Goal: Task Accomplishment & Management: Use online tool/utility

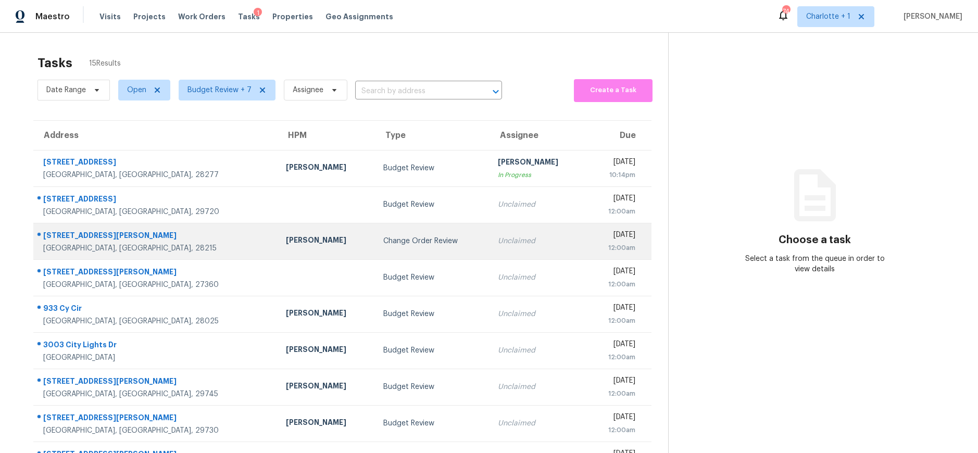
click at [286, 241] on div "[PERSON_NAME]" at bounding box center [326, 241] width 80 height 13
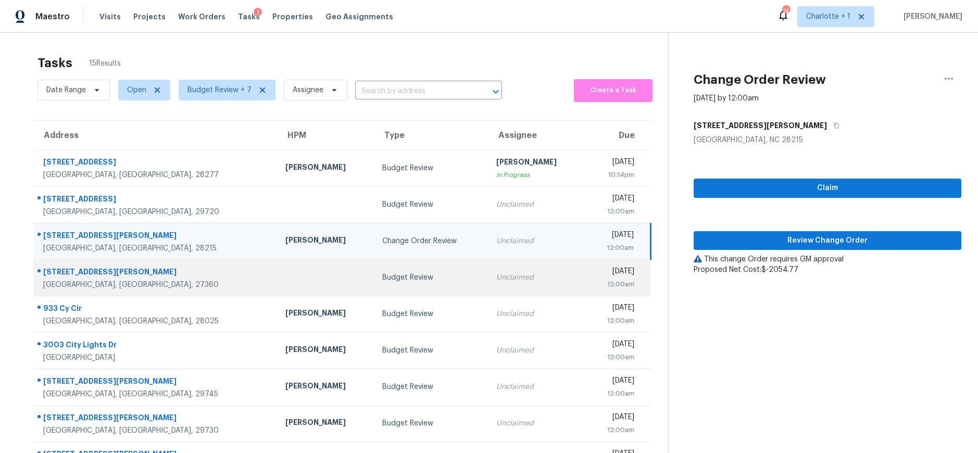
scroll to position [97, 0]
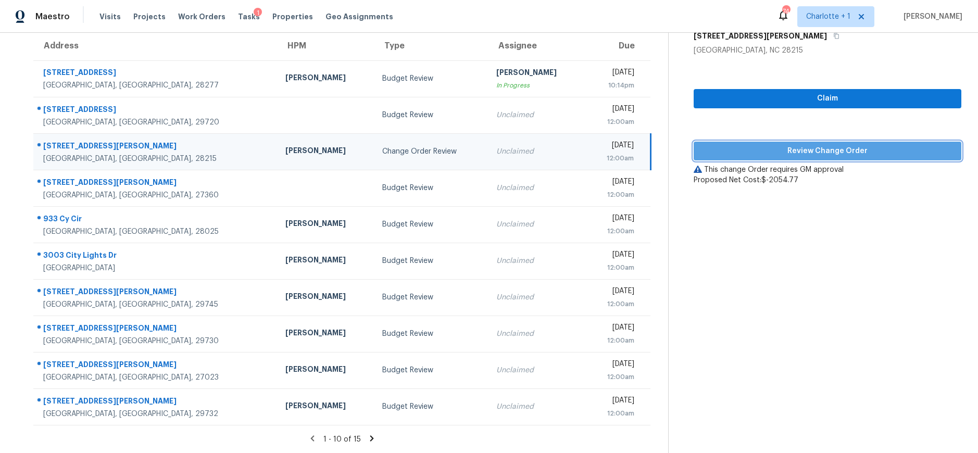
click at [747, 150] on button "Review Change Order" at bounding box center [828, 151] width 268 height 19
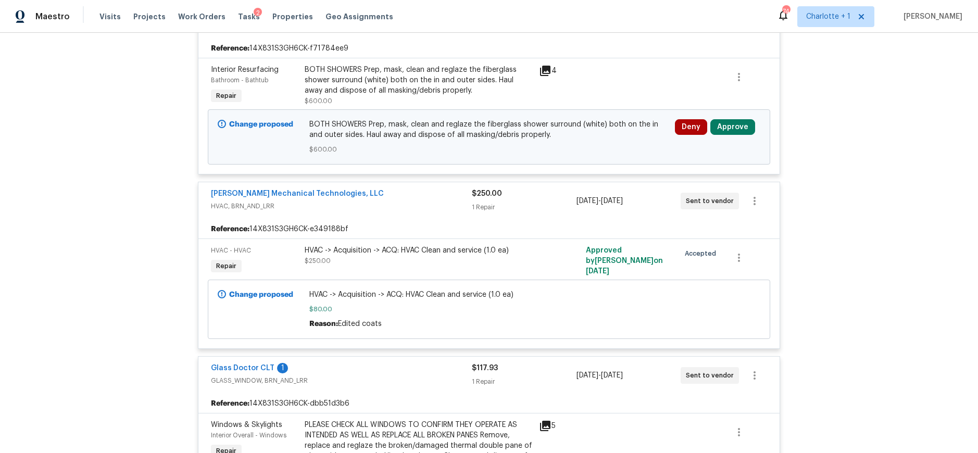
scroll to position [201, 0]
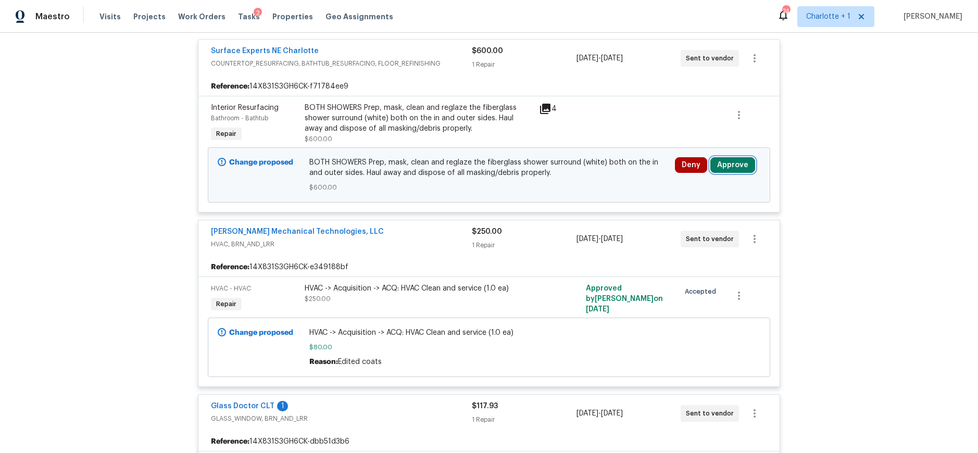
click at [727, 170] on button "Approve" at bounding box center [733, 165] width 45 height 16
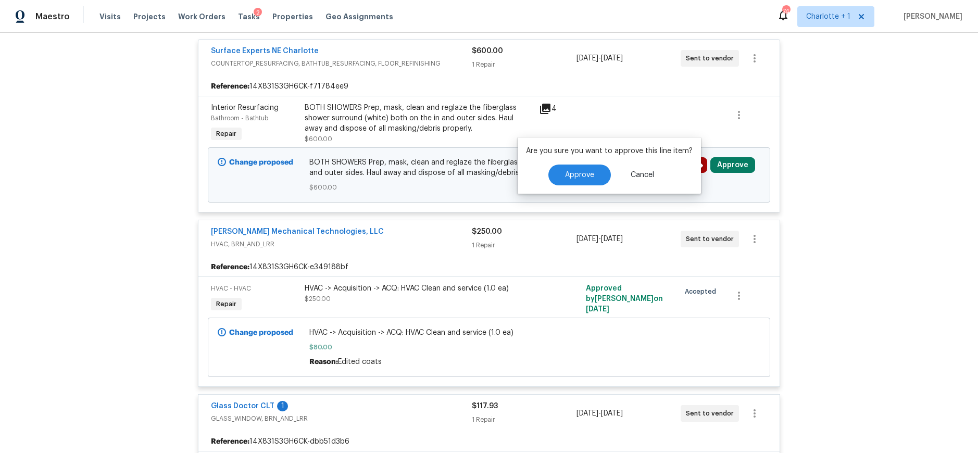
click at [545, 168] on div "Approve Cancel" at bounding box center [609, 175] width 167 height 21
click at [549, 170] on button "Approve" at bounding box center [580, 175] width 63 height 21
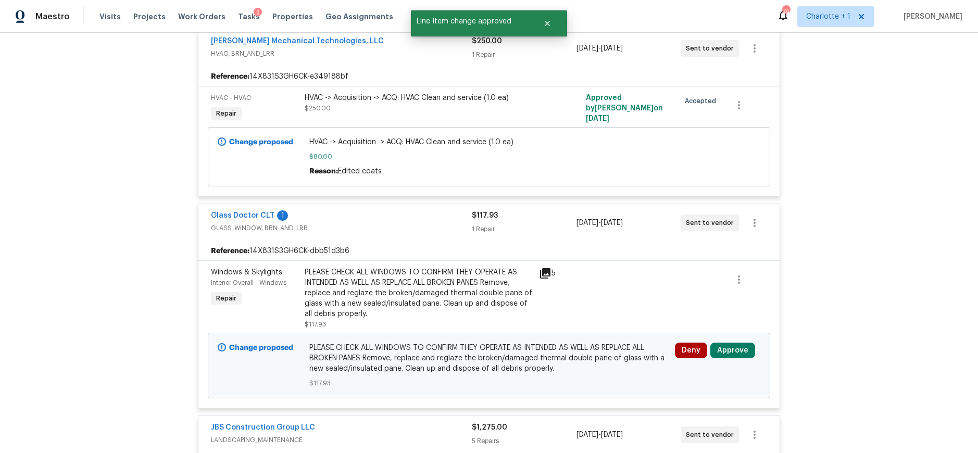
scroll to position [411, 0]
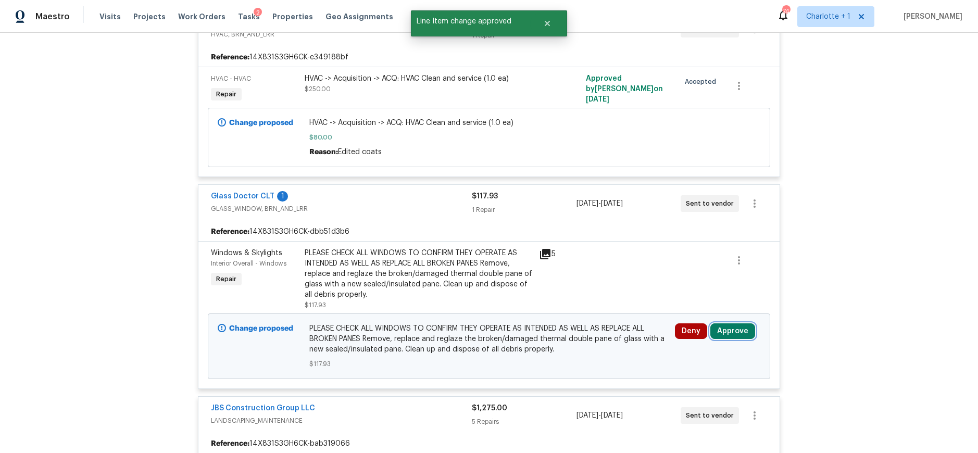
click at [729, 337] on button "Approve" at bounding box center [733, 332] width 45 height 16
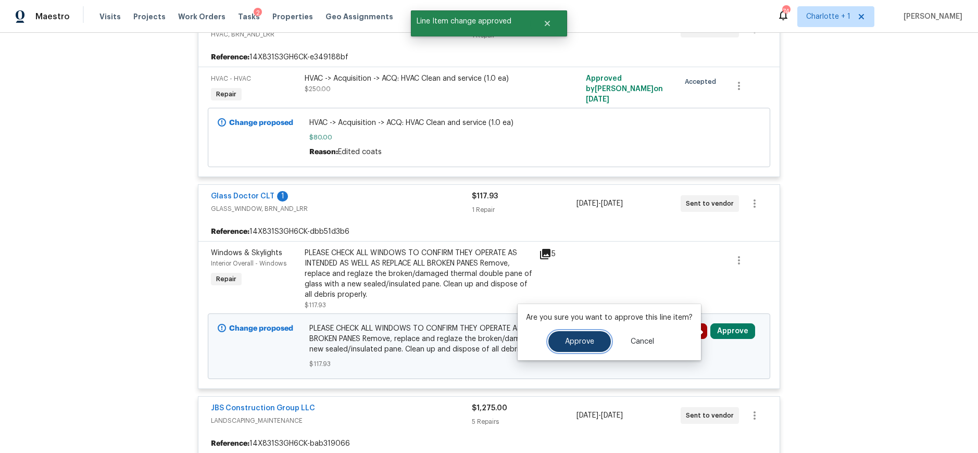
click at [571, 342] on span "Approve" at bounding box center [579, 342] width 29 height 8
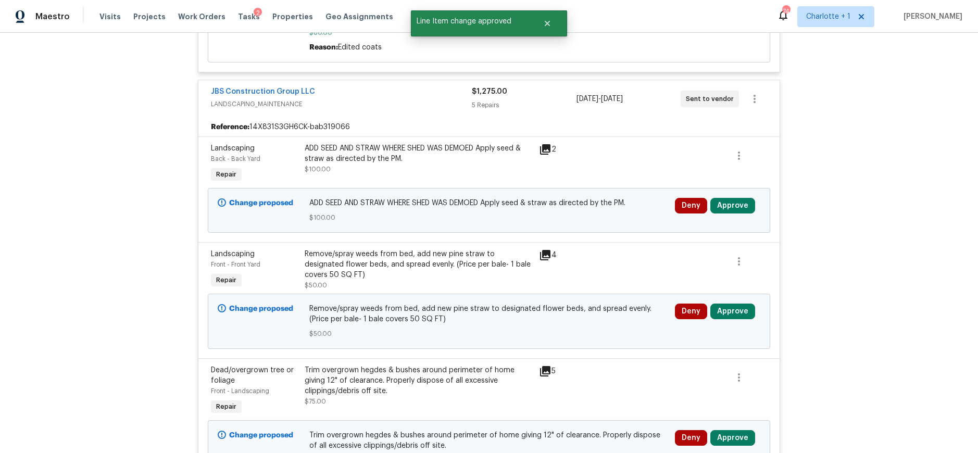
scroll to position [730, 0]
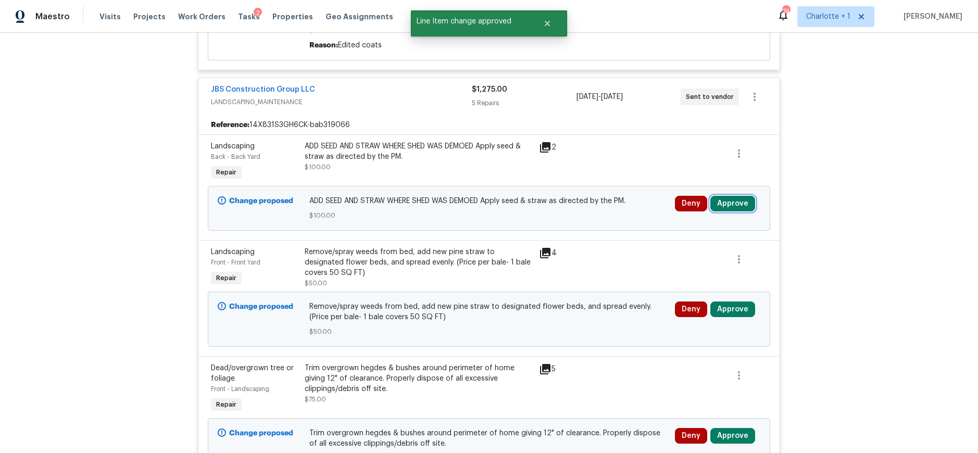
click at [732, 208] on button "Approve" at bounding box center [733, 204] width 45 height 16
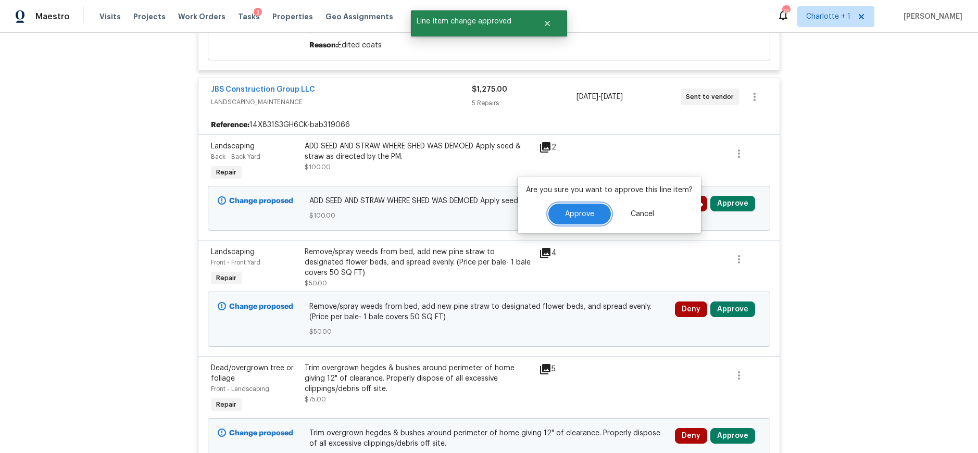
click at [573, 216] on span "Approve" at bounding box center [579, 214] width 29 height 8
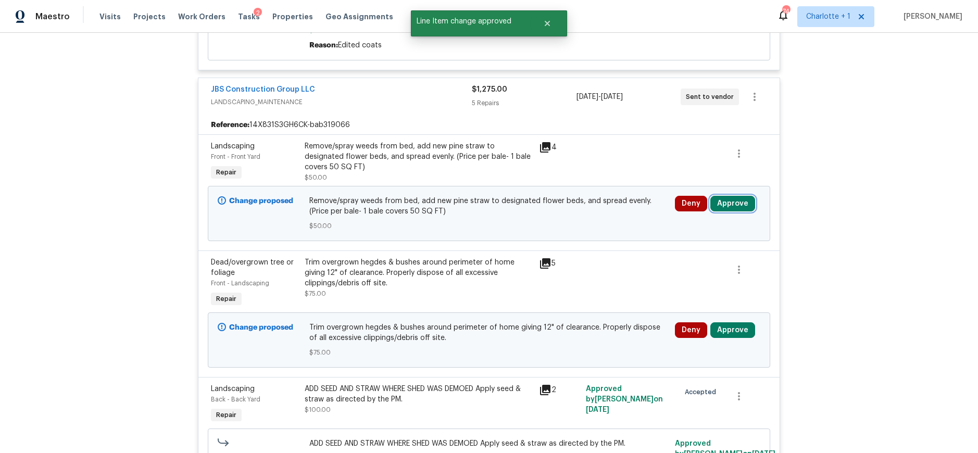
click at [717, 206] on button "Approve" at bounding box center [733, 204] width 45 height 16
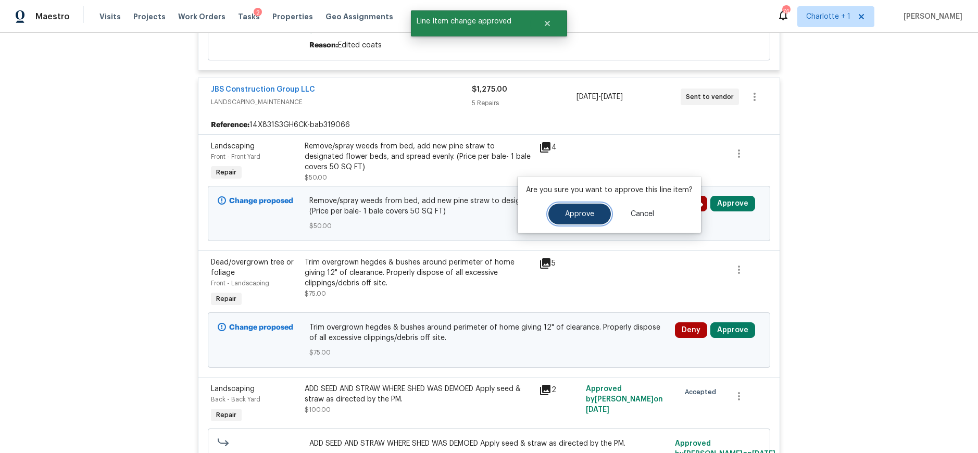
click at [585, 208] on button "Approve" at bounding box center [580, 214] width 63 height 21
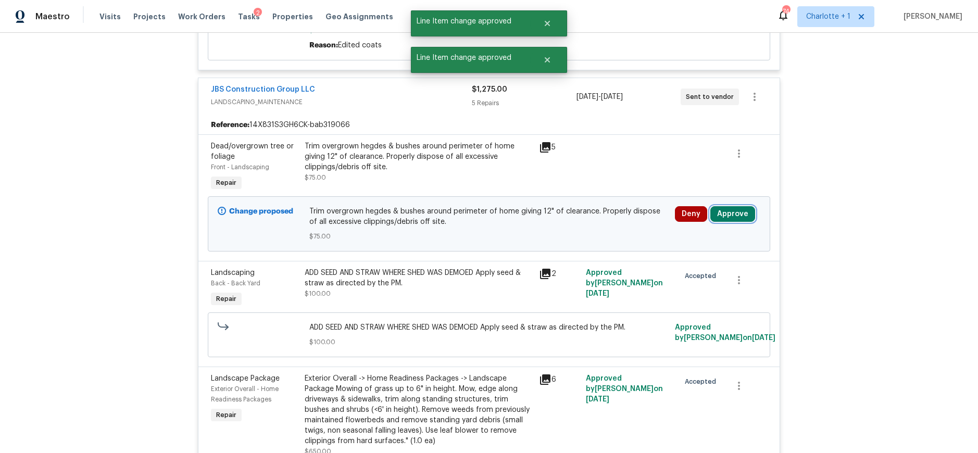
click at [734, 212] on button "Approve" at bounding box center [733, 214] width 45 height 16
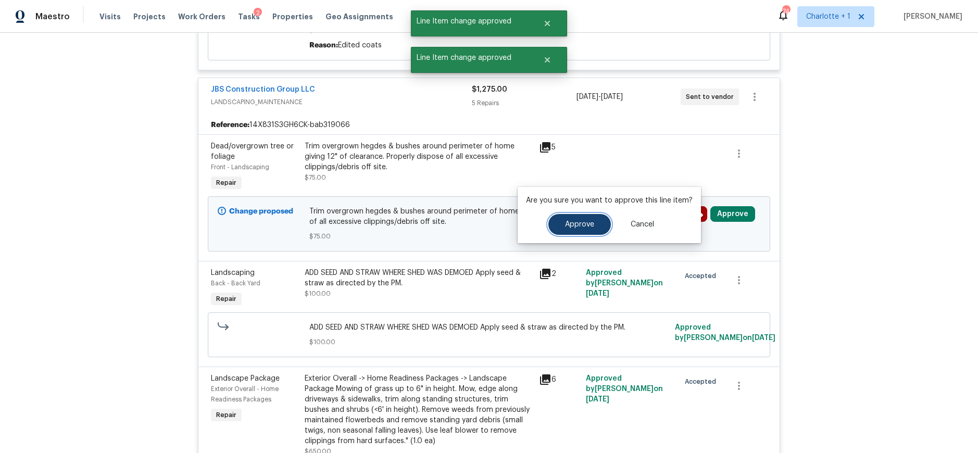
click at [577, 221] on span "Approve" at bounding box center [579, 225] width 29 height 8
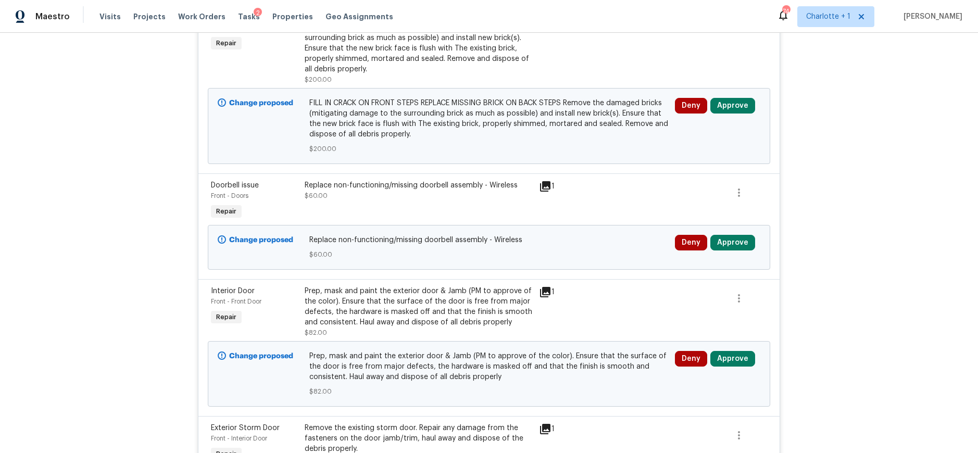
scroll to position [1660, 0]
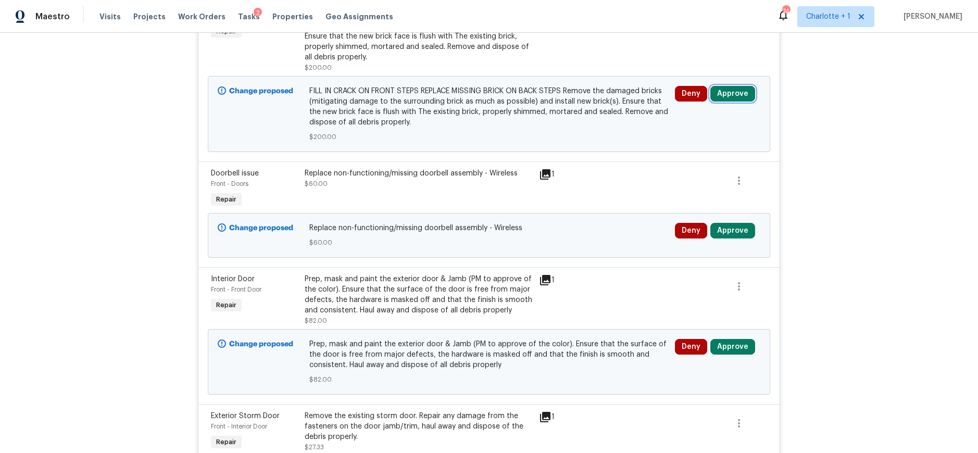
click at [743, 96] on button "Approve" at bounding box center [733, 94] width 45 height 16
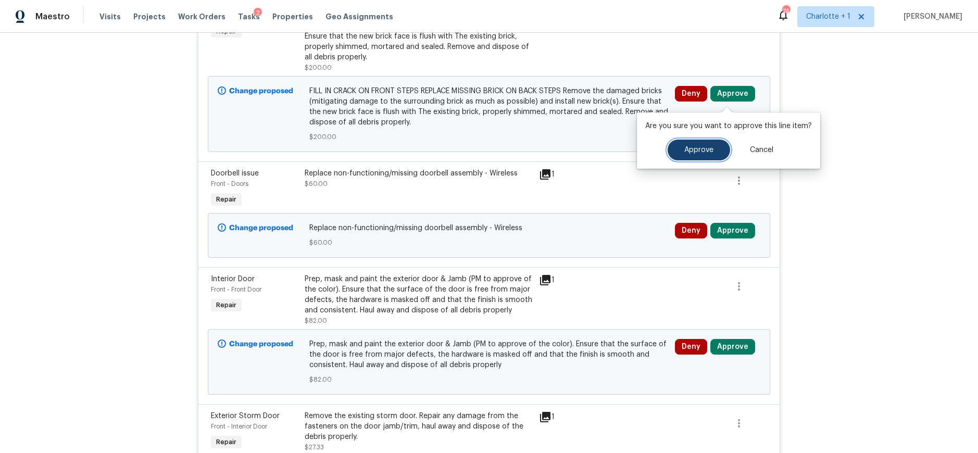
click at [689, 150] on span "Approve" at bounding box center [699, 150] width 29 height 8
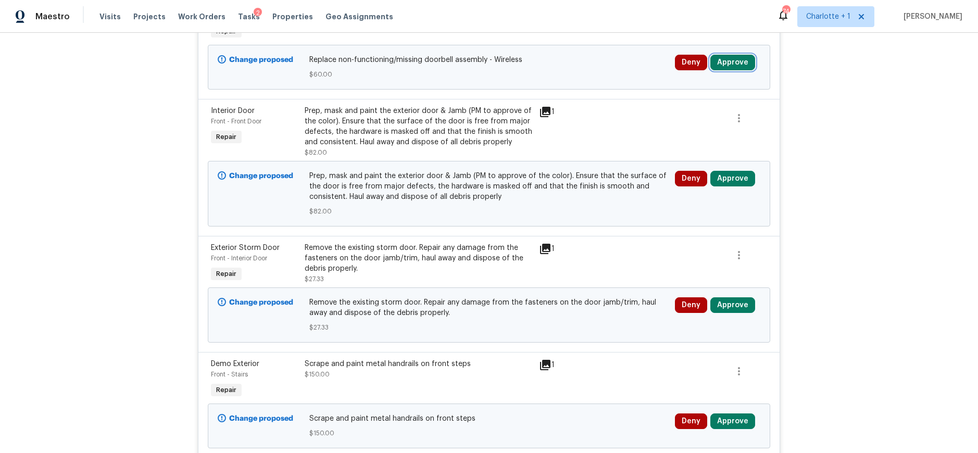
click at [728, 66] on button "Approve" at bounding box center [733, 63] width 45 height 16
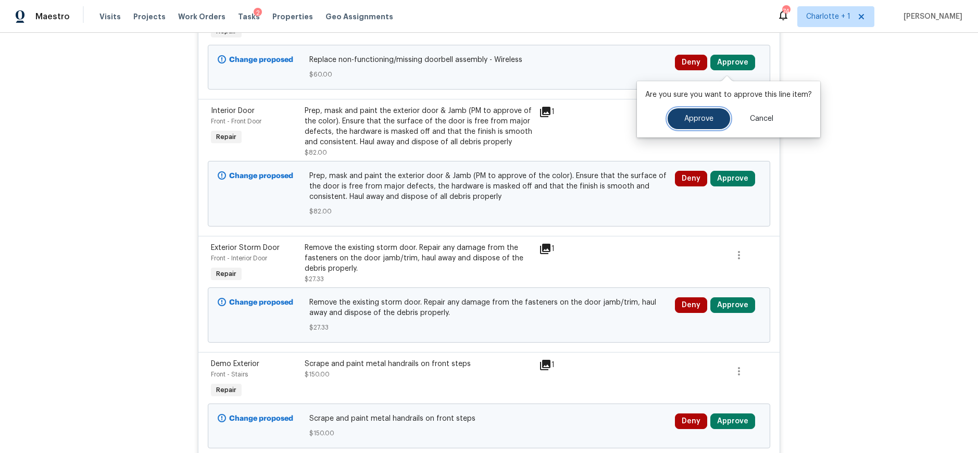
click at [692, 124] on button "Approve" at bounding box center [699, 118] width 63 height 21
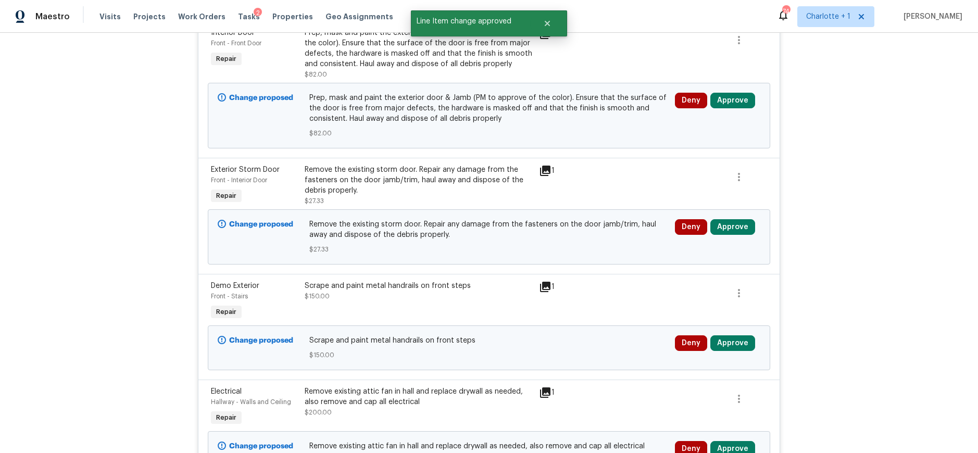
scroll to position [1630, 0]
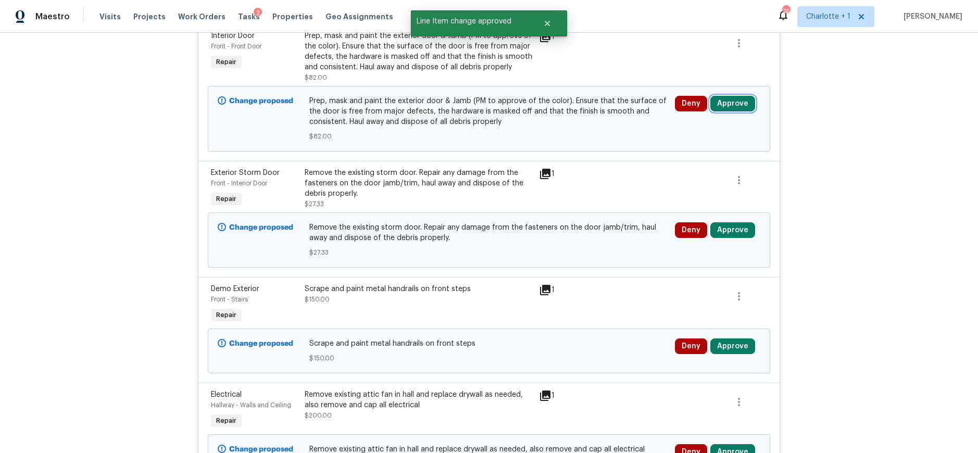
click at [735, 101] on button "Approve" at bounding box center [733, 104] width 45 height 16
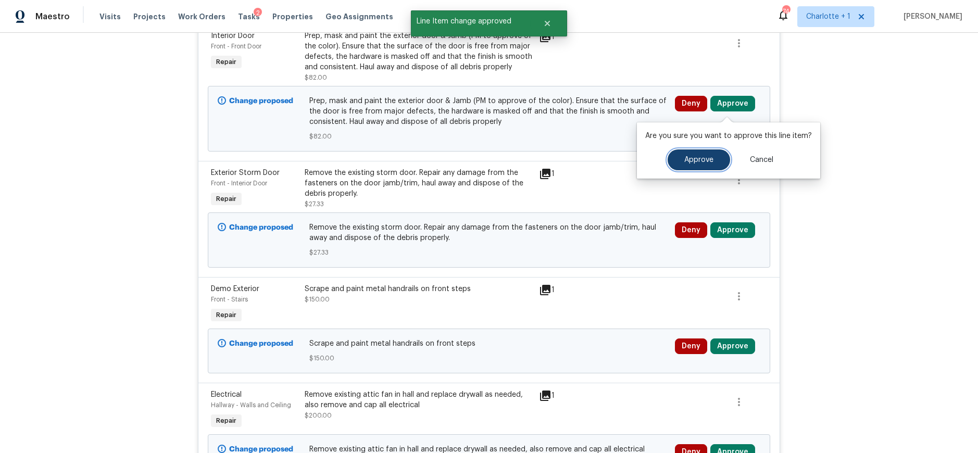
click at [685, 163] on span "Approve" at bounding box center [699, 160] width 29 height 8
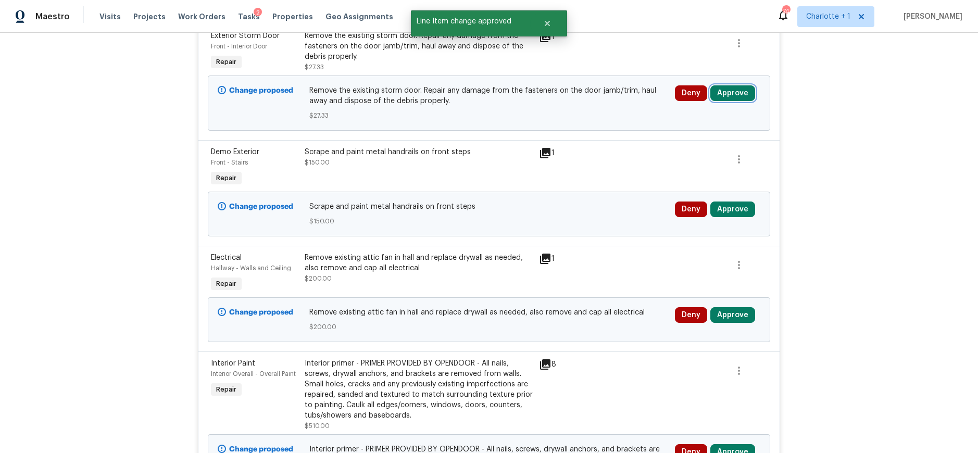
click at [734, 92] on button "Approve" at bounding box center [733, 93] width 45 height 16
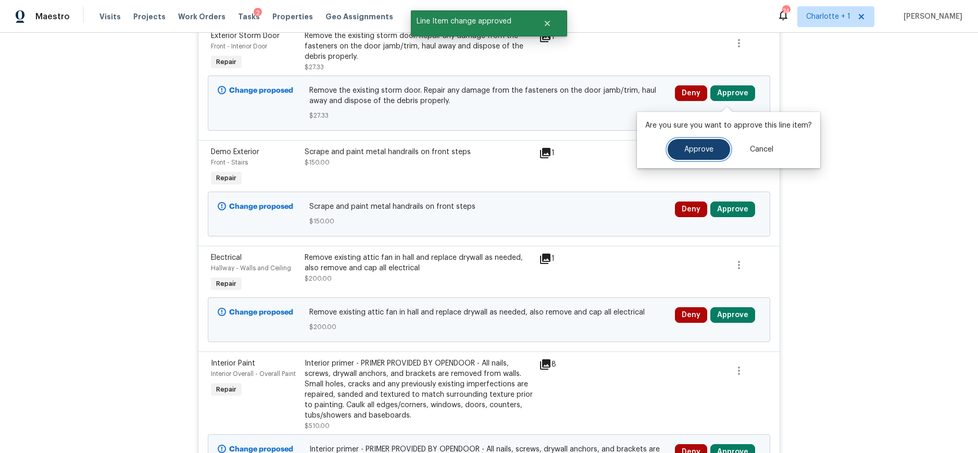
click at [690, 150] on span "Approve" at bounding box center [699, 150] width 29 height 8
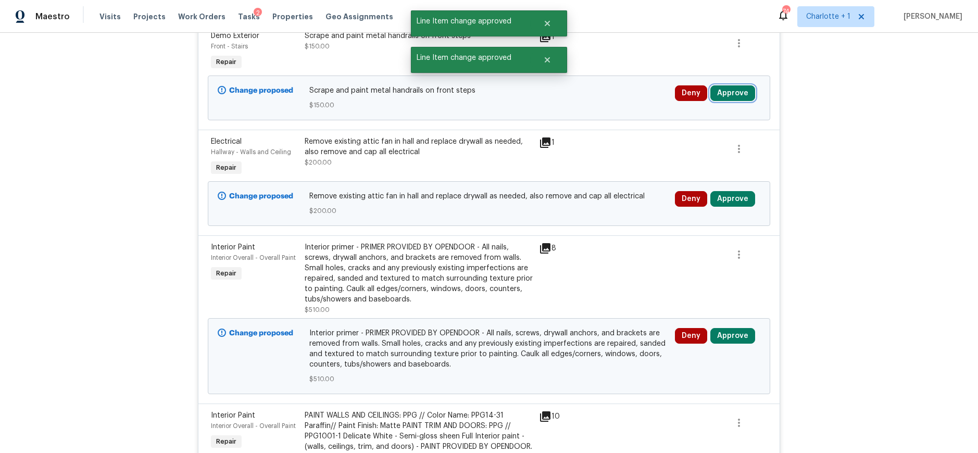
click at [717, 91] on button "Approve" at bounding box center [733, 93] width 45 height 16
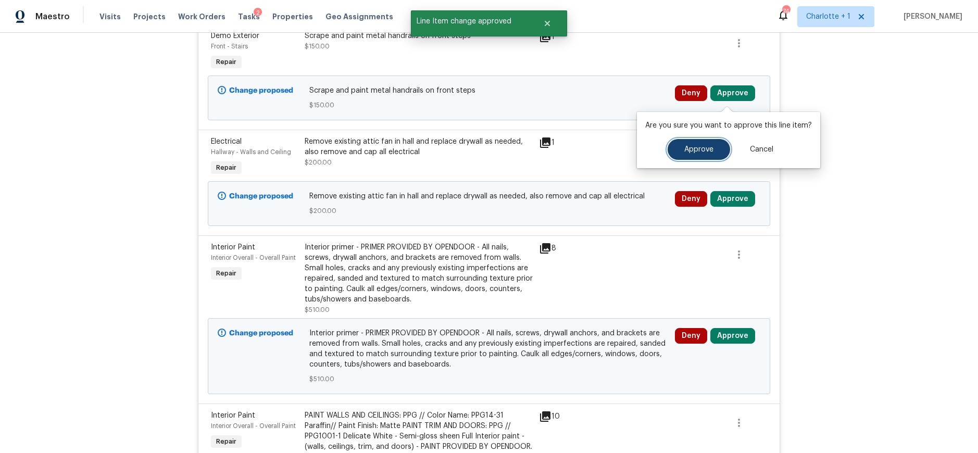
click at [689, 149] on span "Approve" at bounding box center [699, 150] width 29 height 8
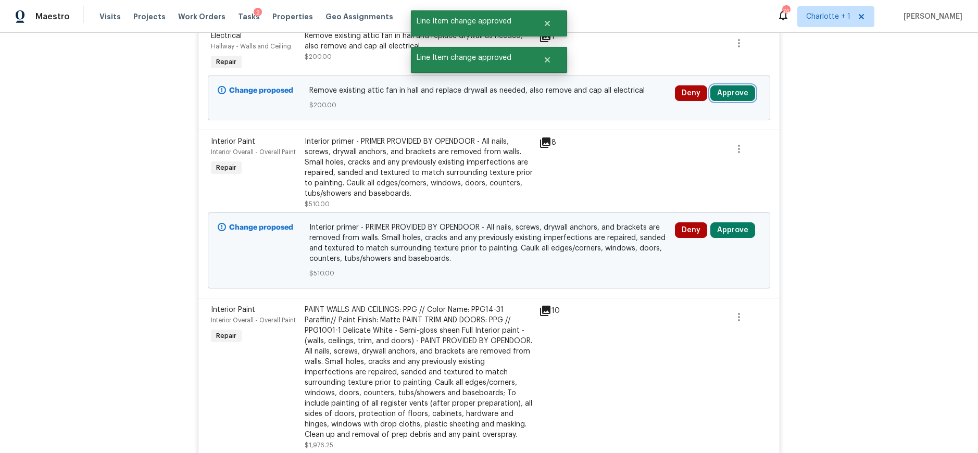
click at [724, 98] on button "Approve" at bounding box center [733, 93] width 45 height 16
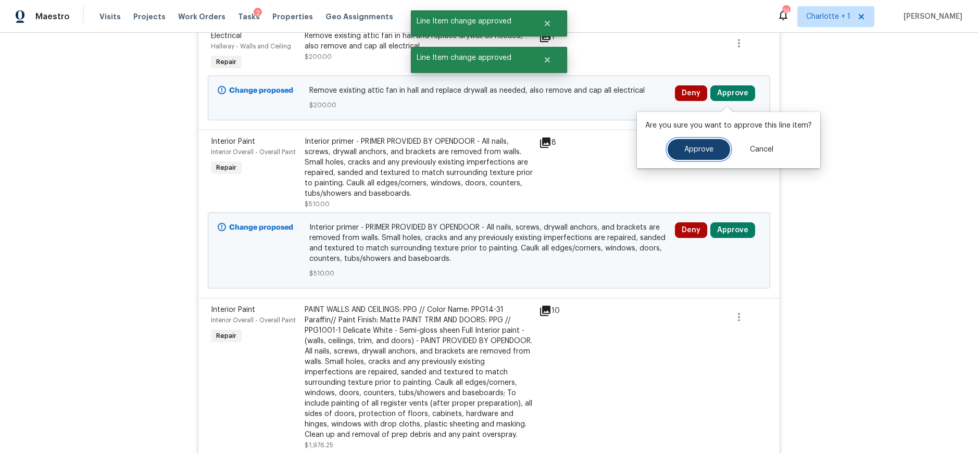
click at [688, 146] on span "Approve" at bounding box center [699, 150] width 29 height 8
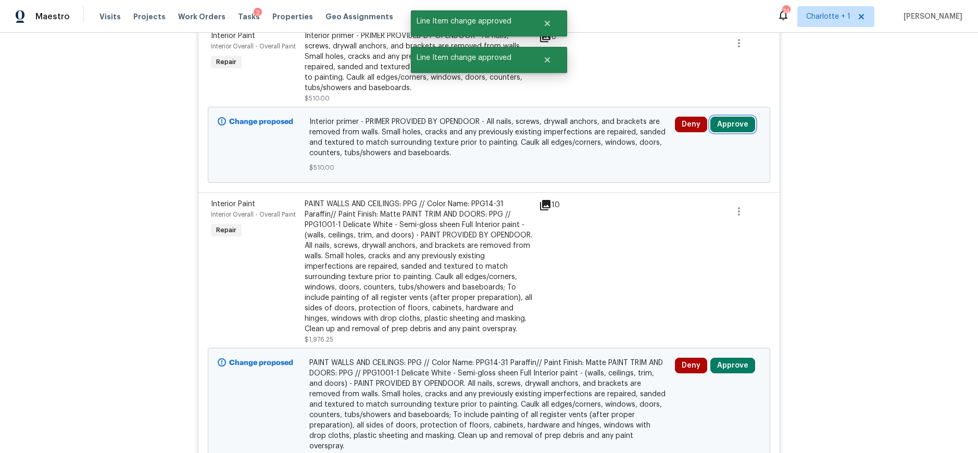
click at [719, 126] on button "Approve" at bounding box center [733, 125] width 45 height 16
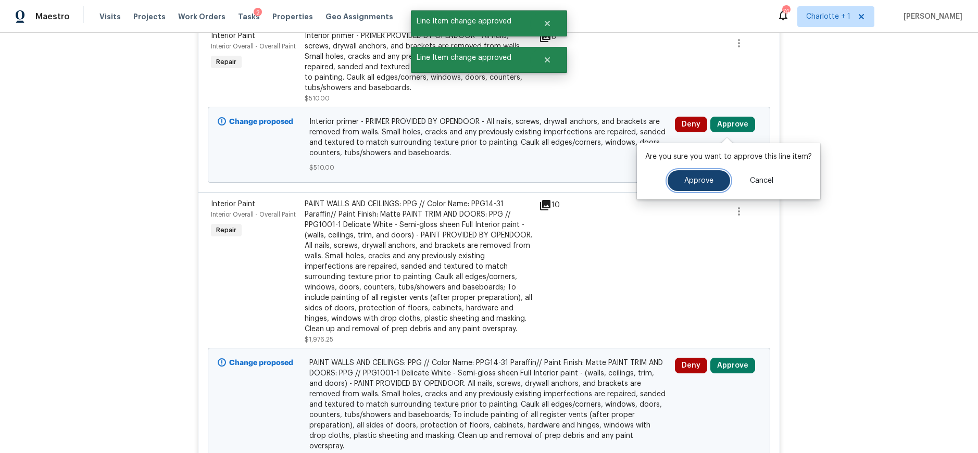
click at [694, 176] on button "Approve" at bounding box center [699, 180] width 63 height 21
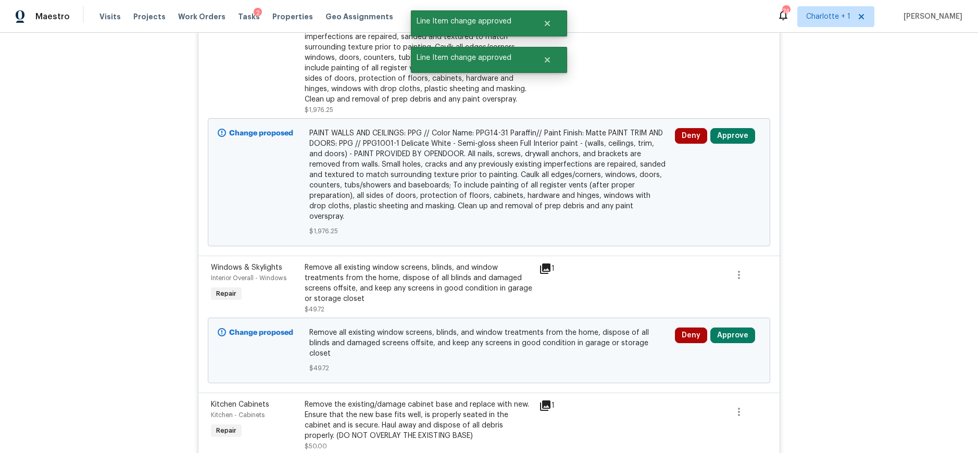
scroll to position [1704, 0]
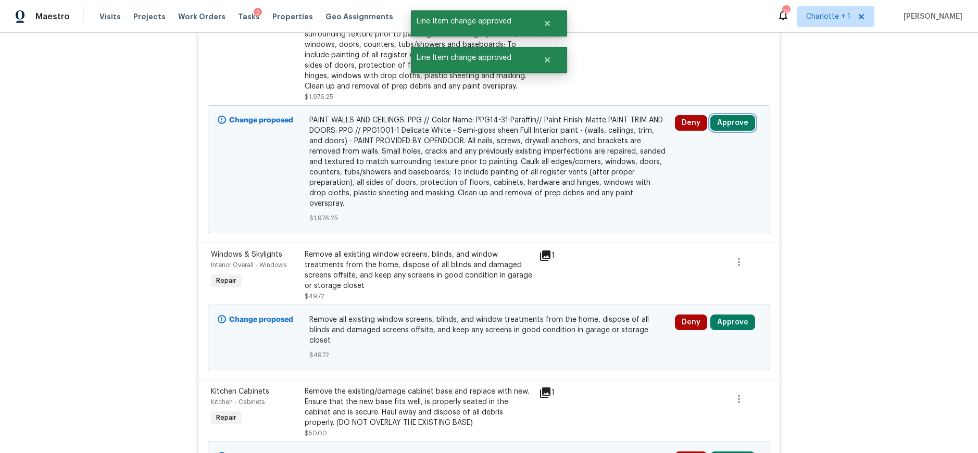
click at [724, 123] on button "Approve" at bounding box center [733, 123] width 45 height 16
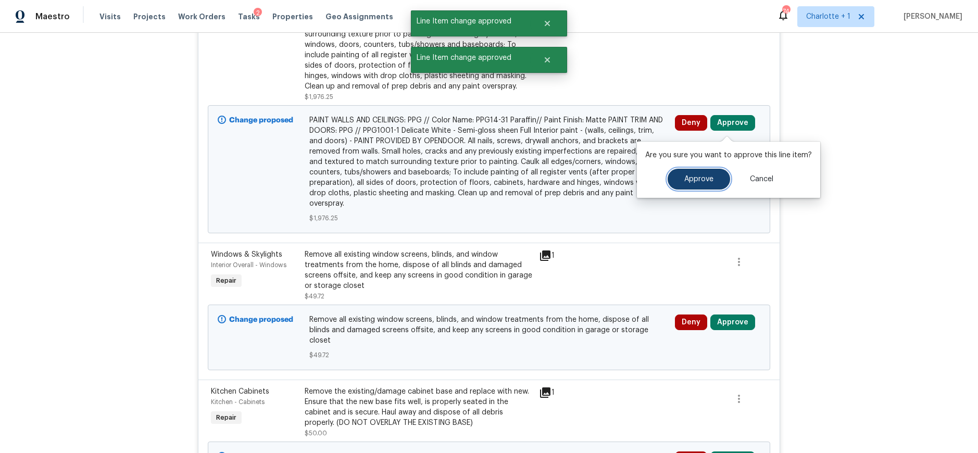
click at [690, 179] on span "Approve" at bounding box center [699, 180] width 29 height 8
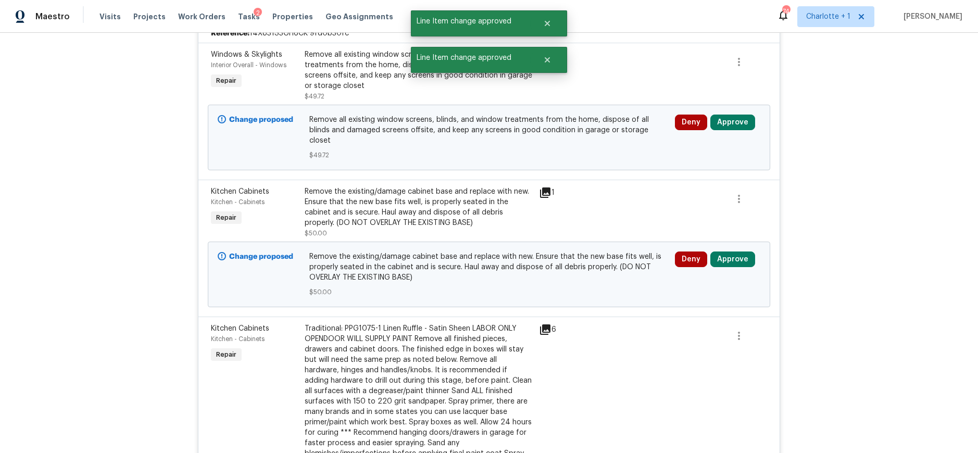
scroll to position [1599, 0]
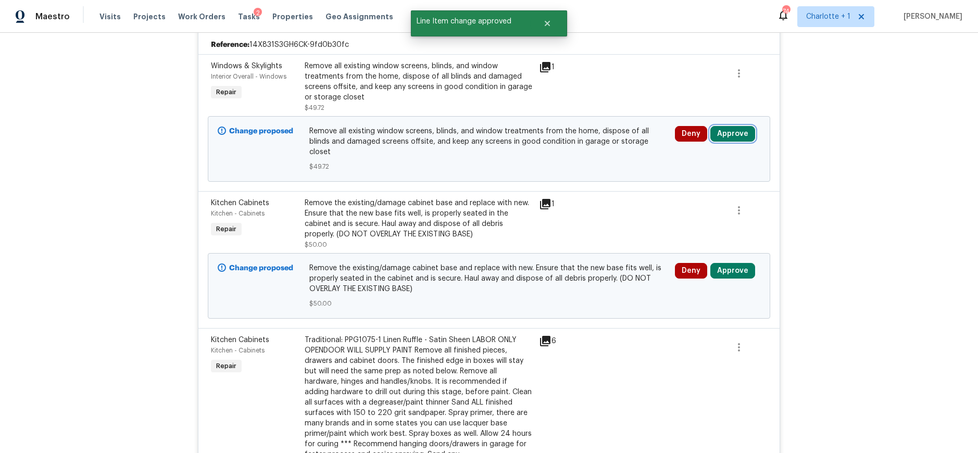
click at [729, 134] on button "Approve" at bounding box center [733, 134] width 45 height 16
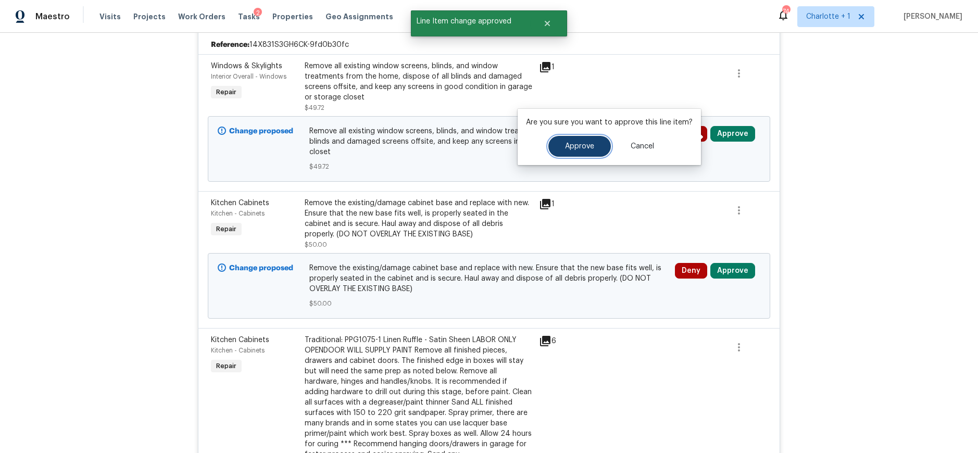
click at [584, 152] on button "Approve" at bounding box center [580, 146] width 63 height 21
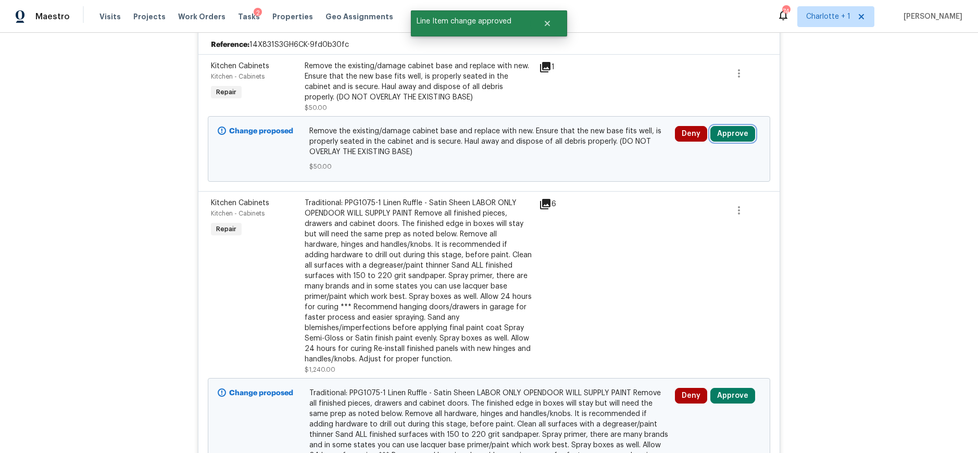
click at [728, 135] on button "Approve" at bounding box center [733, 134] width 45 height 16
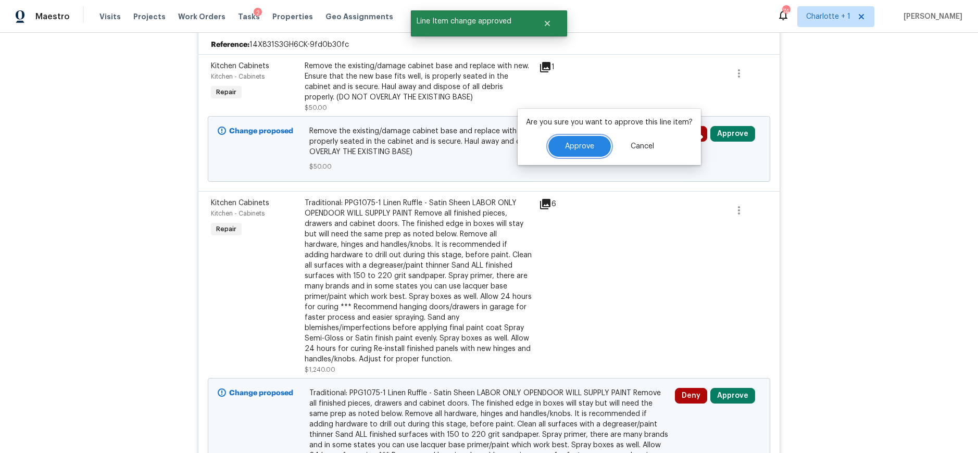
click at [579, 143] on span "Approve" at bounding box center [579, 147] width 29 height 8
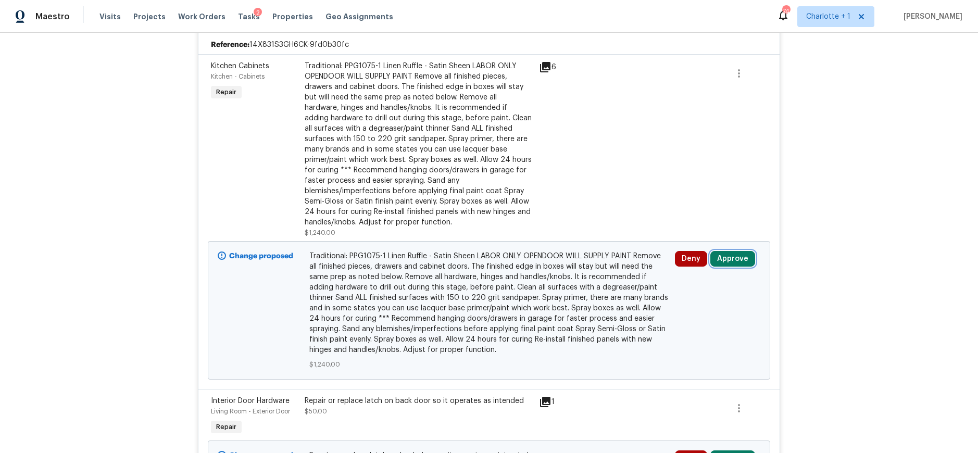
click at [738, 265] on button "Approve" at bounding box center [733, 259] width 45 height 16
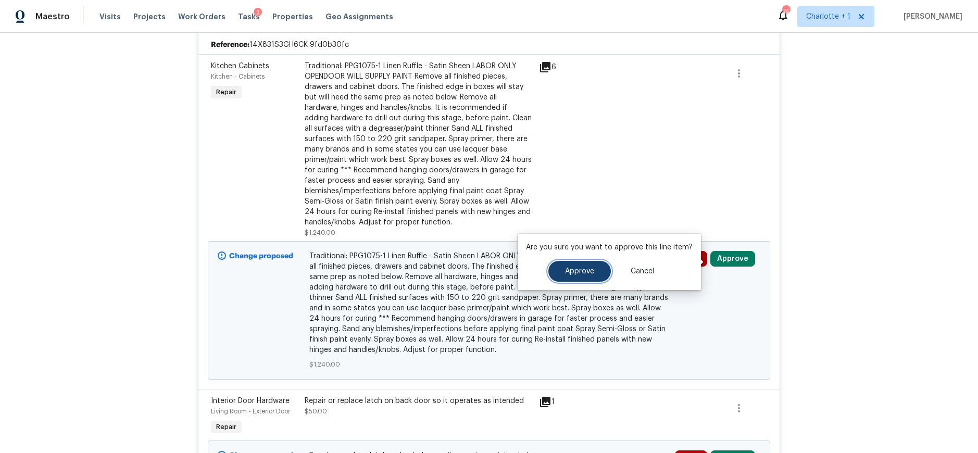
click at [587, 273] on span "Approve" at bounding box center [579, 272] width 29 height 8
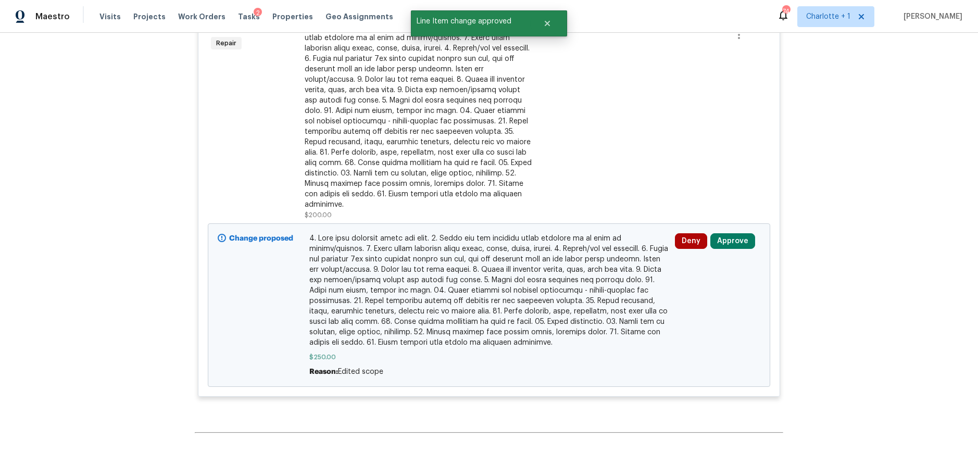
scroll to position [4227, 0]
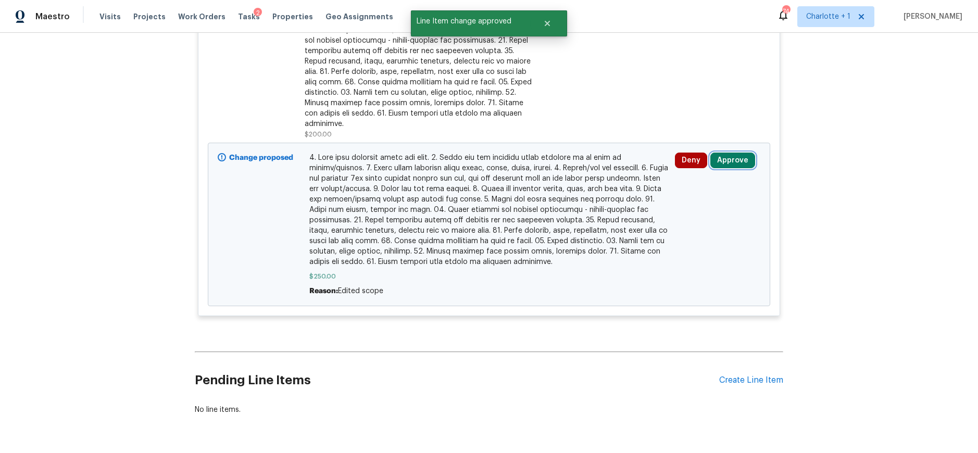
click at [728, 153] on button "Approve" at bounding box center [733, 161] width 45 height 16
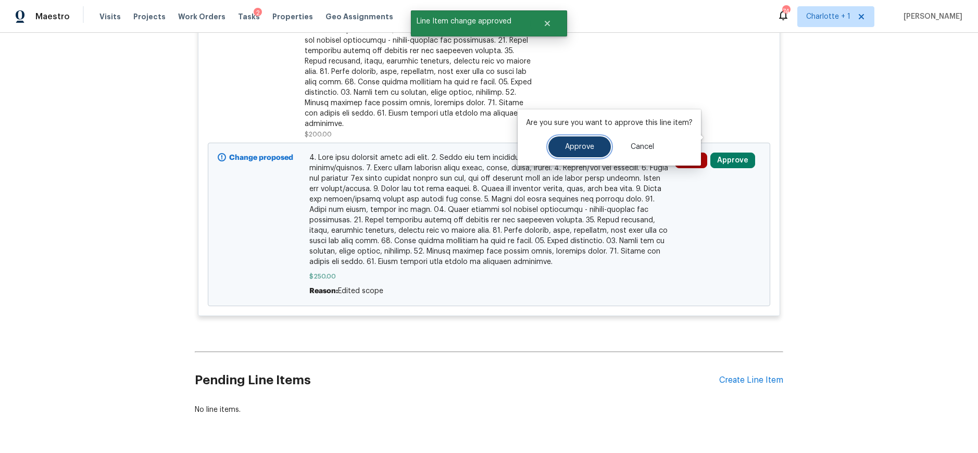
click at [594, 147] on button "Approve" at bounding box center [580, 146] width 63 height 21
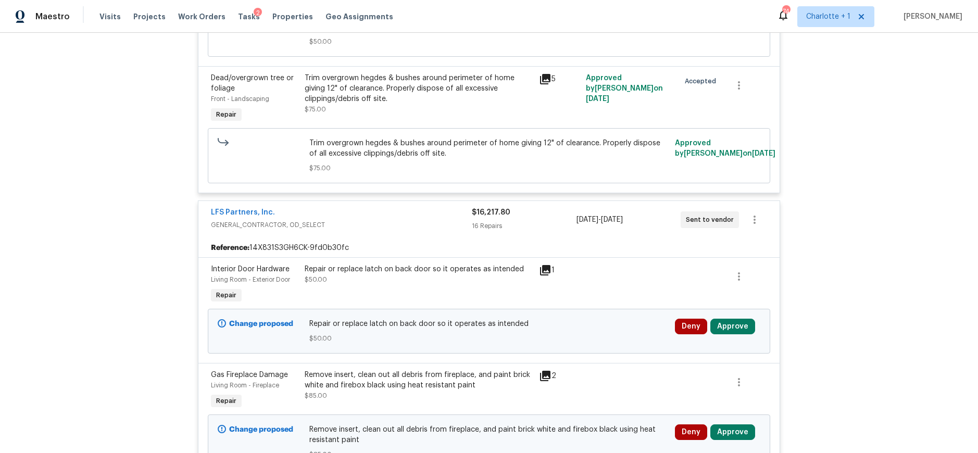
scroll to position [1524, 0]
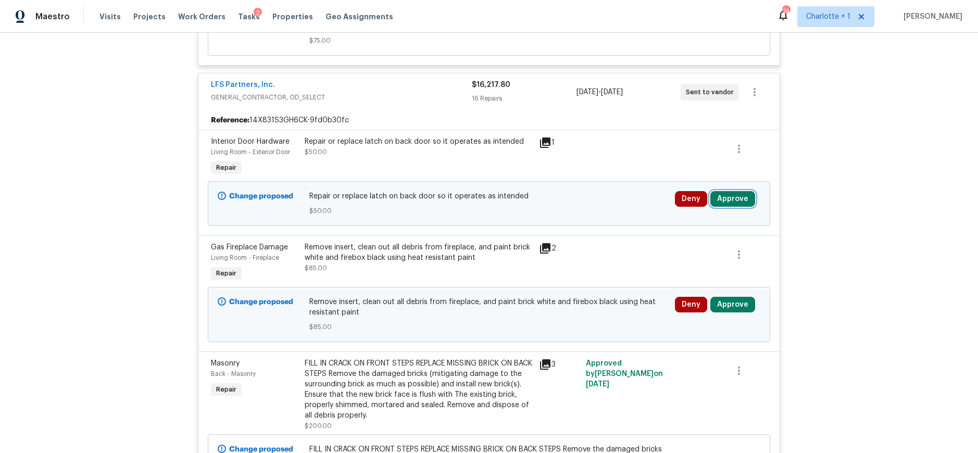
click at [731, 201] on button "Approve" at bounding box center [733, 199] width 45 height 16
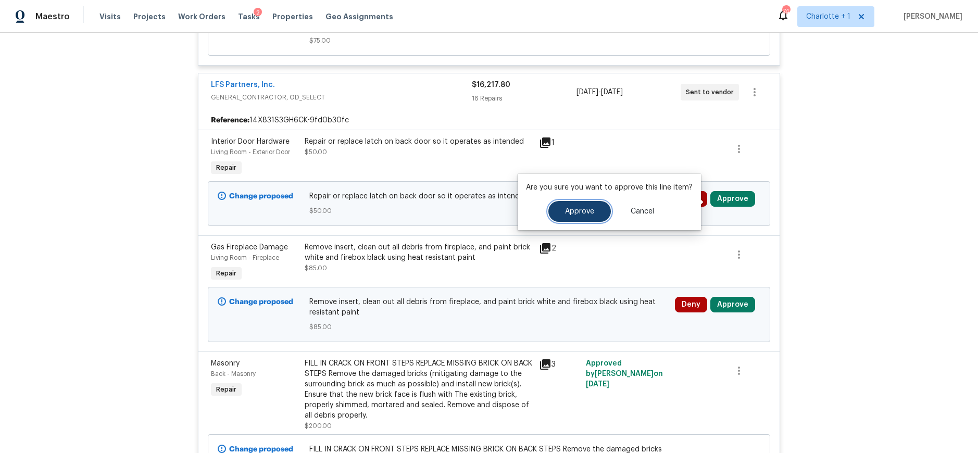
click at [581, 209] on span "Approve" at bounding box center [579, 212] width 29 height 8
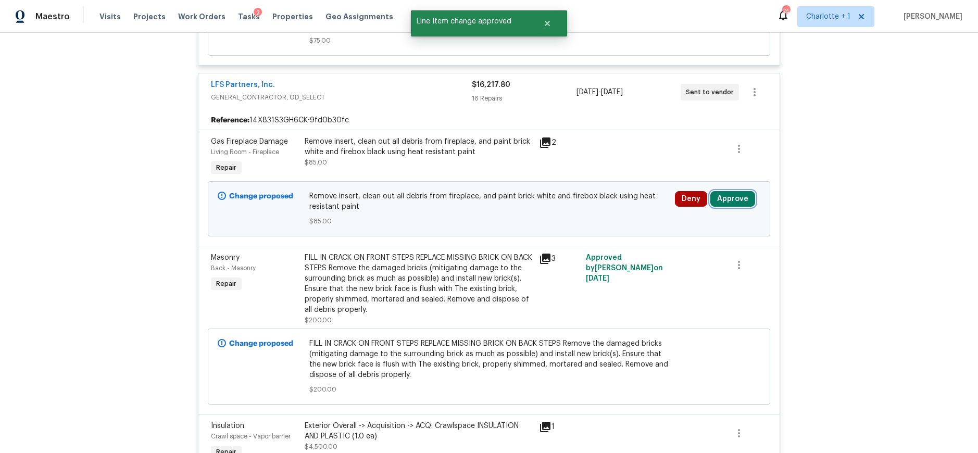
click at [714, 206] on button "Approve" at bounding box center [733, 199] width 45 height 16
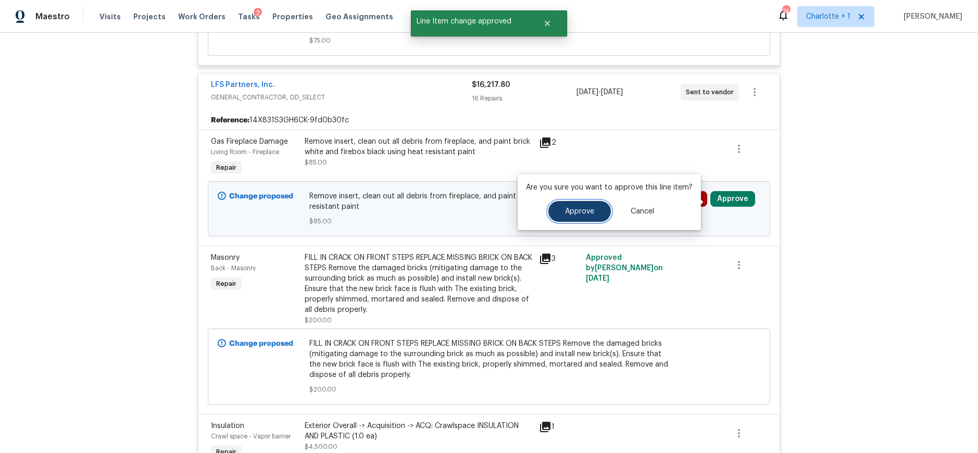
click at [557, 218] on button "Approve" at bounding box center [580, 211] width 63 height 21
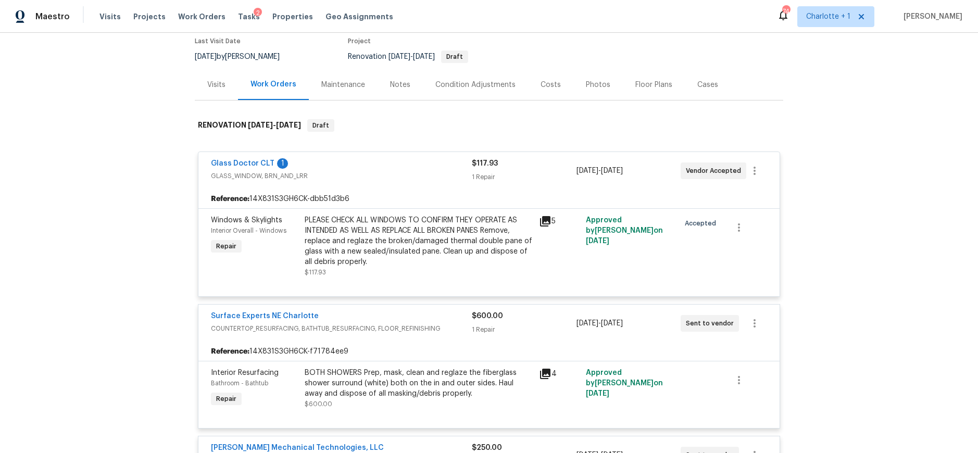
scroll to position [0, 0]
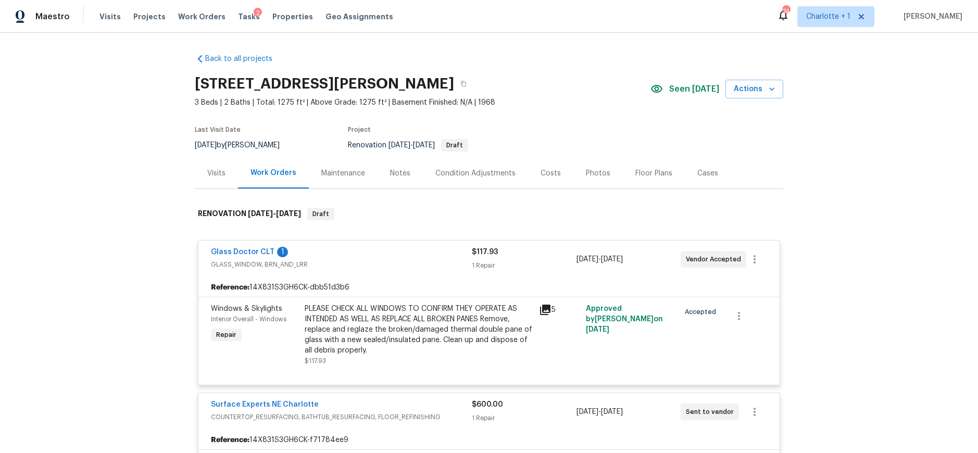
click at [543, 173] on div "Costs" at bounding box center [551, 173] width 20 height 10
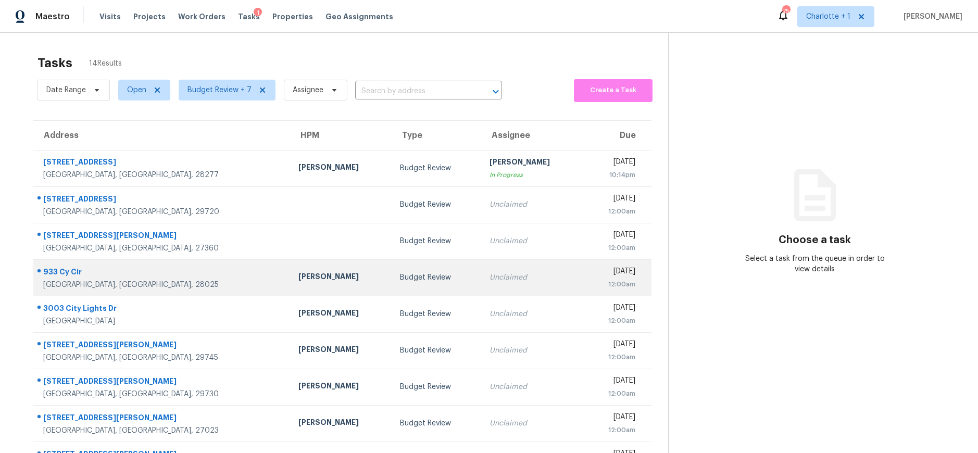
scroll to position [97, 0]
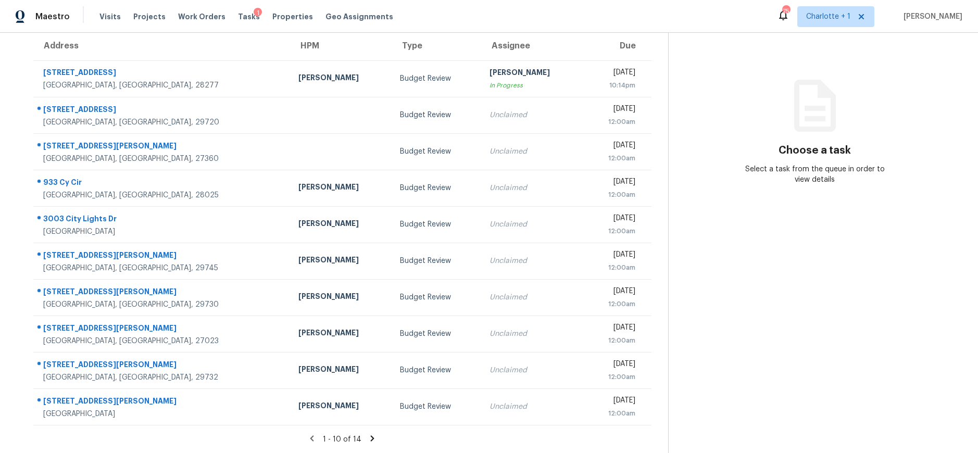
click at [371, 436] on icon at bounding box center [373, 439] width 4 height 6
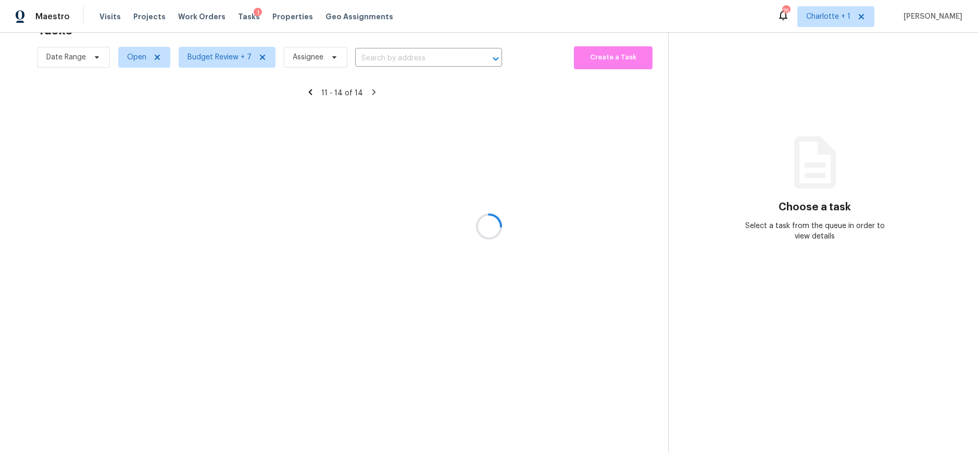
scroll to position [41, 0]
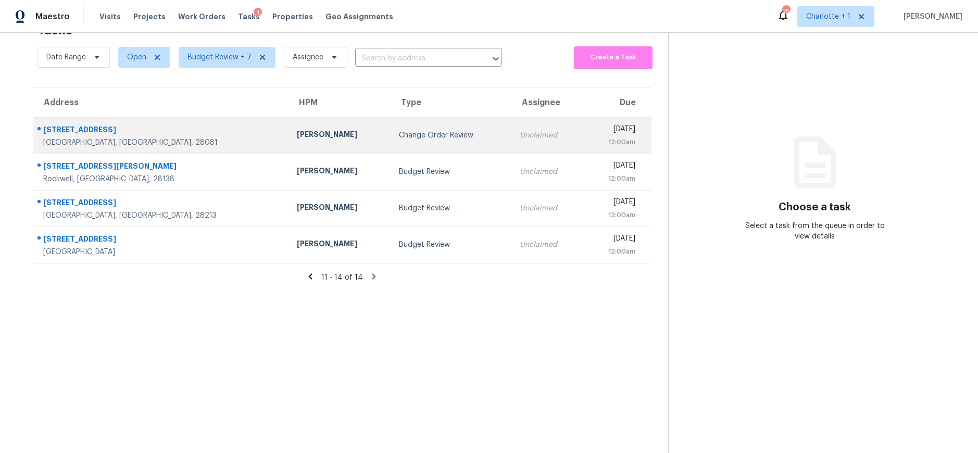
click at [297, 129] on div "[PERSON_NAME]" at bounding box center [339, 135] width 85 height 13
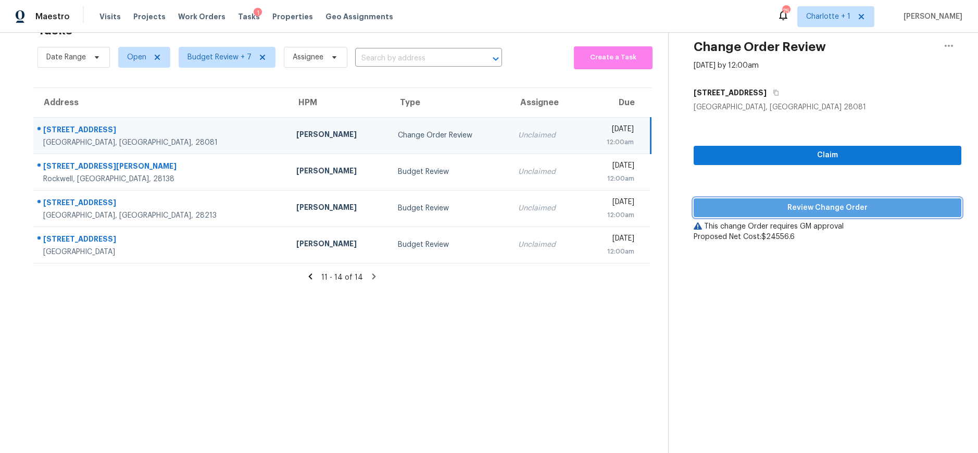
click at [862, 204] on span "Review Change Order" at bounding box center [827, 208] width 251 height 13
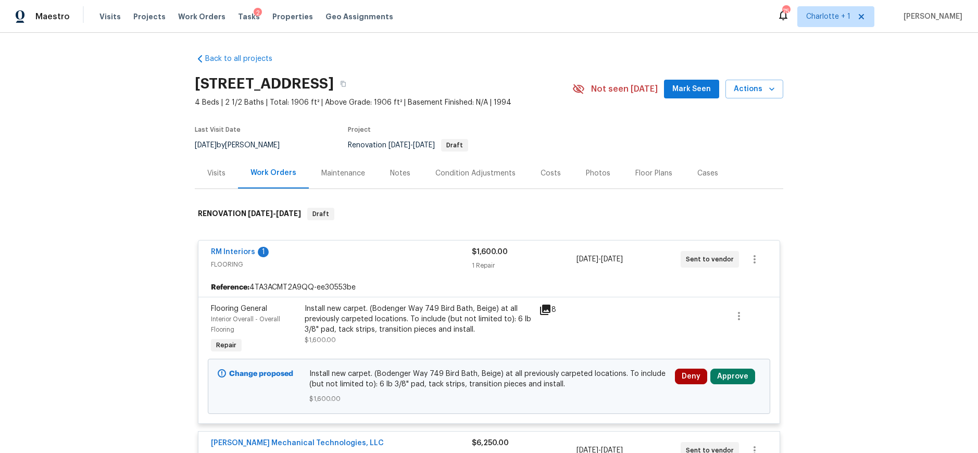
click at [564, 170] on div "Costs" at bounding box center [550, 173] width 45 height 31
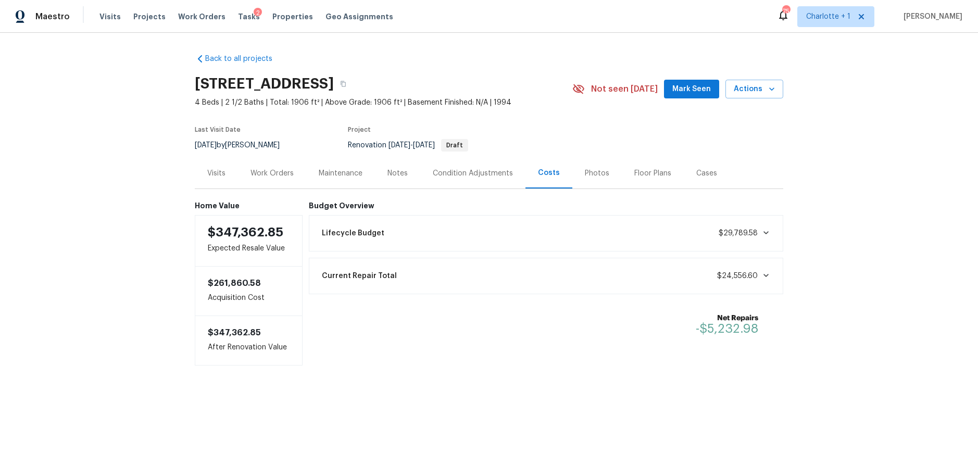
click at [257, 178] on div "Work Orders" at bounding box center [272, 173] width 43 height 10
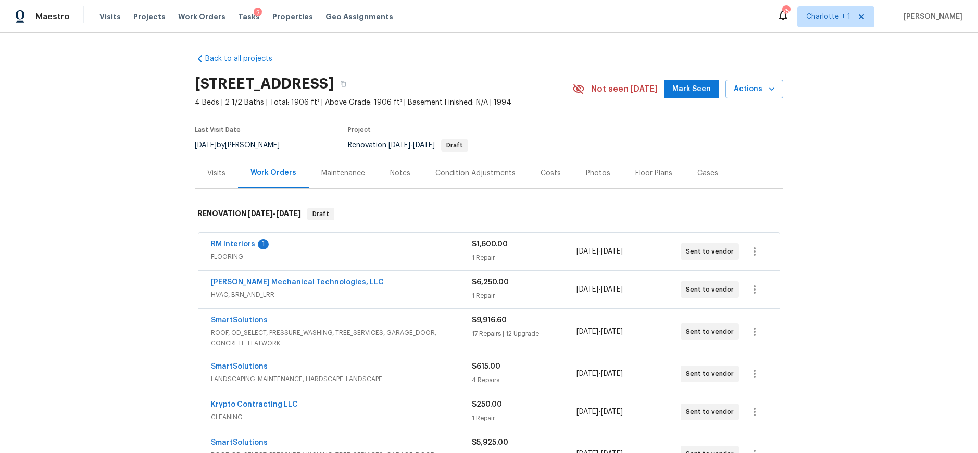
click at [342, 251] on div "RM Interiors 1" at bounding box center [341, 245] width 261 height 13
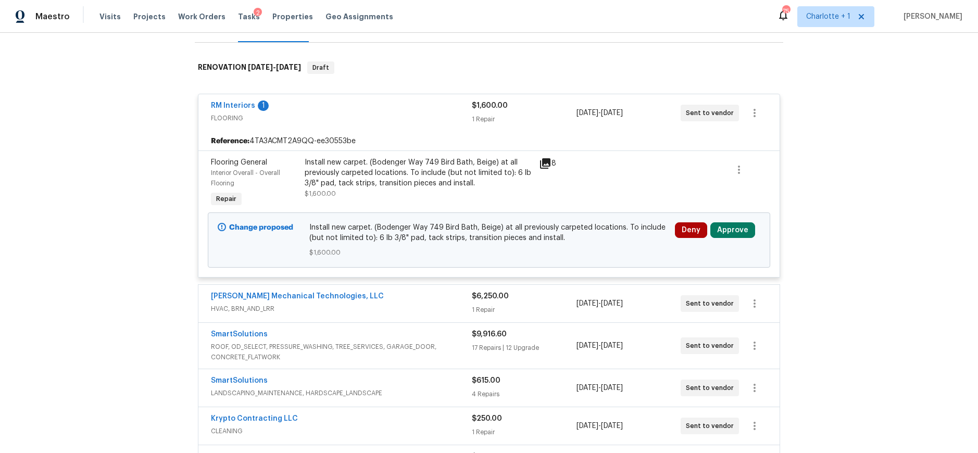
scroll to position [147, 0]
click at [722, 235] on button "Approve" at bounding box center [733, 230] width 45 height 16
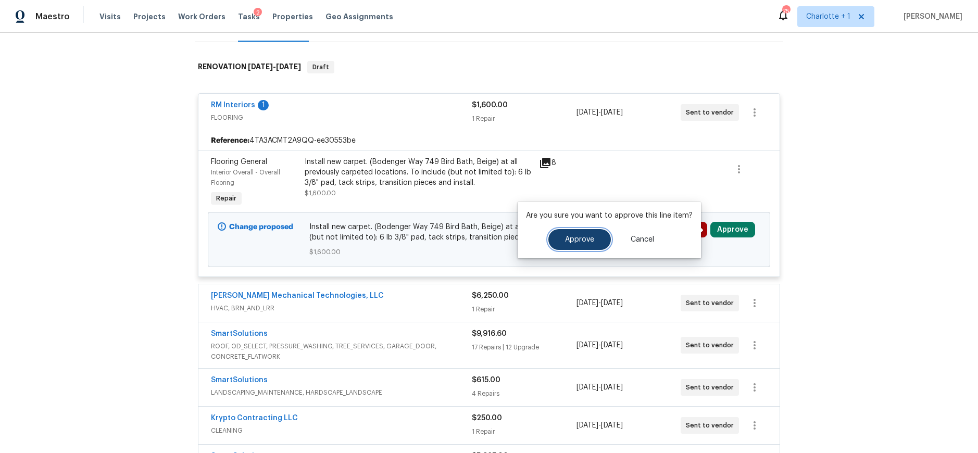
click at [559, 239] on button "Approve" at bounding box center [580, 239] width 63 height 21
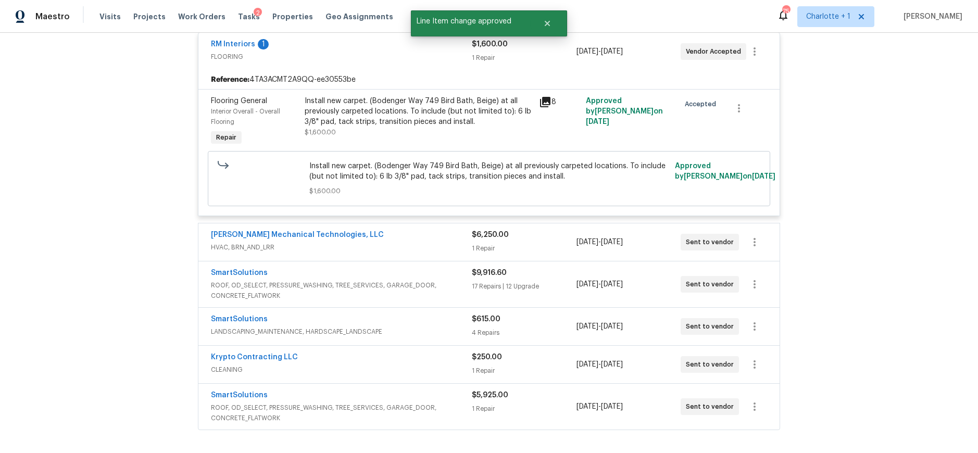
scroll to position [214, 0]
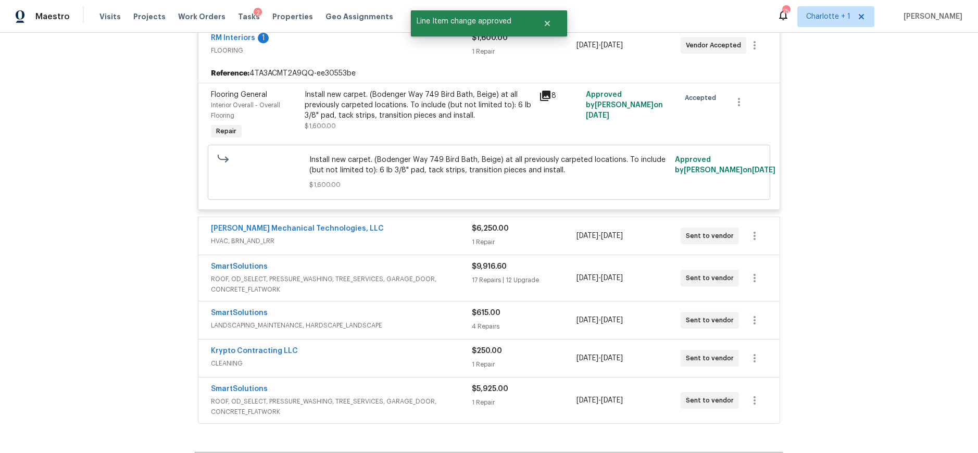
click at [407, 242] on span "HVAC, BRN_AND_LRR" at bounding box center [341, 241] width 261 height 10
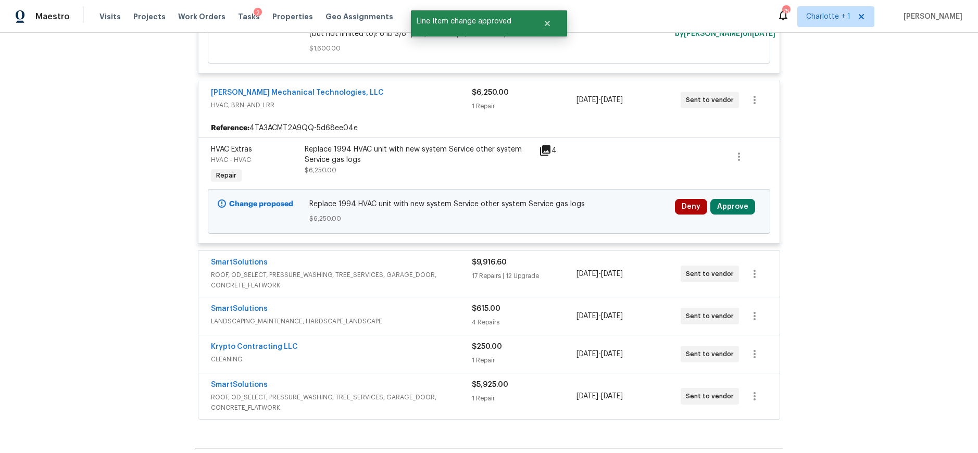
scroll to position [354, 0]
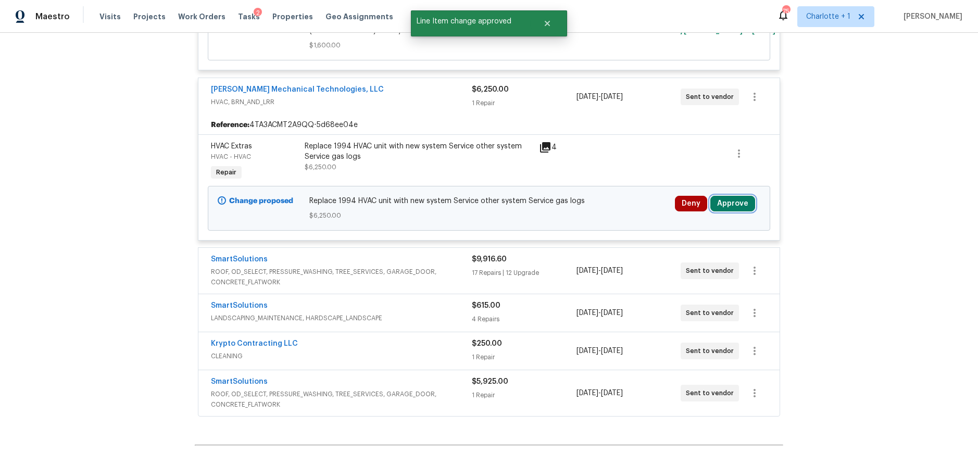
click at [747, 208] on button "Approve" at bounding box center [733, 204] width 45 height 16
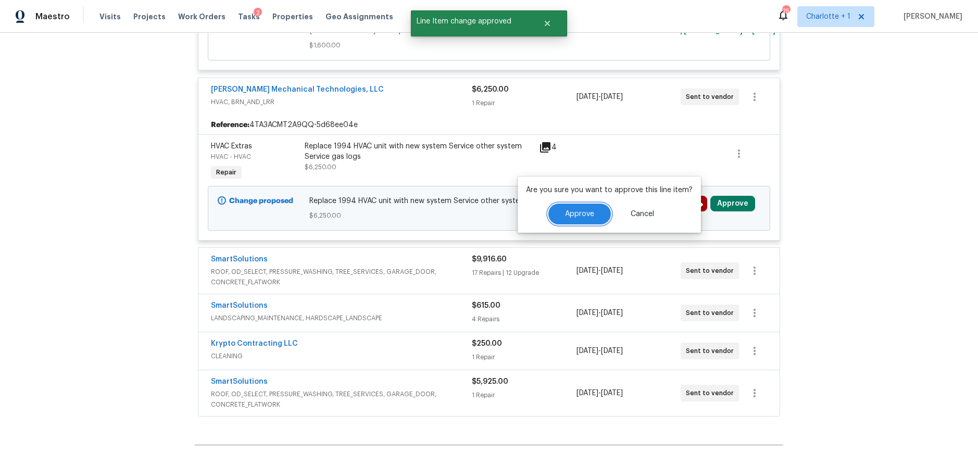
click at [581, 205] on button "Approve" at bounding box center [580, 214] width 63 height 21
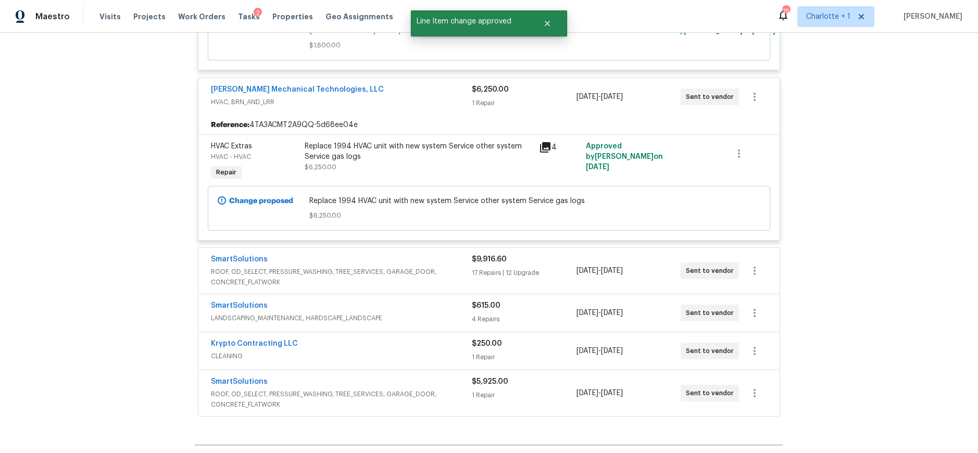
click at [542, 150] on icon at bounding box center [545, 147] width 13 height 13
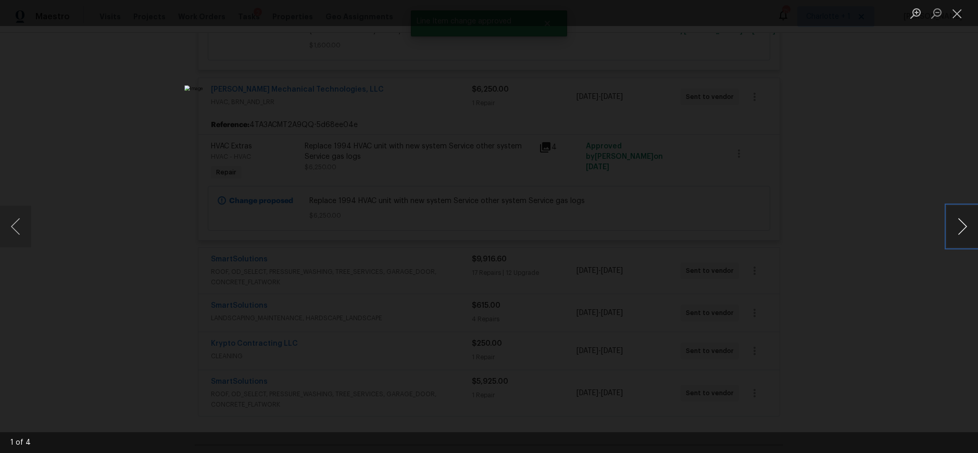
click at [961, 230] on button "Next image" at bounding box center [962, 227] width 31 height 42
click at [952, 15] on button "Close lightbox" at bounding box center [957, 13] width 21 height 18
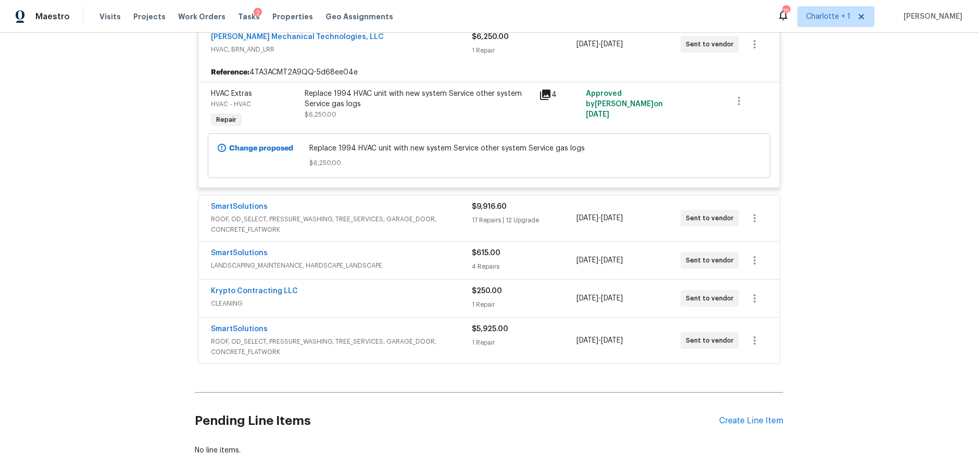
scroll to position [408, 0]
click at [437, 218] on span "ROOF, OD_SELECT, PRESSURE_WASHING, TREE_SERVICES, GARAGE_DOOR, CONCRETE_FLATWORK" at bounding box center [341, 222] width 261 height 21
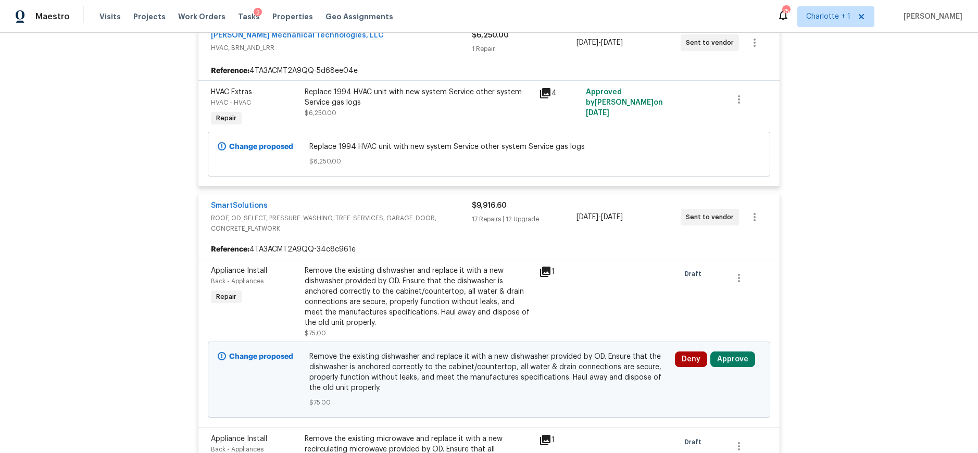
scroll to position [465, 0]
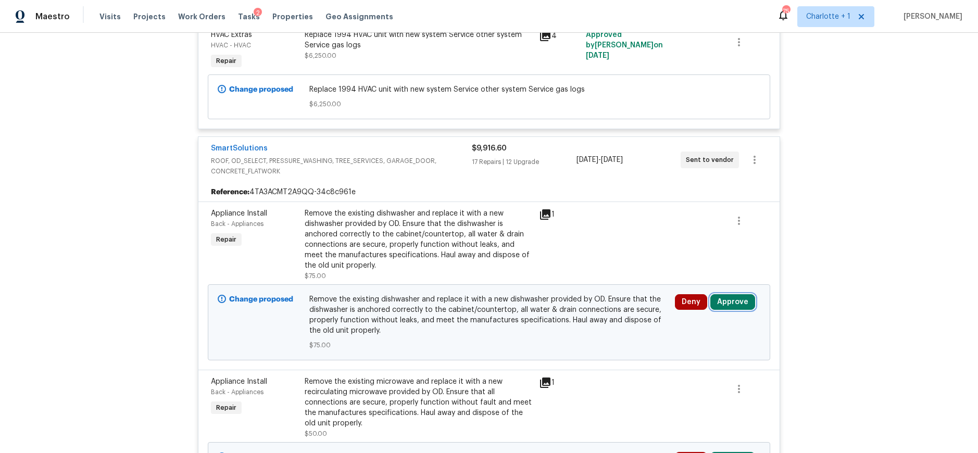
click at [729, 301] on button "Approve" at bounding box center [733, 302] width 45 height 16
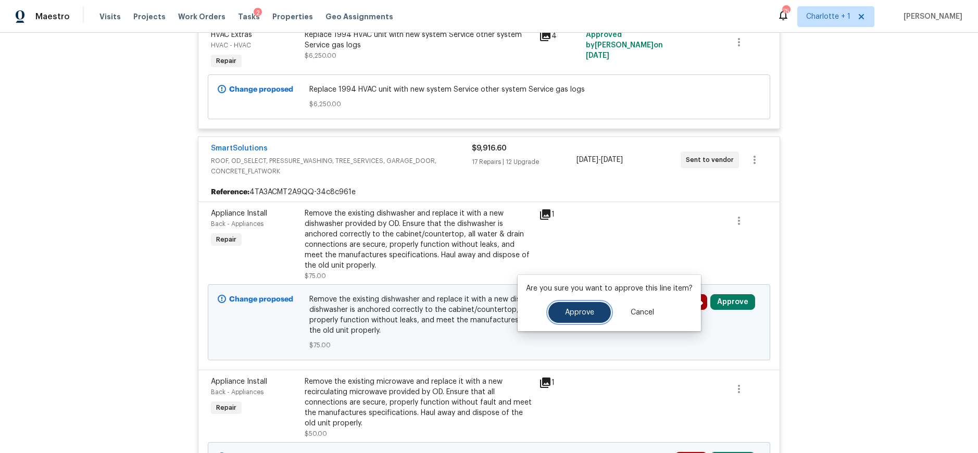
click at [593, 314] on button "Approve" at bounding box center [580, 312] width 63 height 21
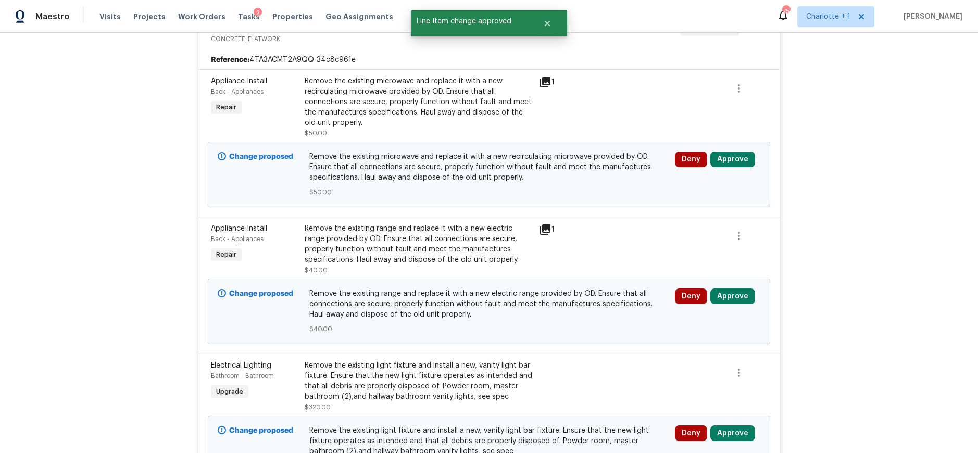
scroll to position [598, 0]
click at [725, 157] on button "Approve" at bounding box center [733, 159] width 45 height 16
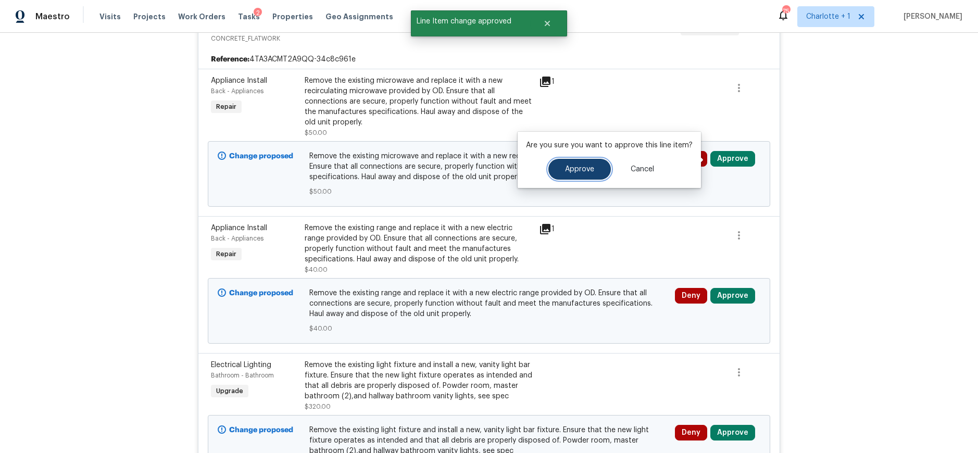
click at [598, 168] on button "Approve" at bounding box center [580, 169] width 63 height 21
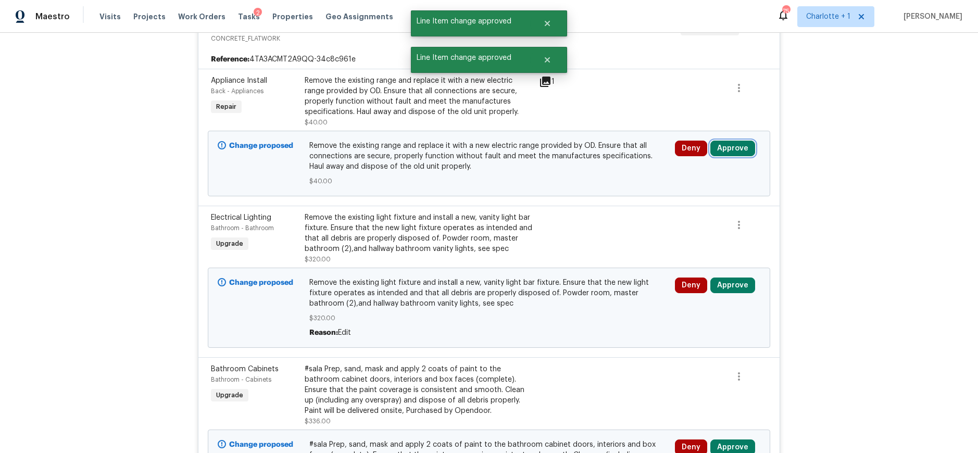
click at [727, 149] on button "Approve" at bounding box center [733, 149] width 45 height 16
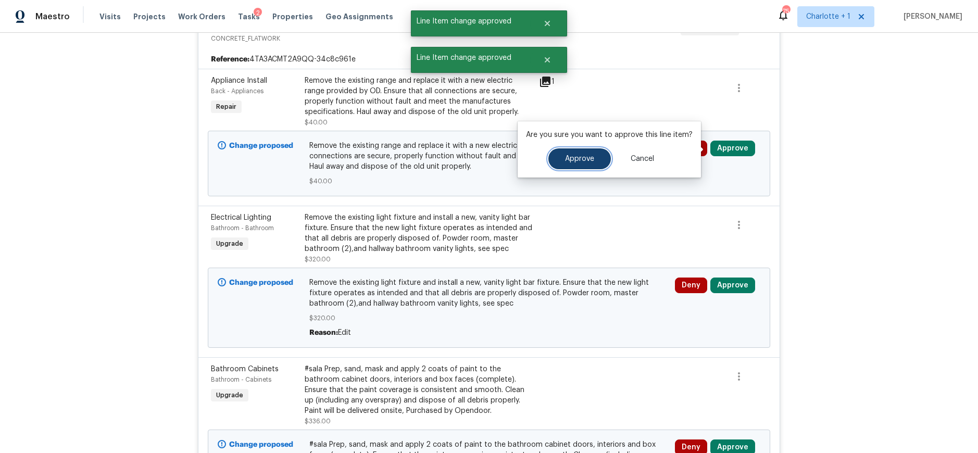
click at [581, 156] on span "Approve" at bounding box center [579, 159] width 29 height 8
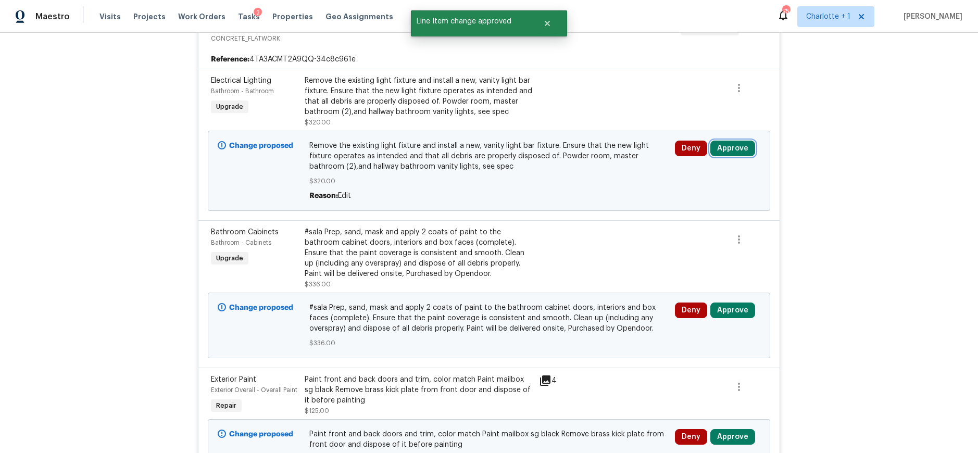
click at [740, 147] on button "Approve" at bounding box center [733, 149] width 45 height 16
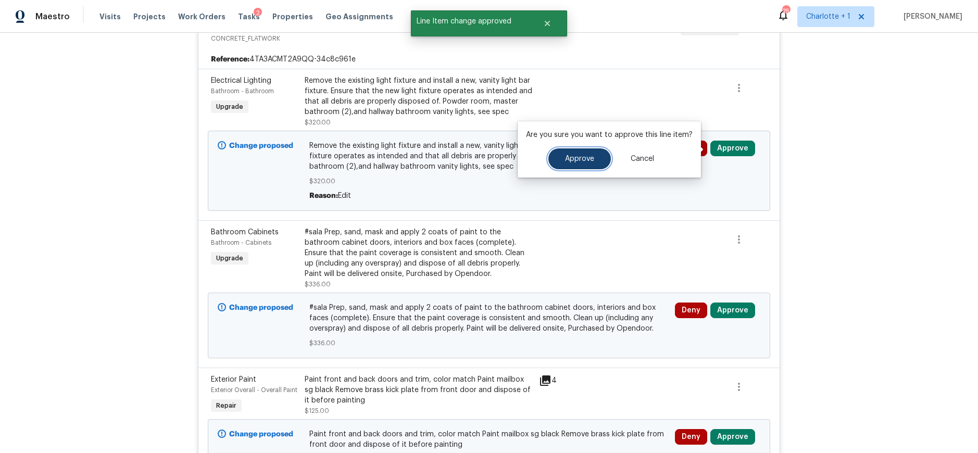
click at [565, 164] on button "Approve" at bounding box center [580, 158] width 63 height 21
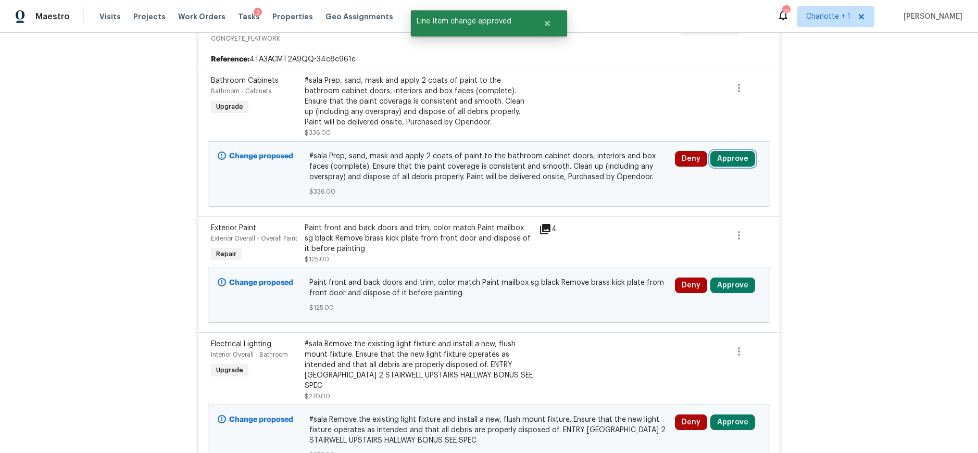
click at [732, 160] on button "Approve" at bounding box center [733, 159] width 45 height 16
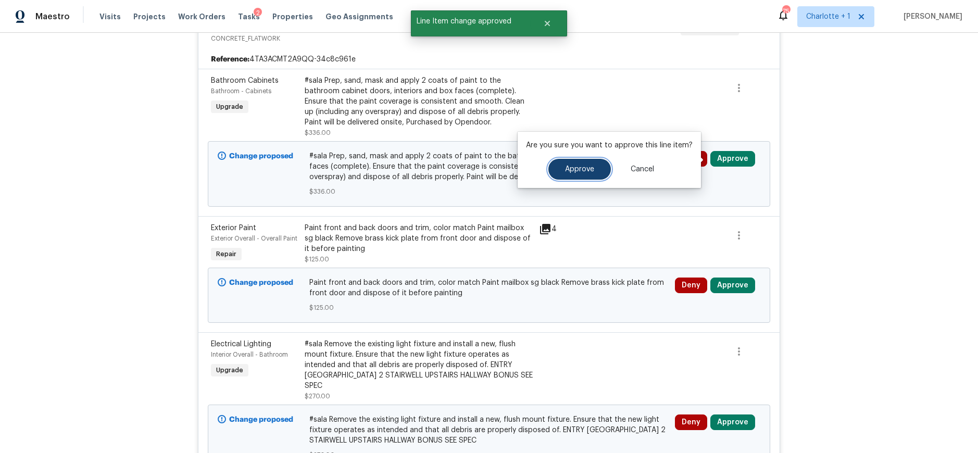
click at [590, 170] on span "Approve" at bounding box center [579, 170] width 29 height 8
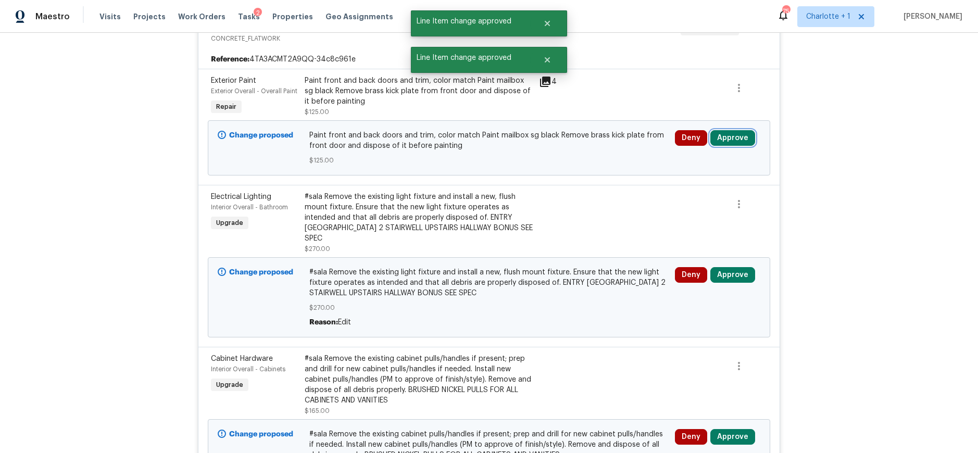
click at [719, 136] on button "Approve" at bounding box center [733, 138] width 45 height 16
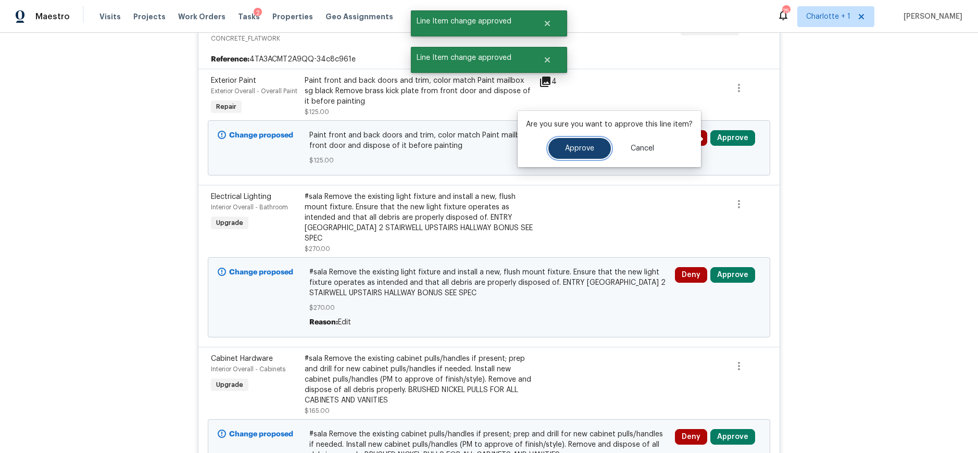
click at [595, 150] on button "Approve" at bounding box center [580, 148] width 63 height 21
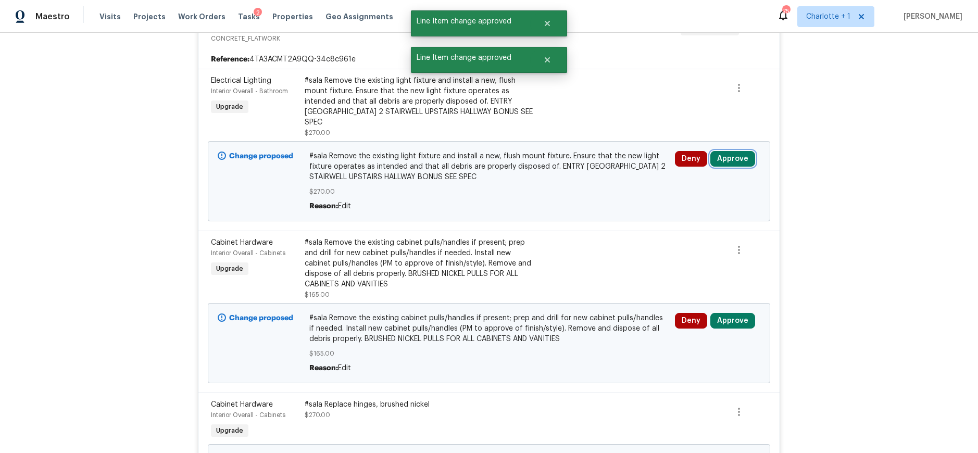
click at [724, 158] on button "Approve" at bounding box center [733, 159] width 45 height 16
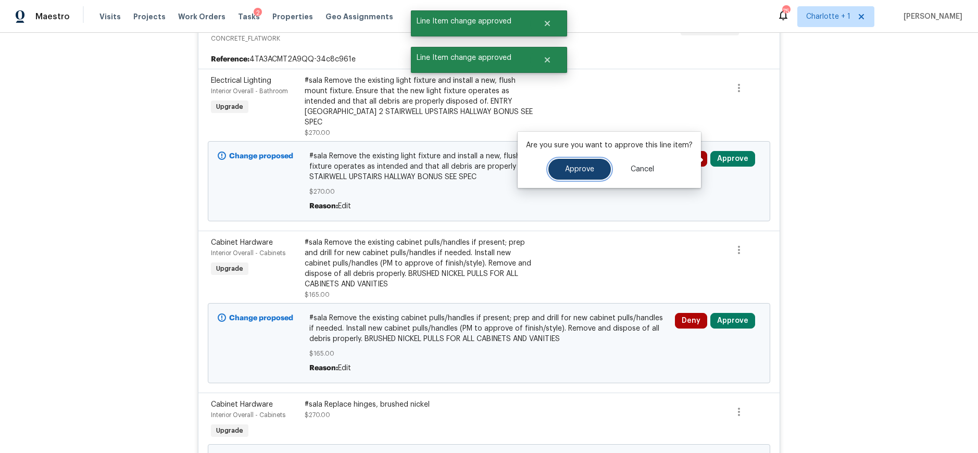
click at [589, 165] on button "Approve" at bounding box center [580, 169] width 63 height 21
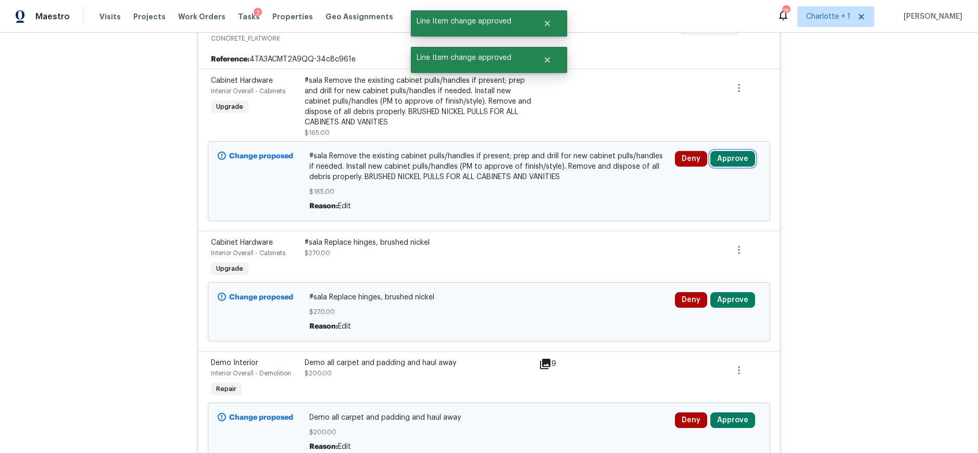
click at [737, 161] on button "Approve" at bounding box center [733, 159] width 45 height 16
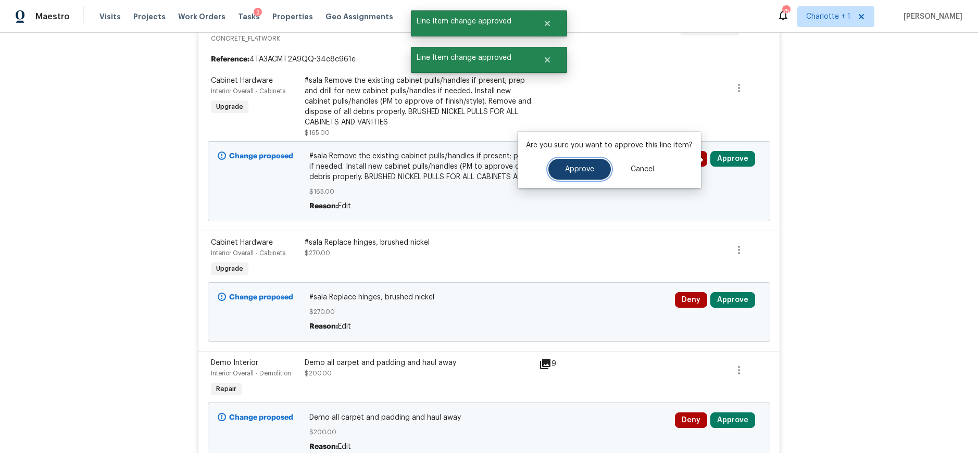
click at [580, 172] on span "Approve" at bounding box center [579, 170] width 29 height 8
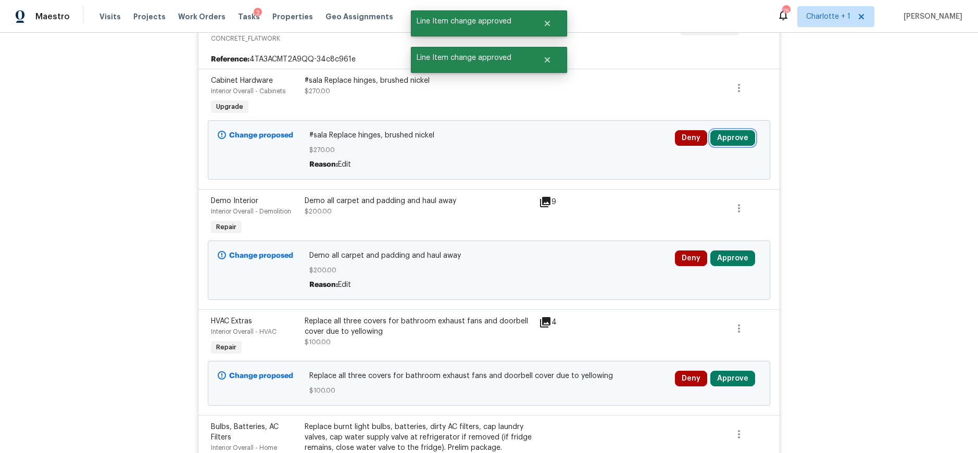
click at [731, 142] on button "Approve" at bounding box center [733, 138] width 45 height 16
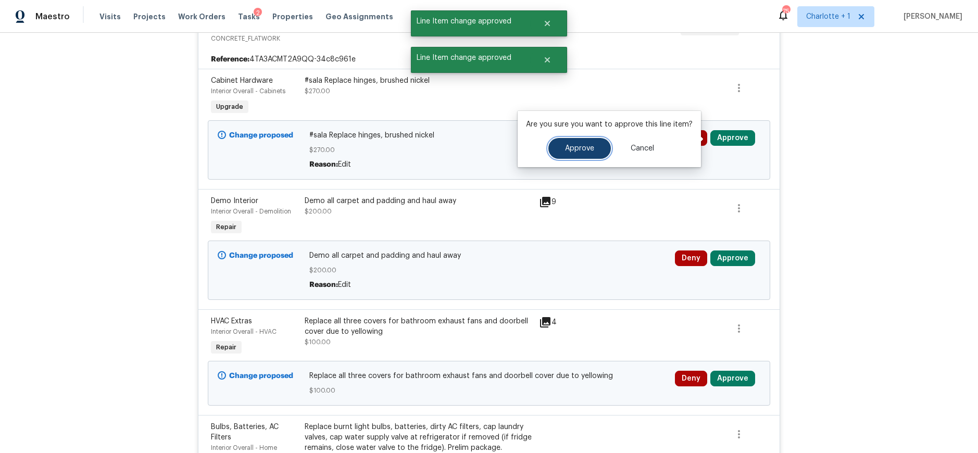
click at [576, 152] on button "Approve" at bounding box center [580, 148] width 63 height 21
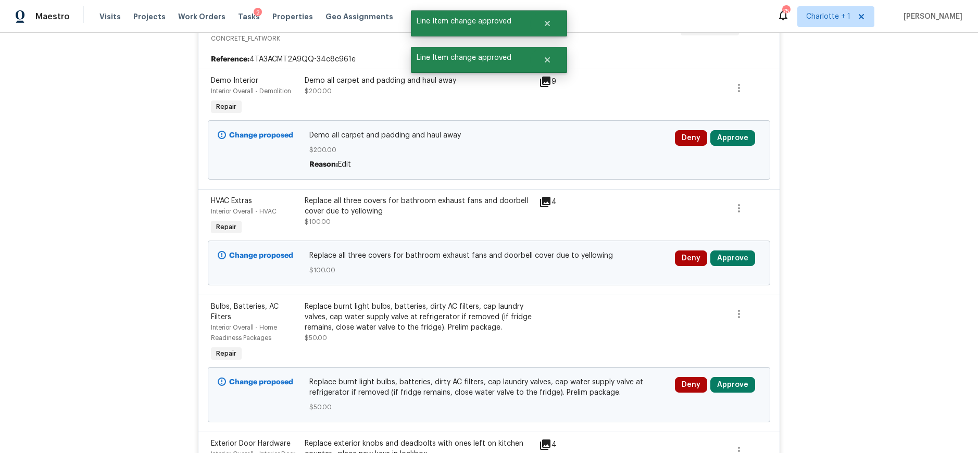
click at [728, 130] on div "Deny Approve" at bounding box center [718, 150] width 92 height 46
click at [723, 134] on button "Approve" at bounding box center [733, 138] width 45 height 16
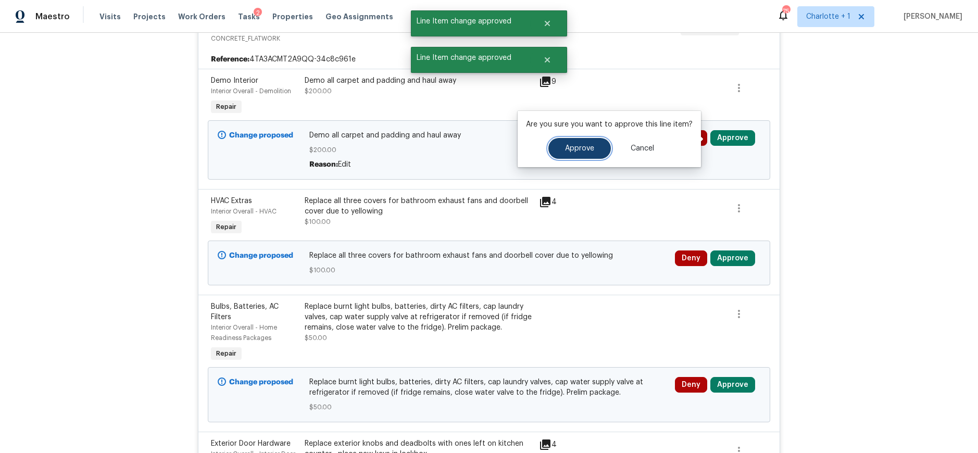
click at [592, 143] on button "Approve" at bounding box center [580, 148] width 63 height 21
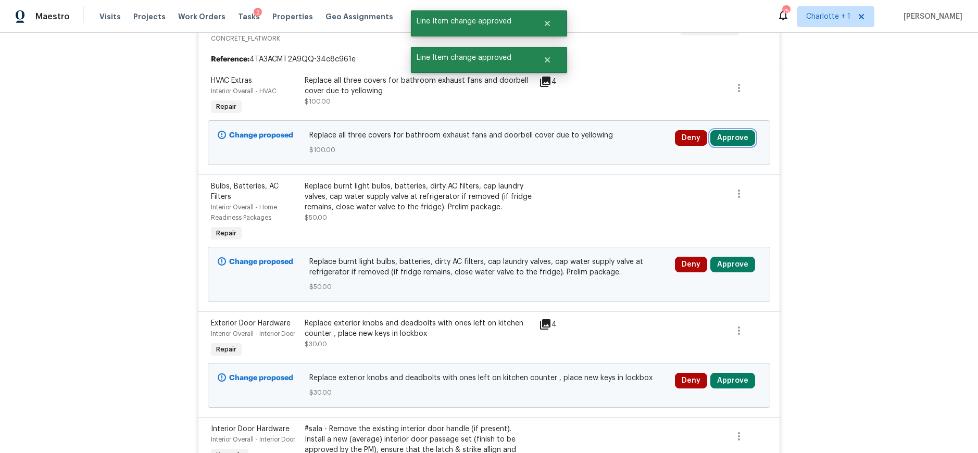
click at [738, 140] on button "Approve" at bounding box center [733, 138] width 45 height 16
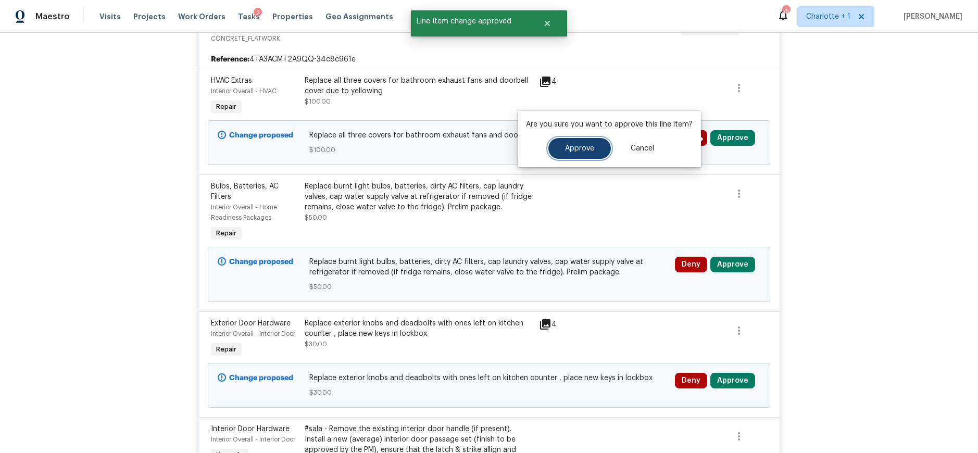
click at [576, 147] on span "Approve" at bounding box center [579, 149] width 29 height 8
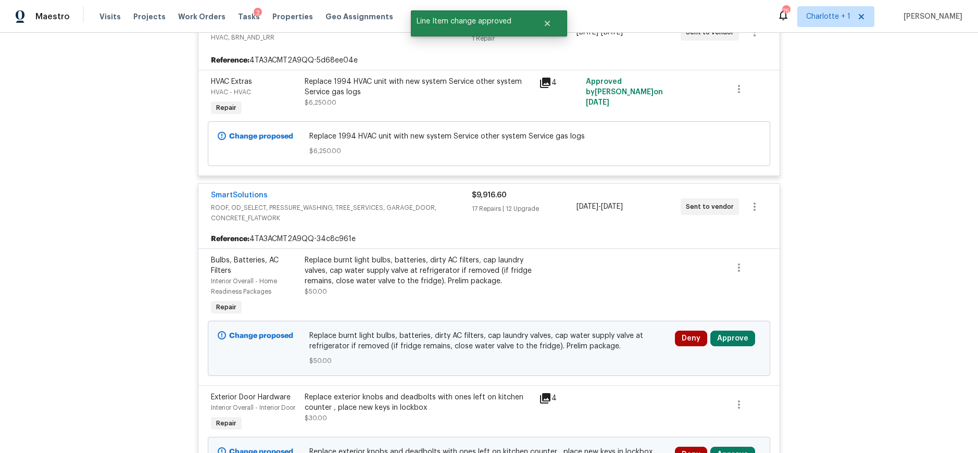
scroll to position [414, 0]
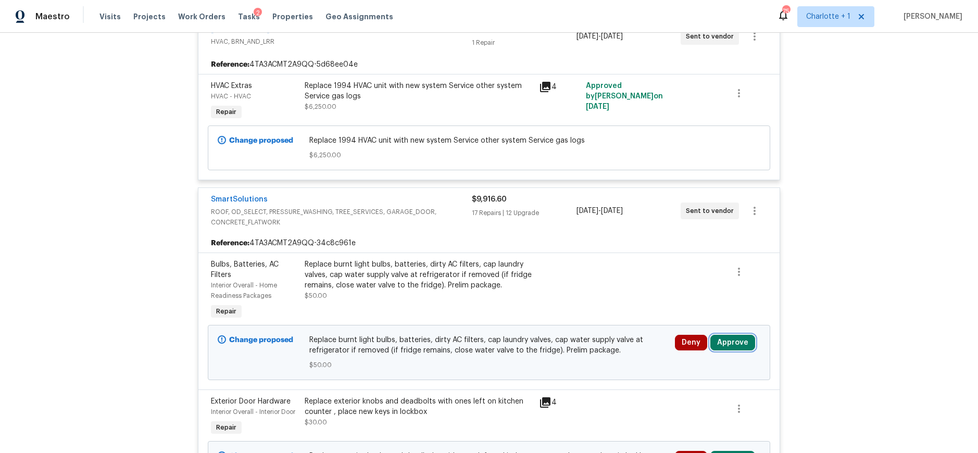
click at [732, 341] on button "Approve" at bounding box center [733, 343] width 45 height 16
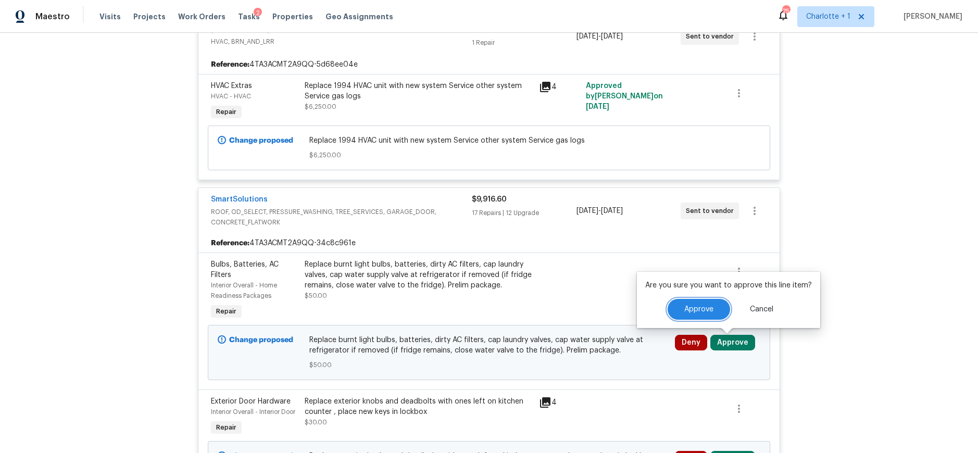
click at [709, 302] on button "Approve" at bounding box center [699, 309] width 63 height 21
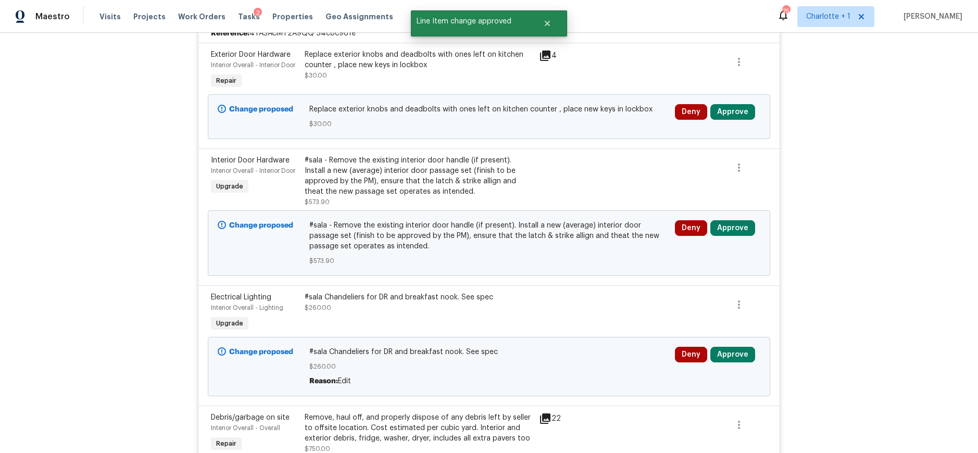
scroll to position [616, 0]
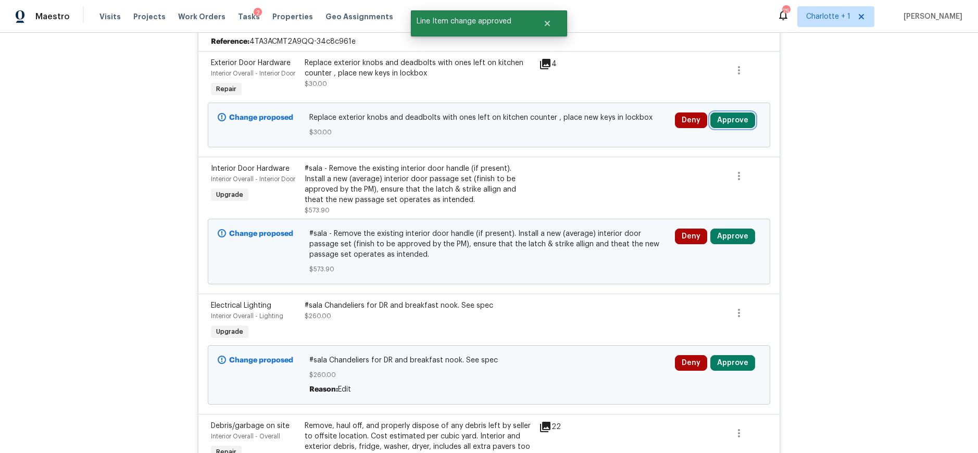
click at [713, 123] on button "Approve" at bounding box center [733, 121] width 45 height 16
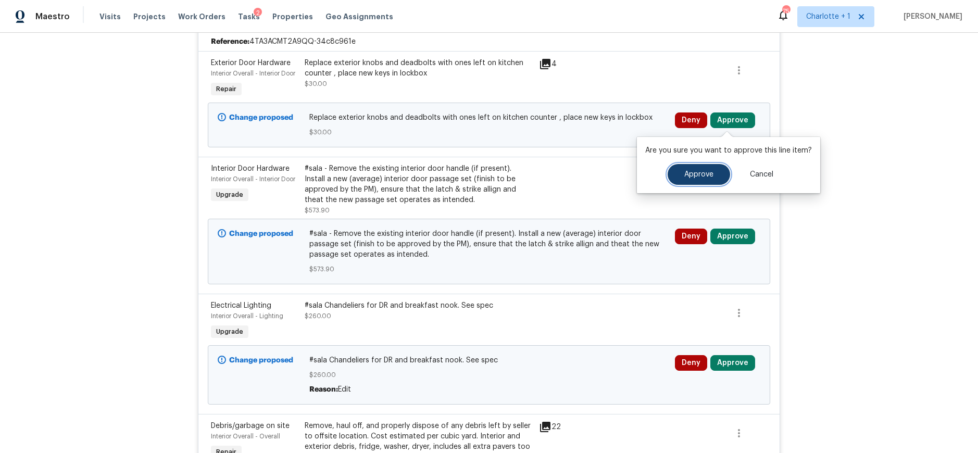
click at [675, 173] on button "Approve" at bounding box center [699, 174] width 63 height 21
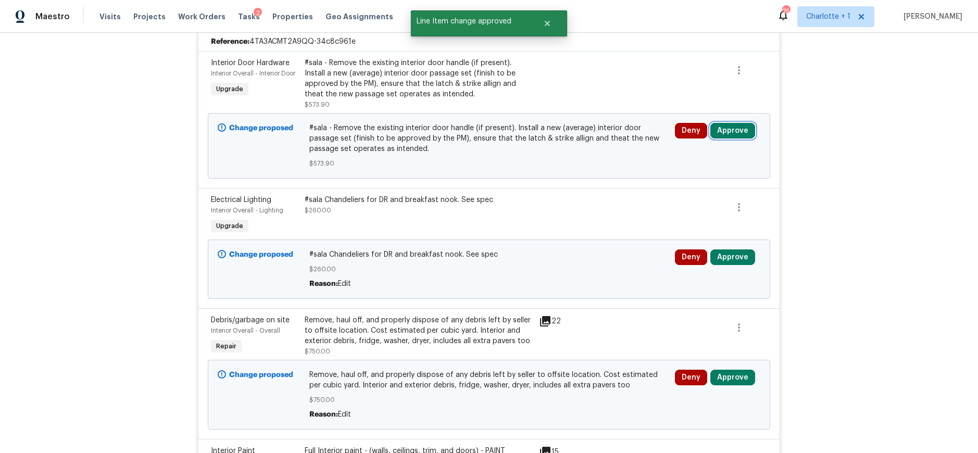
click at [725, 139] on button "Approve" at bounding box center [733, 131] width 45 height 16
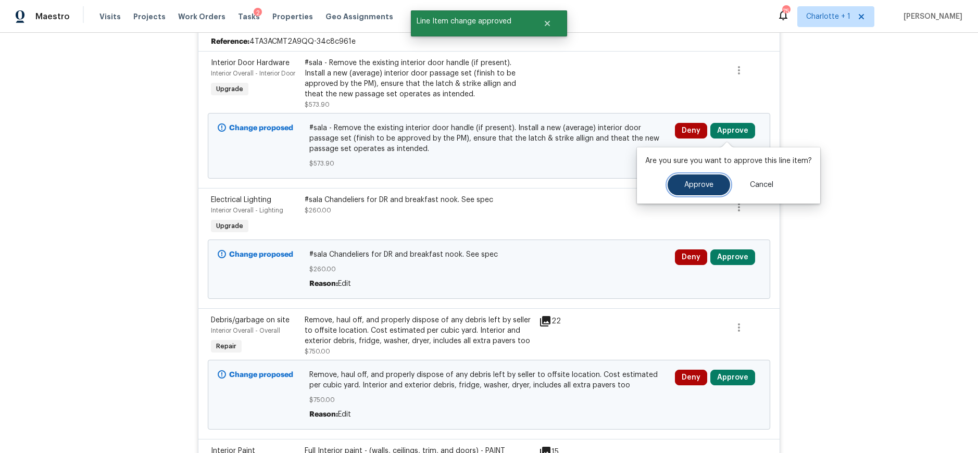
click at [688, 187] on span "Approve" at bounding box center [699, 185] width 29 height 8
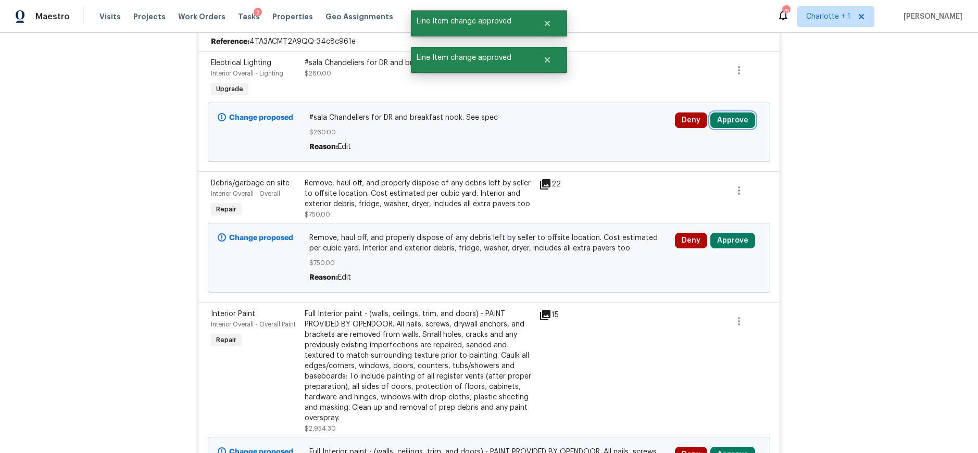
click at [730, 126] on button "Approve" at bounding box center [733, 121] width 45 height 16
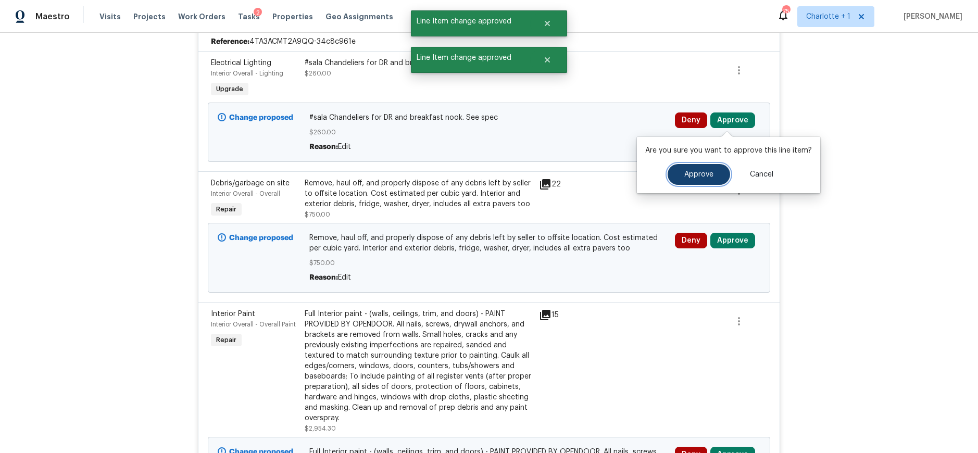
click at [677, 171] on button "Approve" at bounding box center [699, 174] width 63 height 21
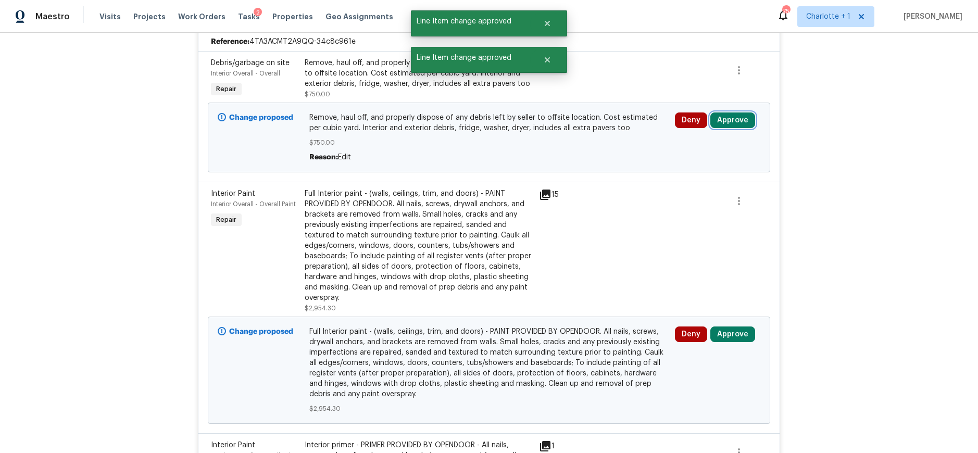
click at [738, 120] on button "Approve" at bounding box center [733, 121] width 45 height 16
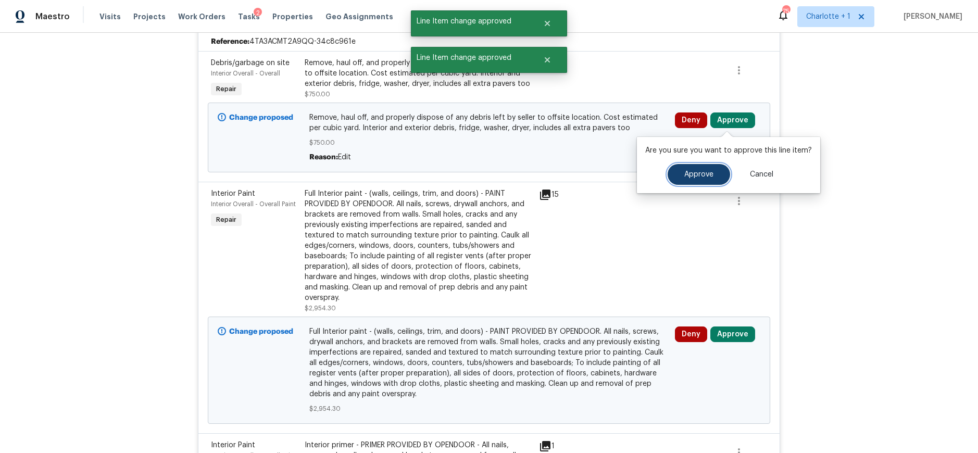
click at [685, 174] on span "Approve" at bounding box center [699, 175] width 29 height 8
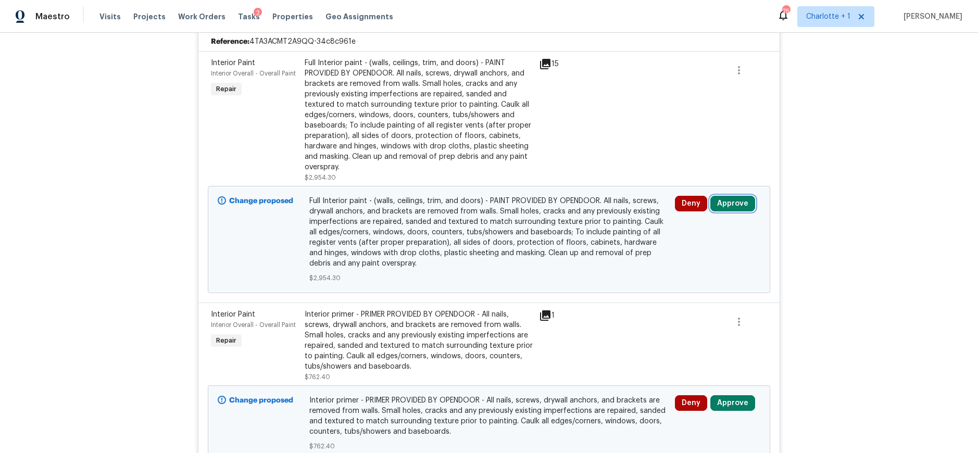
click at [717, 205] on button "Approve" at bounding box center [733, 204] width 45 height 16
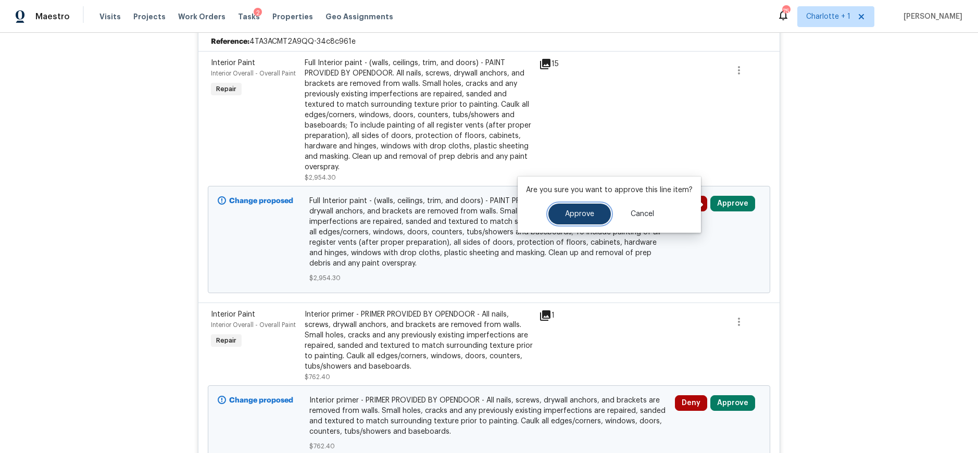
click at [565, 216] on span "Approve" at bounding box center [579, 214] width 29 height 8
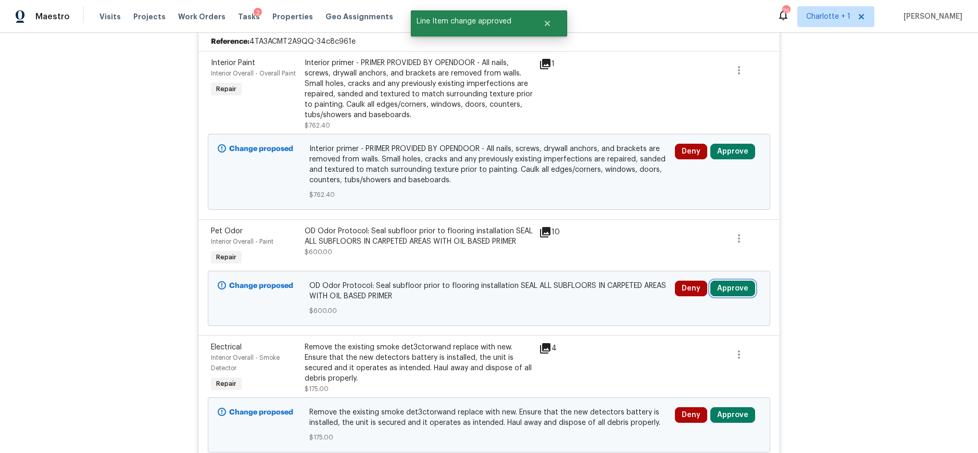
click at [726, 284] on button "Approve" at bounding box center [733, 289] width 45 height 16
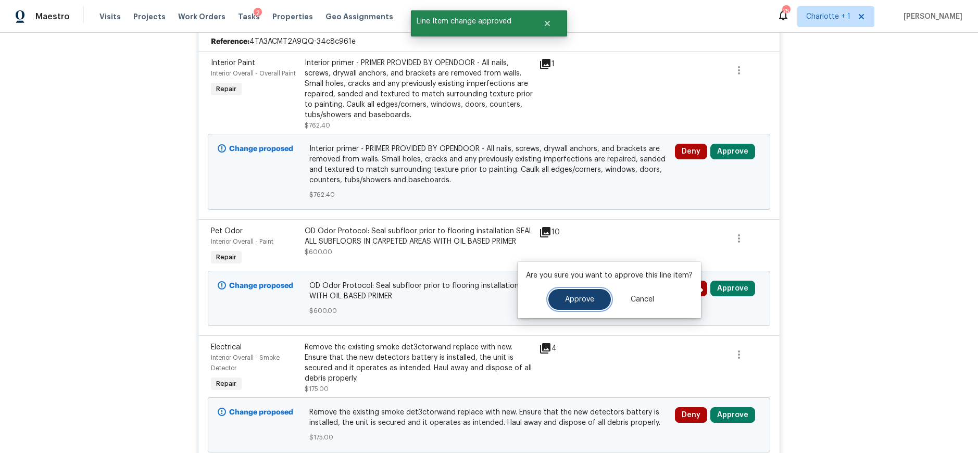
click at [549, 296] on button "Approve" at bounding box center [580, 299] width 63 height 21
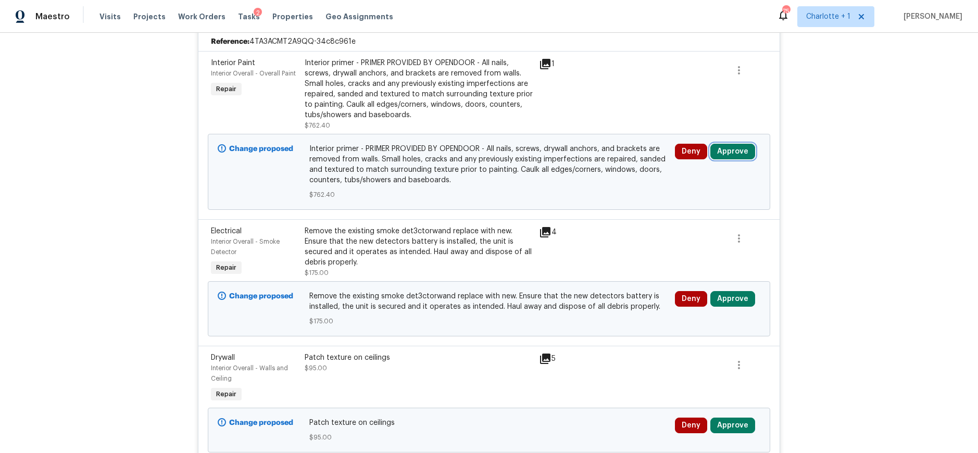
click at [739, 157] on button "Approve" at bounding box center [733, 152] width 45 height 16
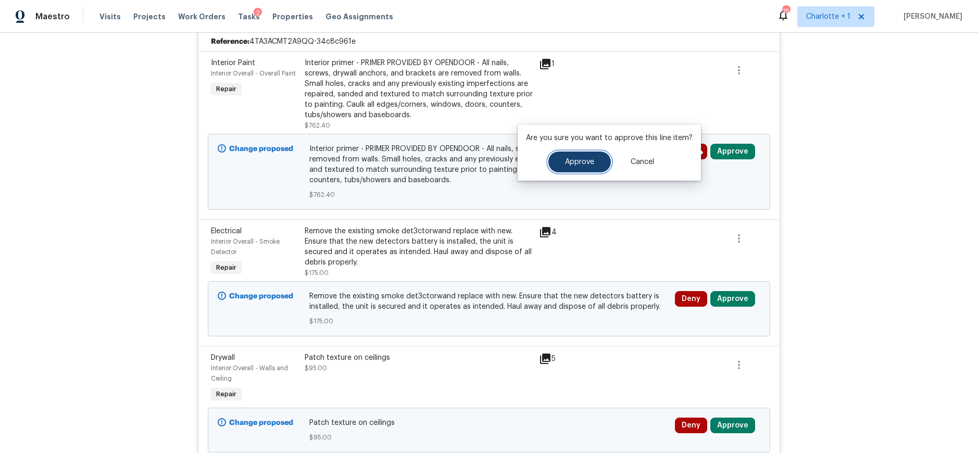
click at [596, 158] on button "Approve" at bounding box center [580, 162] width 63 height 21
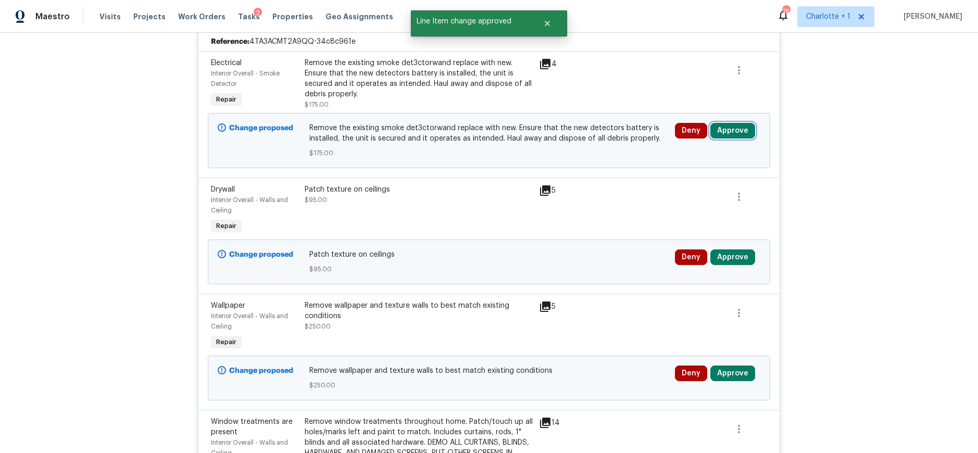
click at [730, 132] on button "Approve" at bounding box center [733, 131] width 45 height 16
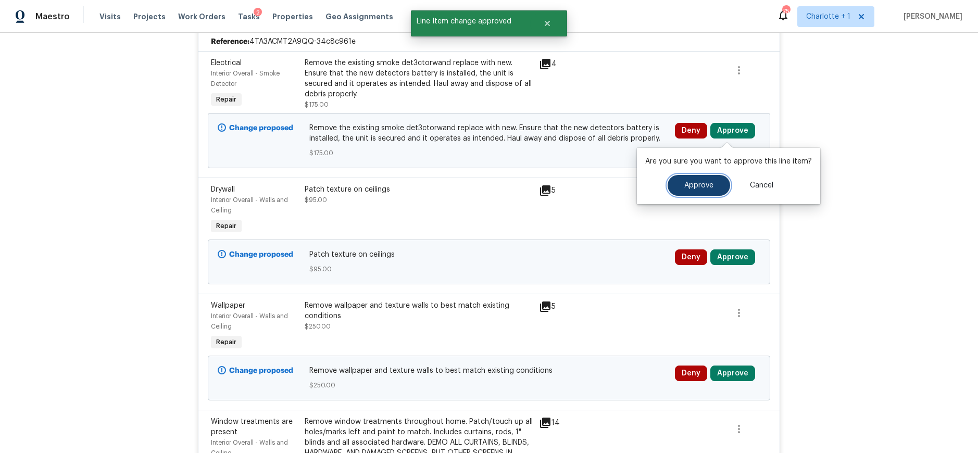
click at [682, 180] on button "Approve" at bounding box center [699, 185] width 63 height 21
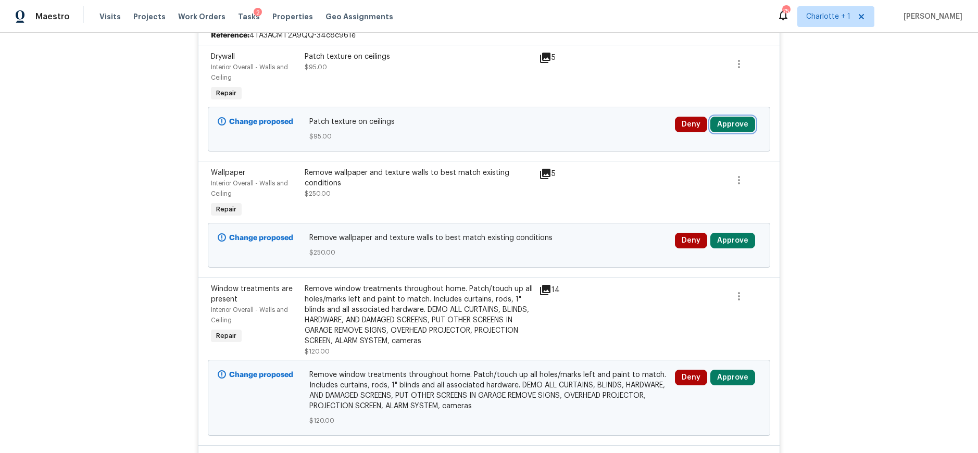
click at [740, 128] on button "Approve" at bounding box center [733, 125] width 45 height 16
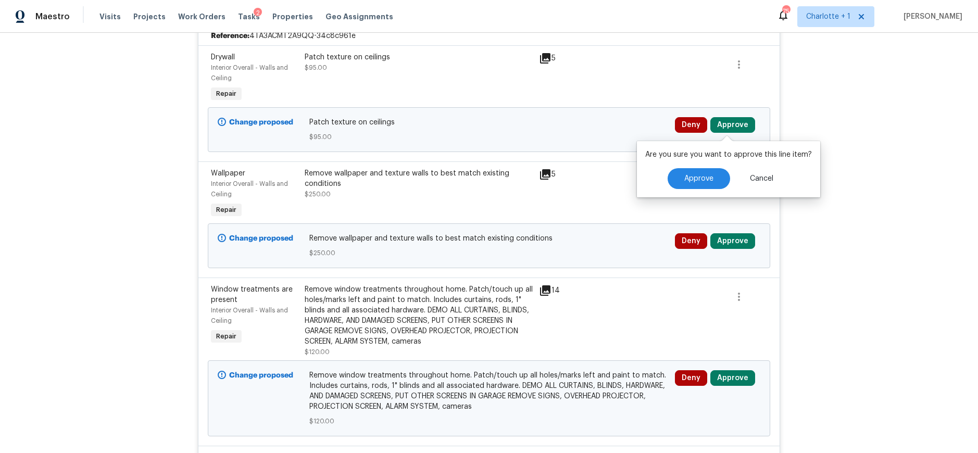
scroll to position [623, 0]
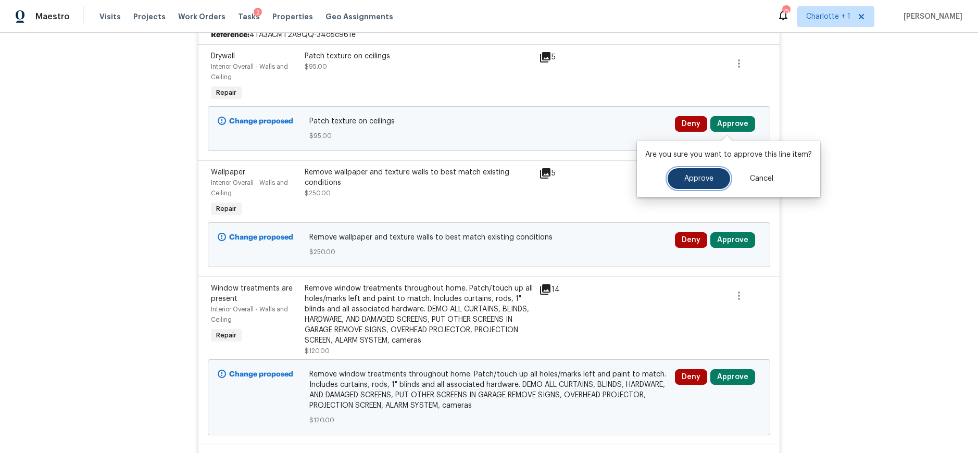
click at [698, 185] on button "Approve" at bounding box center [699, 178] width 63 height 21
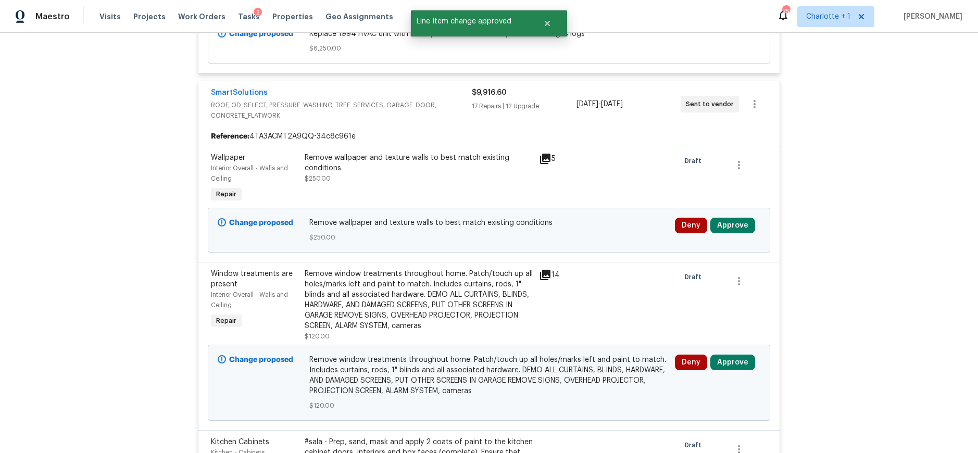
scroll to position [624, 0]
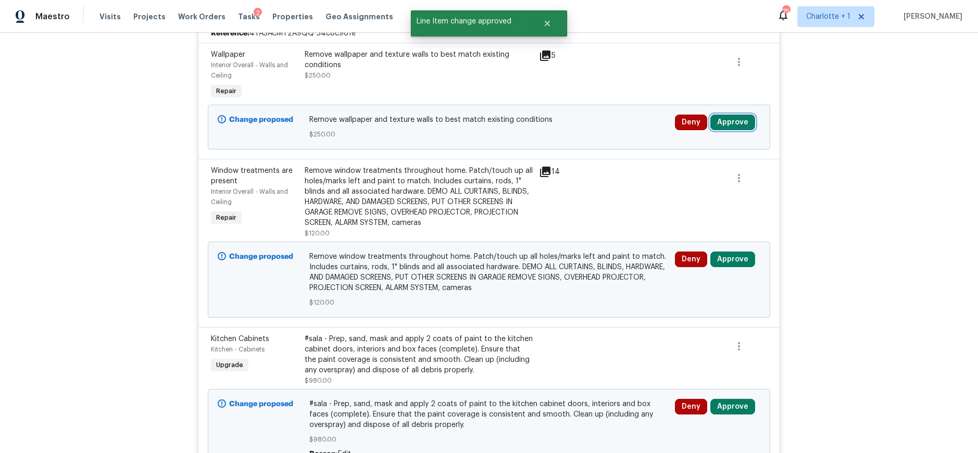
click at [733, 124] on button "Approve" at bounding box center [733, 123] width 45 height 16
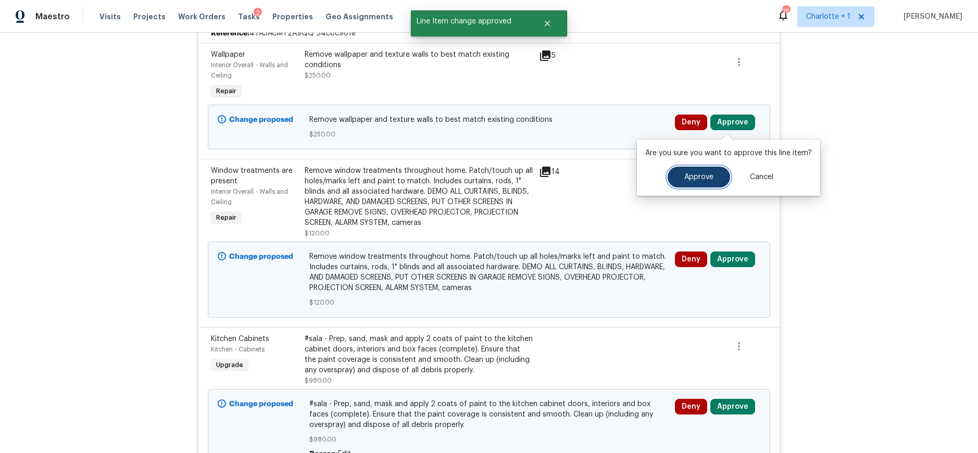
click at [689, 185] on button "Approve" at bounding box center [699, 177] width 63 height 21
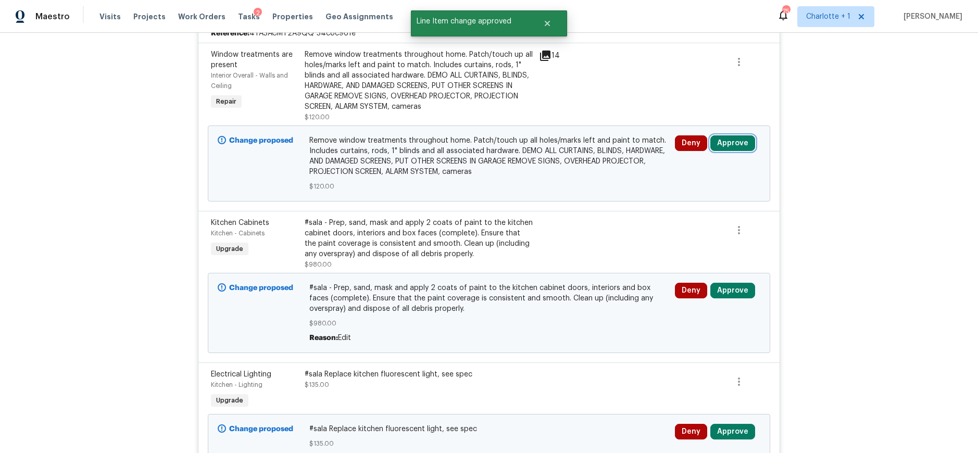
click at [736, 142] on button "Approve" at bounding box center [733, 143] width 45 height 16
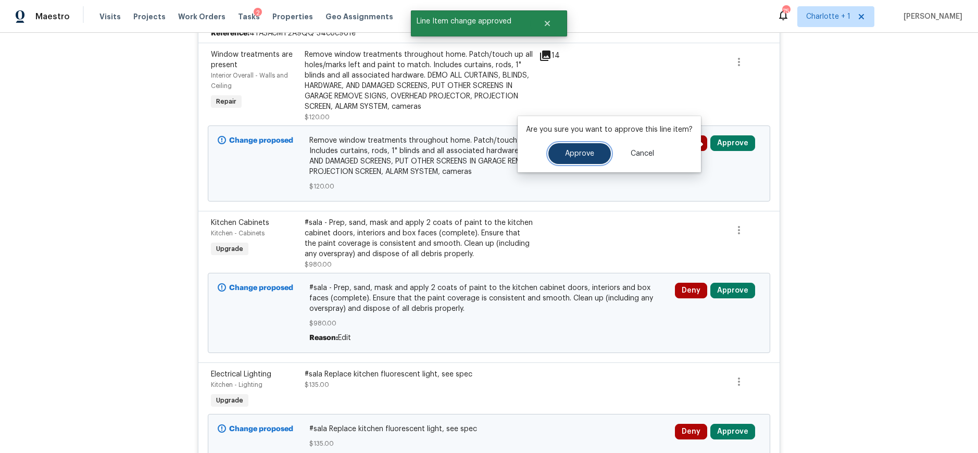
click at [599, 151] on button "Approve" at bounding box center [580, 153] width 63 height 21
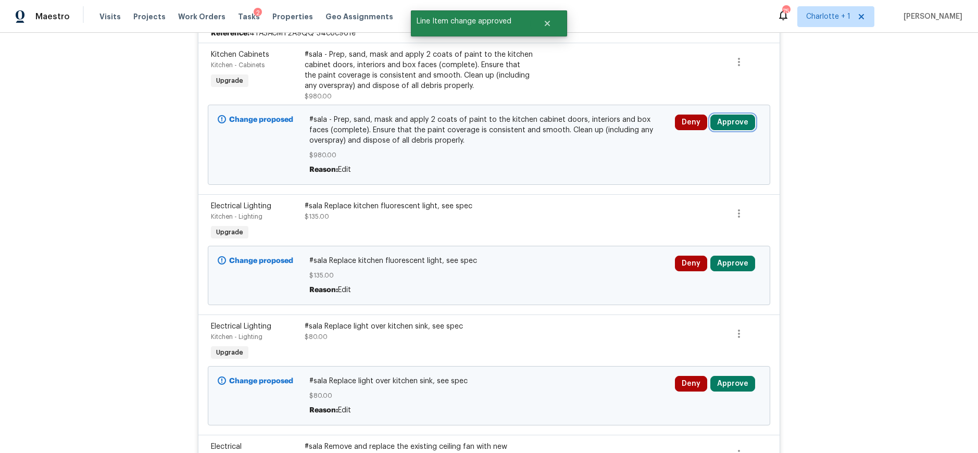
click at [732, 117] on button "Approve" at bounding box center [733, 123] width 45 height 16
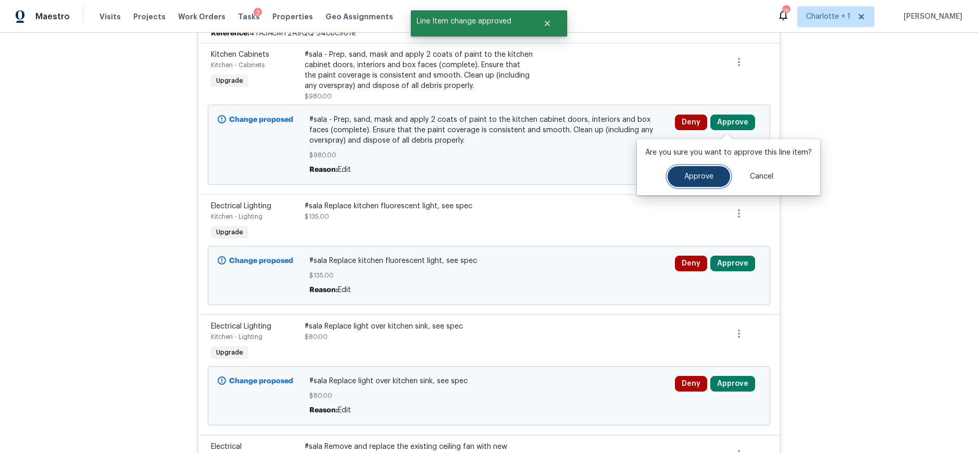
click at [680, 175] on button "Approve" at bounding box center [699, 176] width 63 height 21
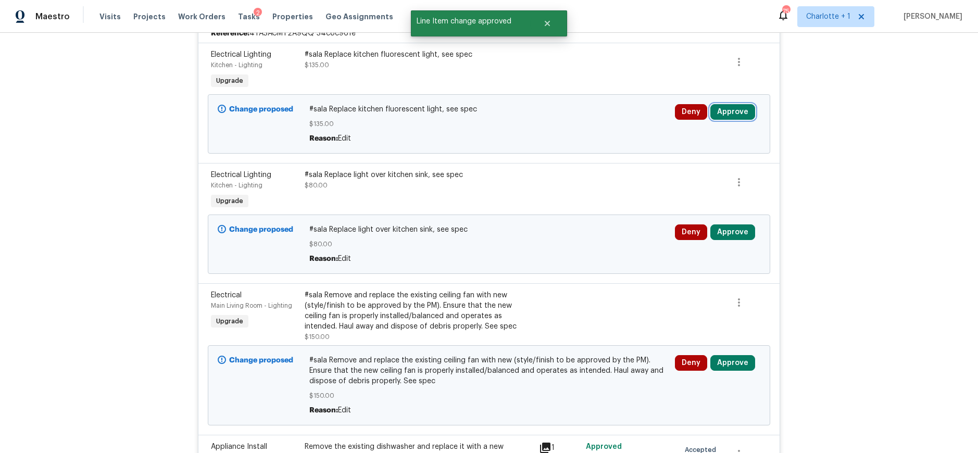
click at [740, 111] on button "Approve" at bounding box center [733, 112] width 45 height 16
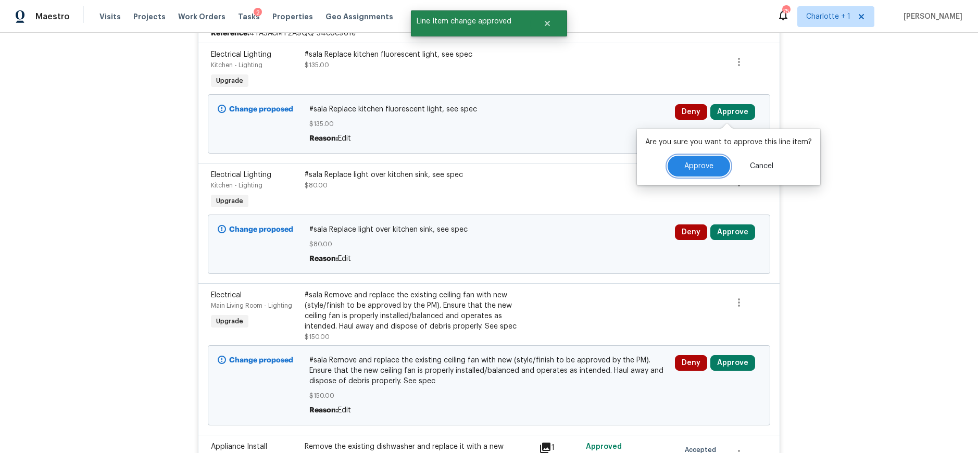
click at [701, 163] on span "Approve" at bounding box center [699, 167] width 29 height 8
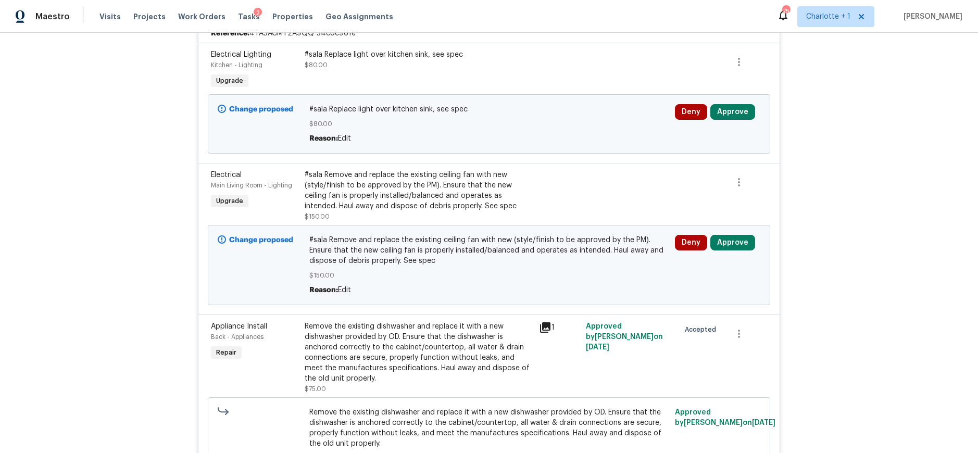
scroll to position [624, 0]
click at [739, 114] on button "Approve" at bounding box center [733, 113] width 45 height 16
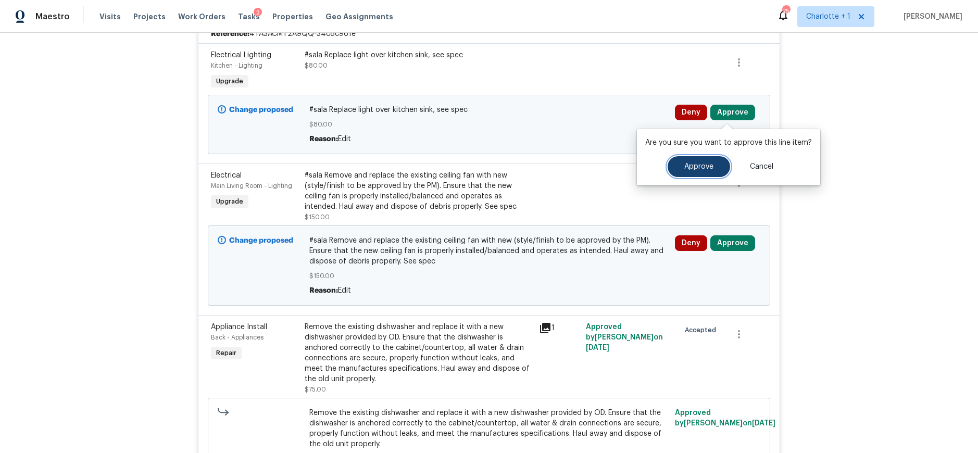
click at [685, 165] on span "Approve" at bounding box center [699, 167] width 29 height 8
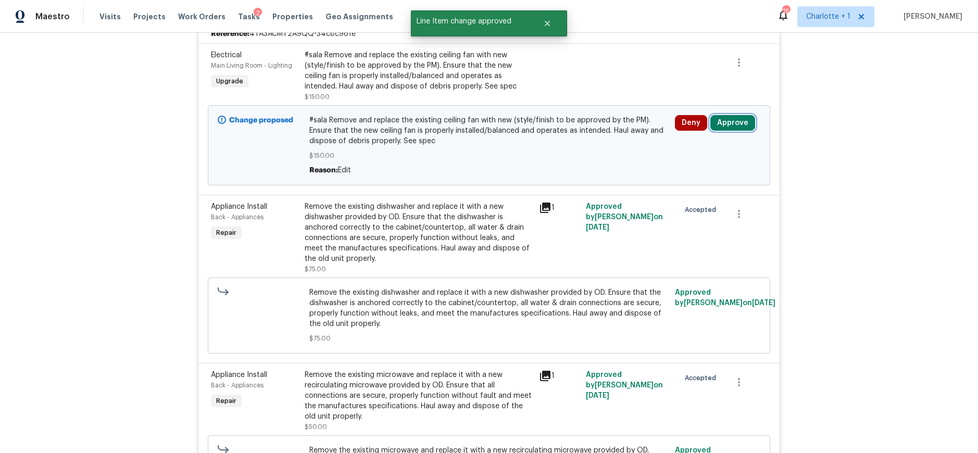
click at [732, 121] on button "Approve" at bounding box center [733, 123] width 45 height 16
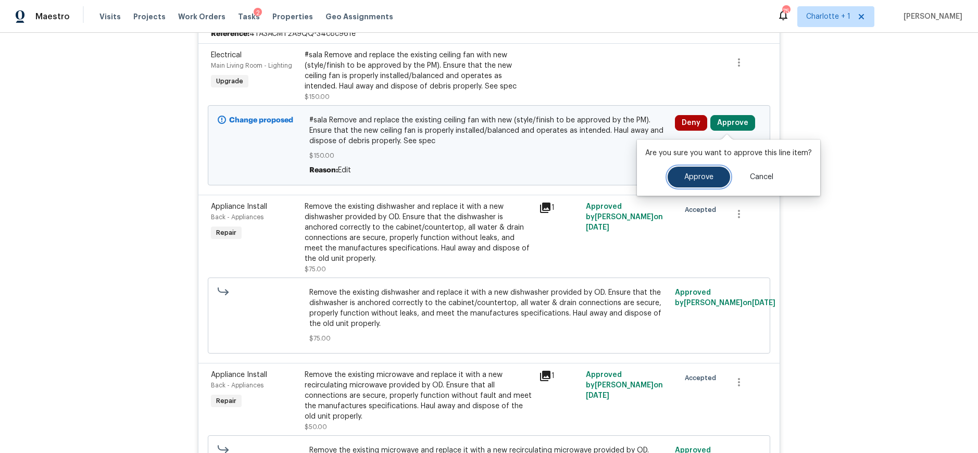
click at [695, 177] on span "Approve" at bounding box center [699, 177] width 29 height 8
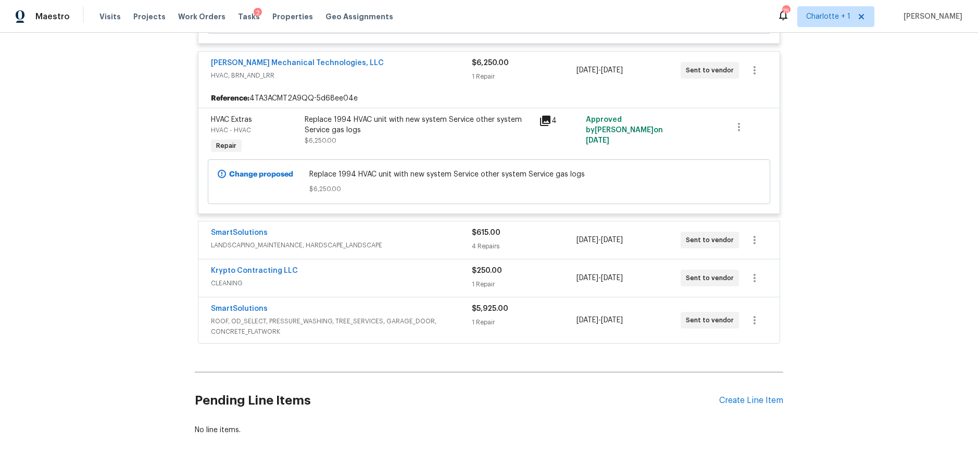
scroll to position [4444, 0]
click at [556, 251] on div "$615.00 4 Repairs" at bounding box center [524, 239] width 104 height 25
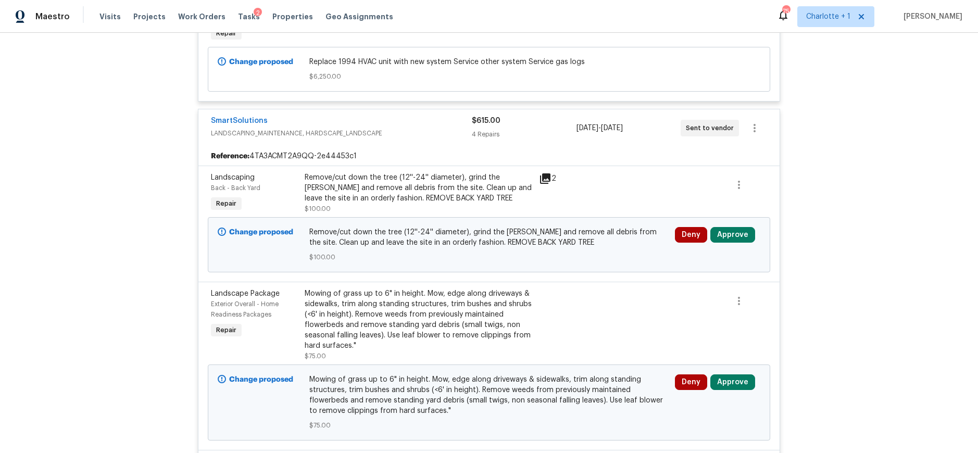
scroll to position [4560, 0]
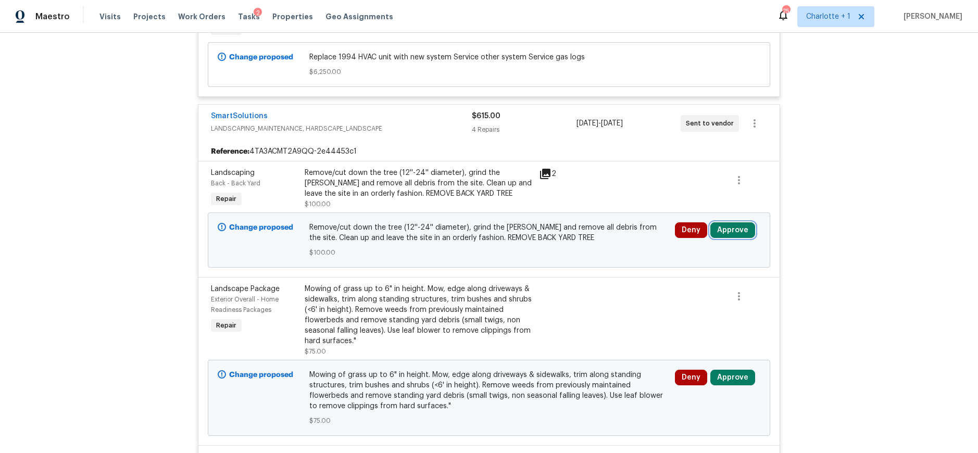
click at [743, 238] on button "Approve" at bounding box center [733, 230] width 45 height 16
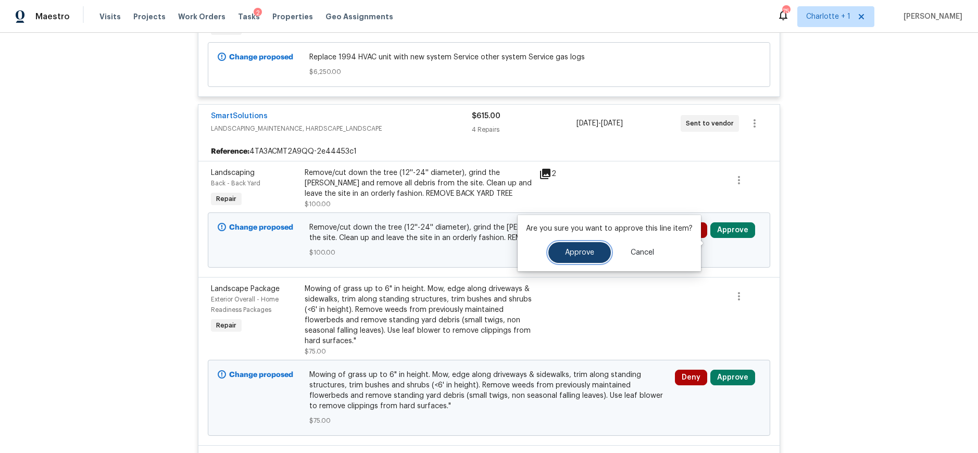
click at [590, 250] on span "Approve" at bounding box center [579, 253] width 29 height 8
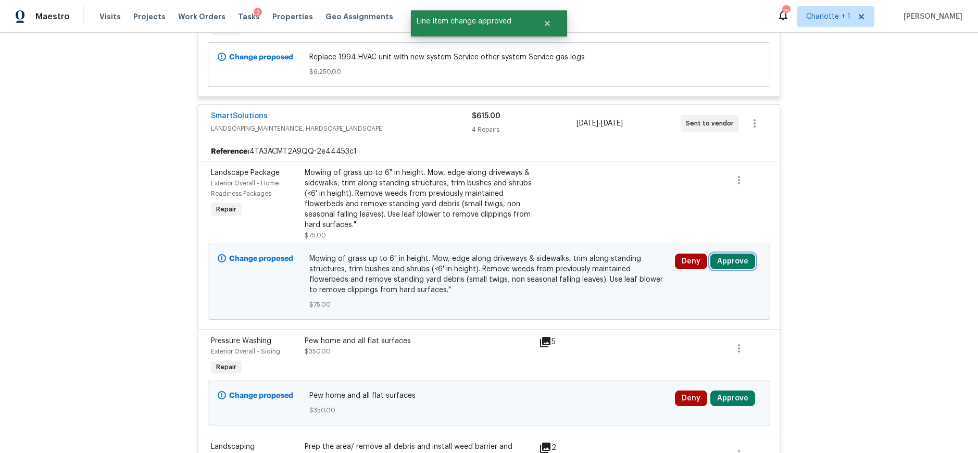
click at [722, 269] on button "Approve" at bounding box center [733, 262] width 45 height 16
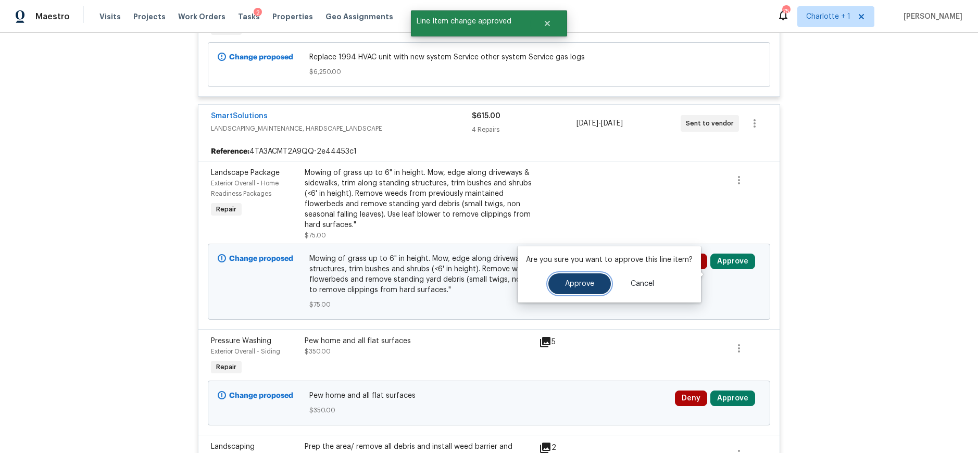
click at [599, 282] on button "Approve" at bounding box center [580, 283] width 63 height 21
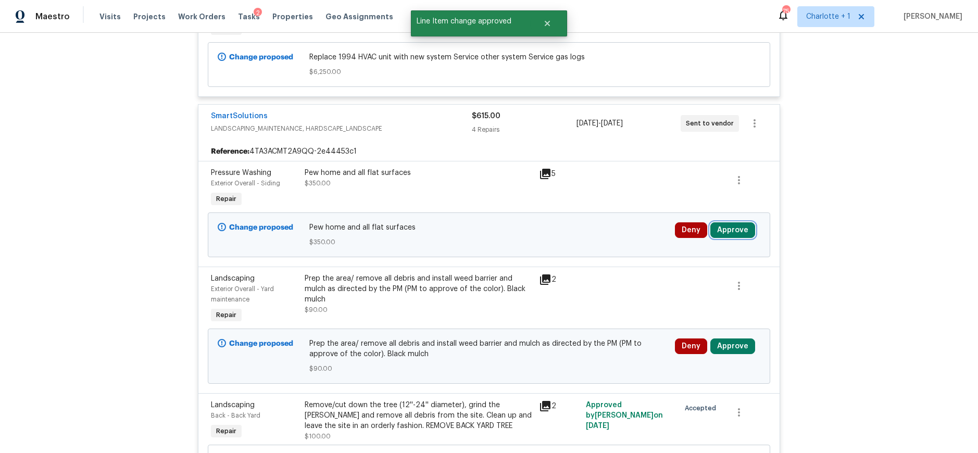
click at [745, 238] on button "Approve" at bounding box center [733, 230] width 45 height 16
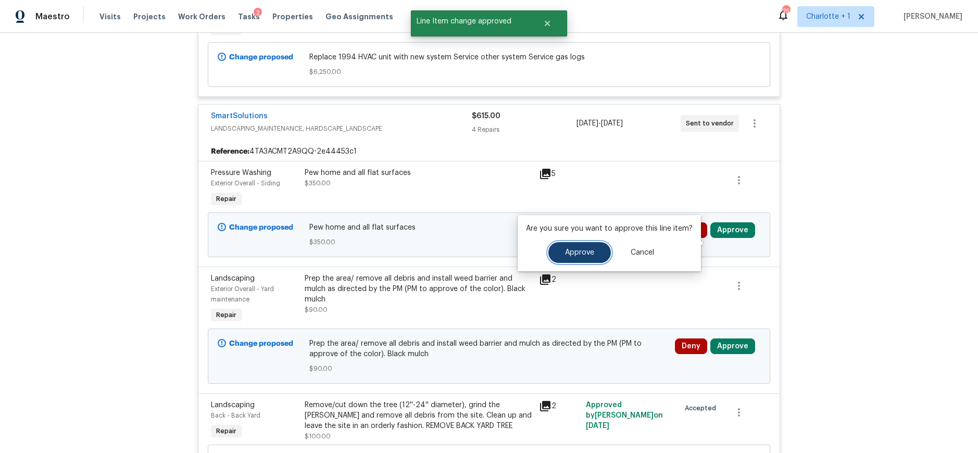
click at [598, 250] on button "Approve" at bounding box center [580, 252] width 63 height 21
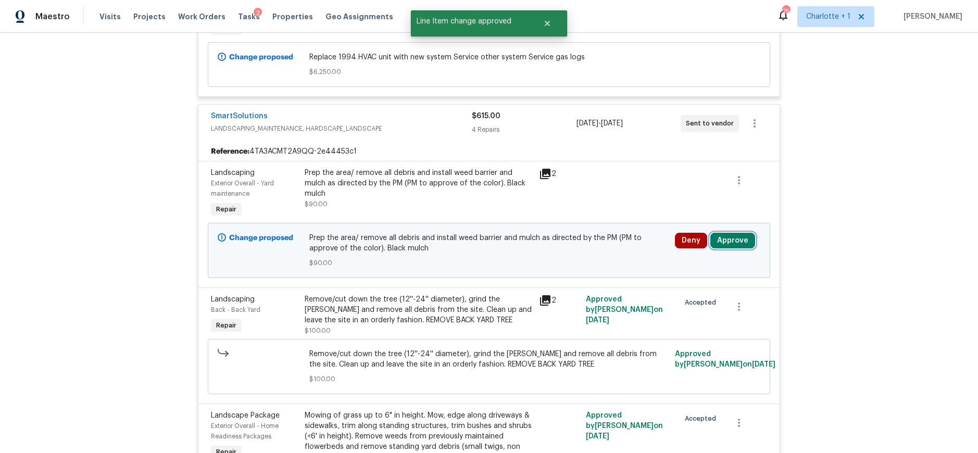
click at [722, 248] on button "Approve" at bounding box center [733, 241] width 45 height 16
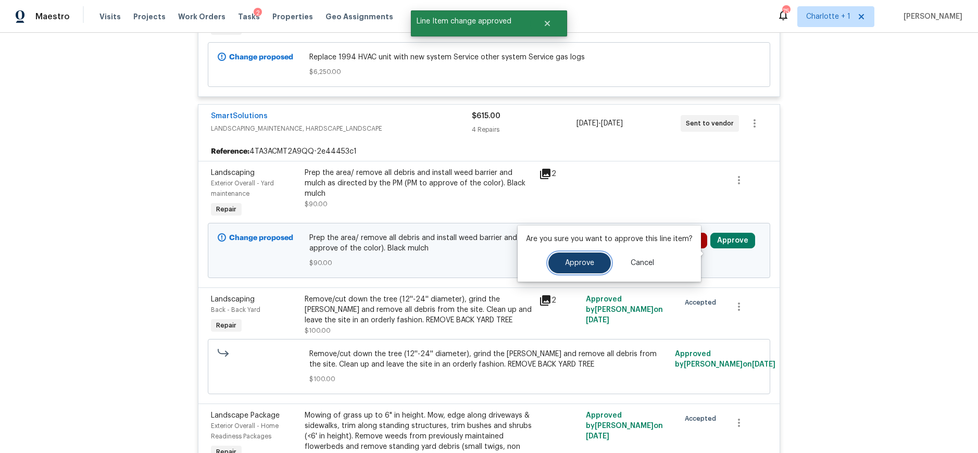
click at [590, 263] on span "Approve" at bounding box center [579, 263] width 29 height 8
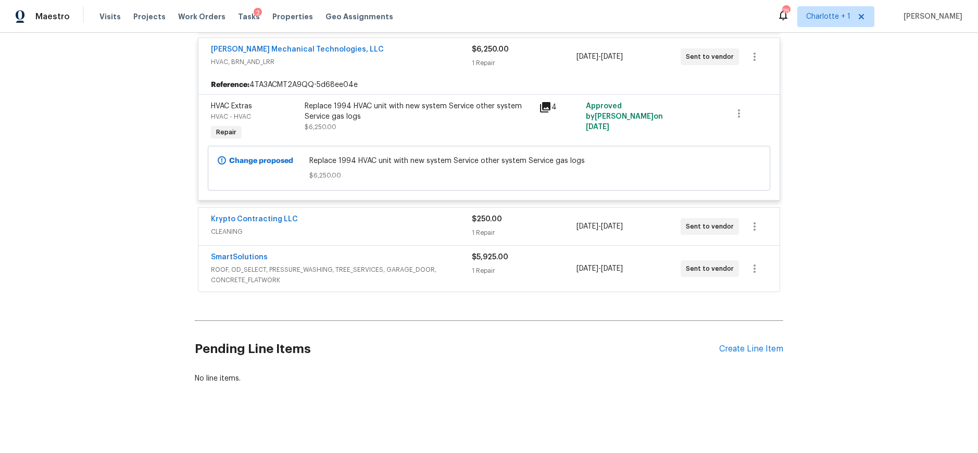
scroll to position [5040, 0]
click at [541, 238] on div "$250.00 1 Repair" at bounding box center [524, 225] width 104 height 25
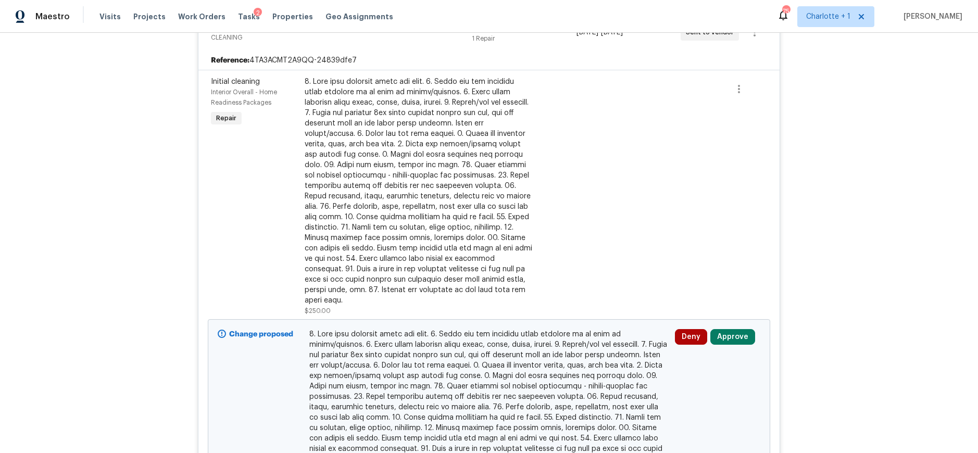
scroll to position [5233, 0]
click at [740, 341] on button "Approve" at bounding box center [733, 337] width 45 height 16
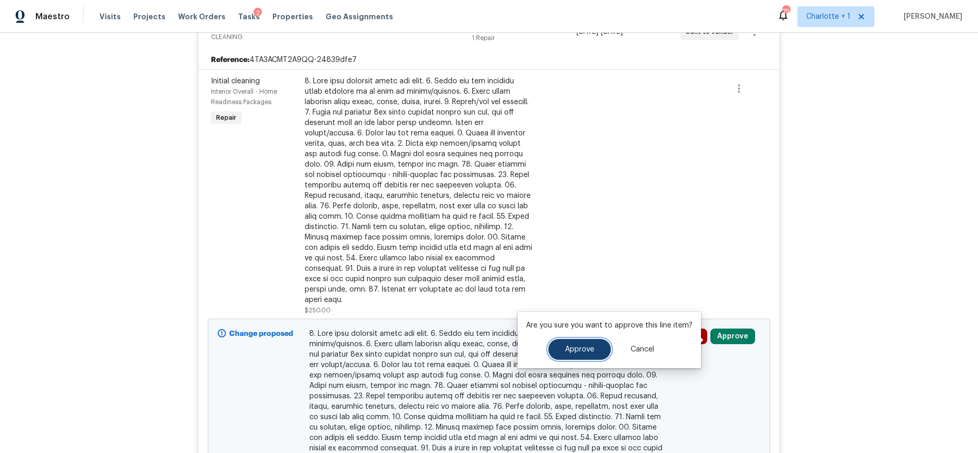
click at [590, 344] on button "Approve" at bounding box center [580, 349] width 63 height 21
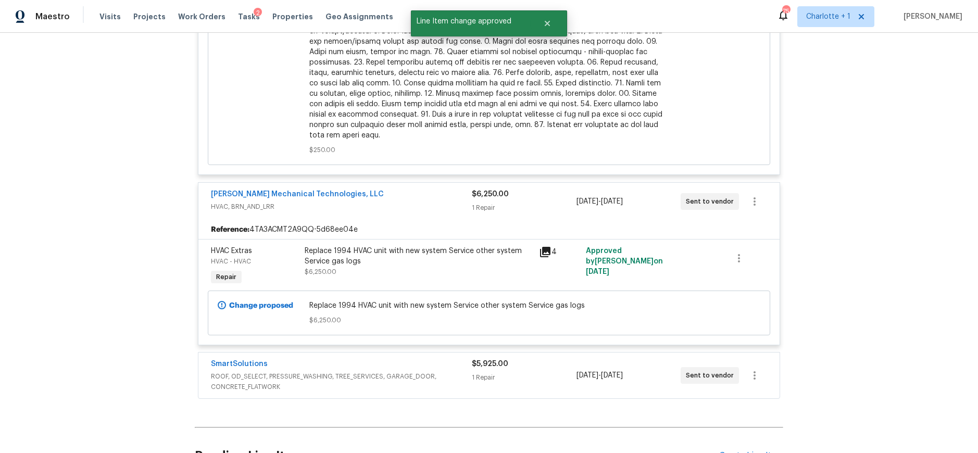
scroll to position [5517, 0]
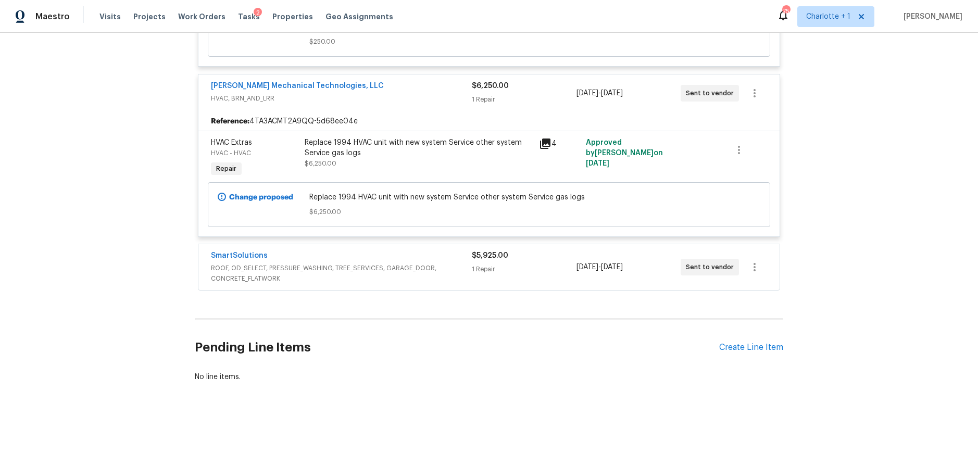
click at [452, 269] on span "ROOF, OD_SELECT, PRESSURE_WASHING, TREE_SERVICES, GARAGE_DOOR, CONCRETE_FLATWORK" at bounding box center [341, 273] width 261 height 21
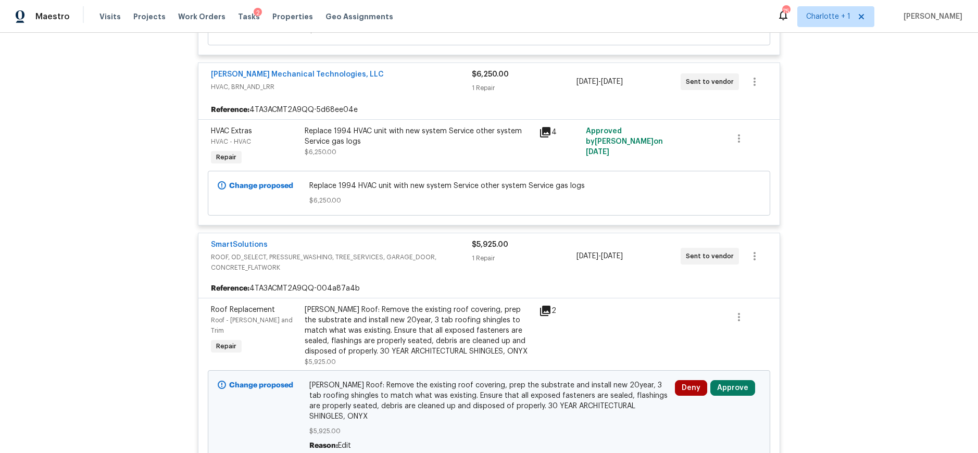
click at [443, 330] on div "Gable Roof: Remove the existing roof covering, prep the substrate and install n…" at bounding box center [419, 331] width 228 height 52
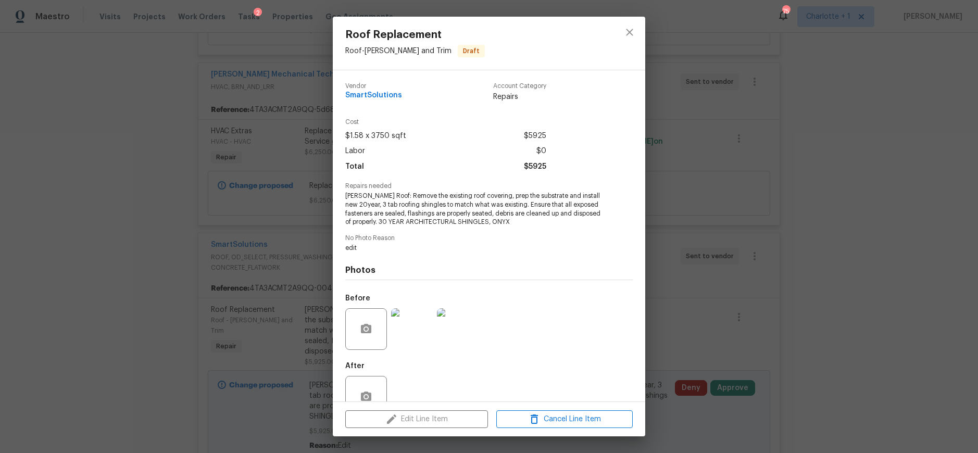
click at [425, 325] on img at bounding box center [412, 329] width 42 height 42
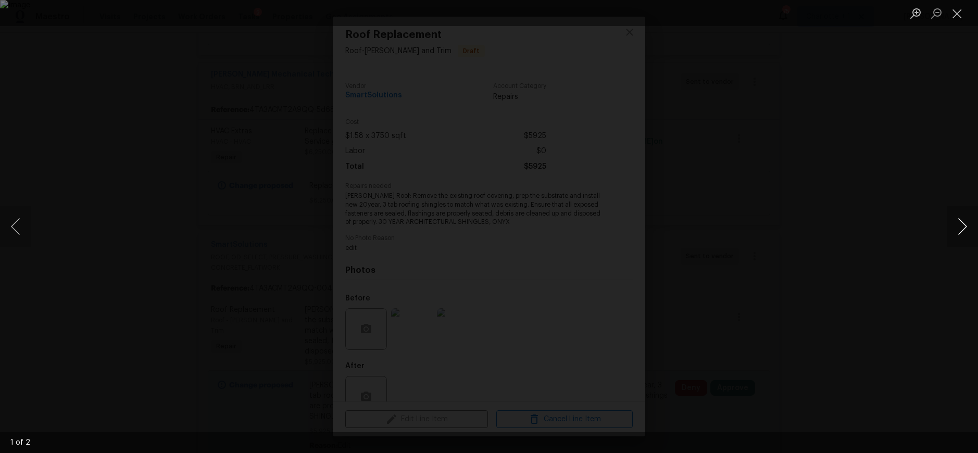
click at [960, 228] on button "Next image" at bounding box center [962, 227] width 31 height 42
drag, startPoint x: 871, startPoint y: 156, endPoint x: 730, endPoint y: 181, distance: 142.9
click at [870, 156] on div "Lightbox" at bounding box center [489, 226] width 978 height 453
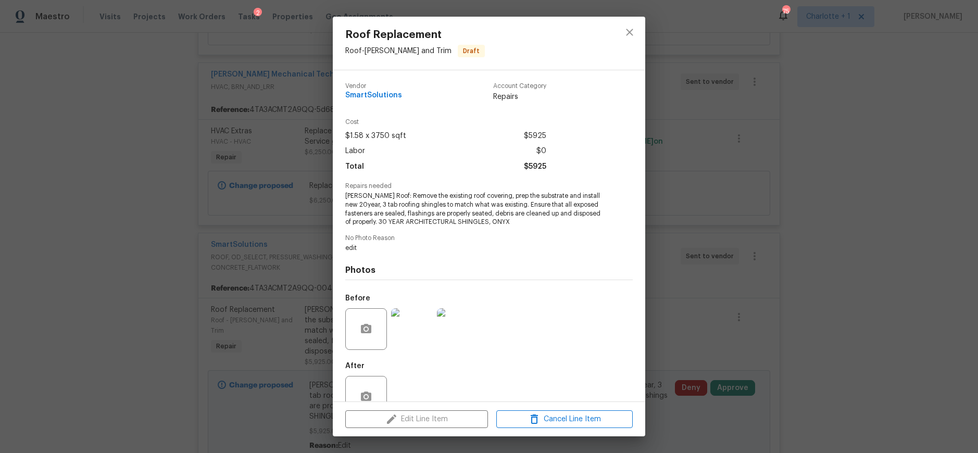
scroll to position [27, 0]
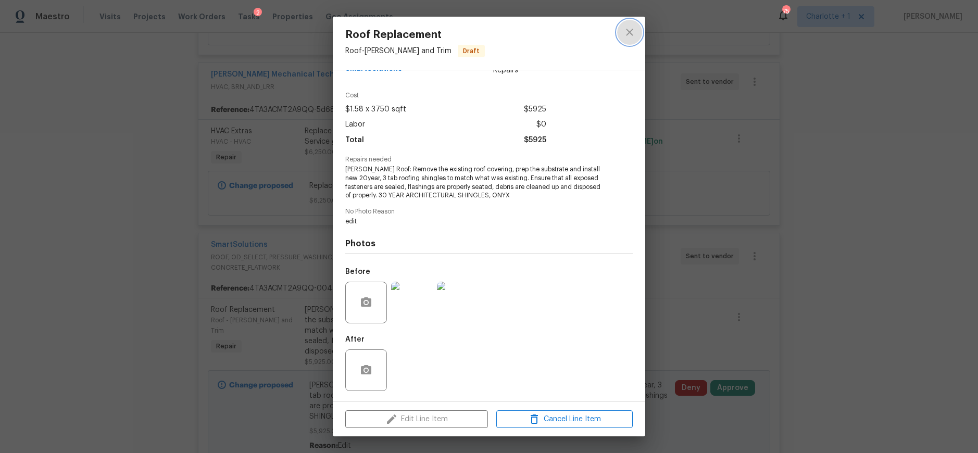
click at [629, 34] on icon "close" at bounding box center [630, 32] width 13 height 13
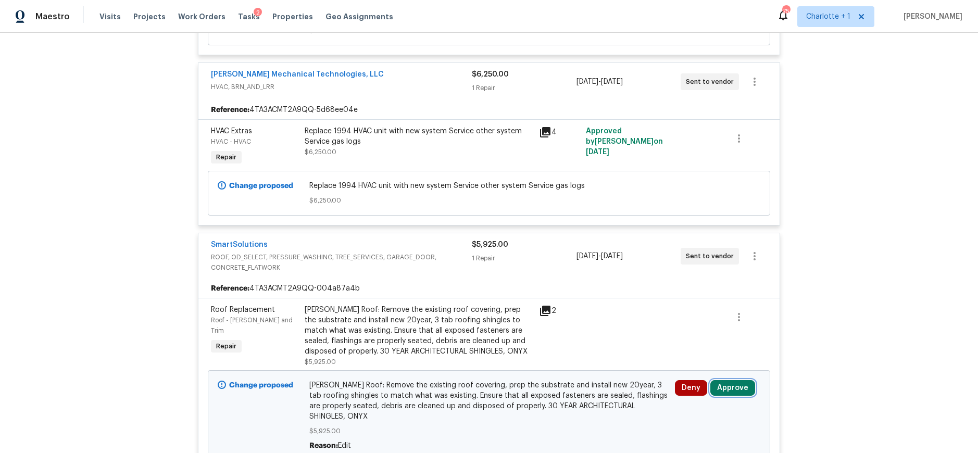
click at [727, 391] on button "Approve" at bounding box center [733, 388] width 45 height 16
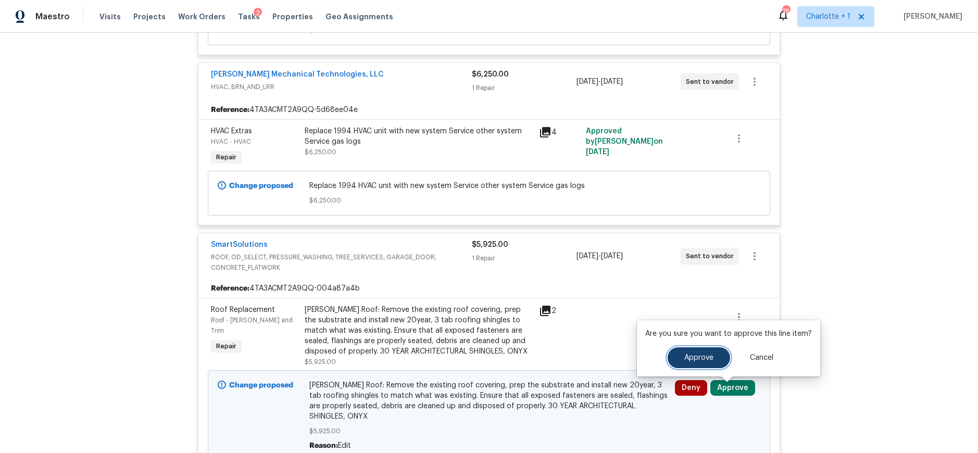
click at [691, 357] on span "Approve" at bounding box center [699, 358] width 29 height 8
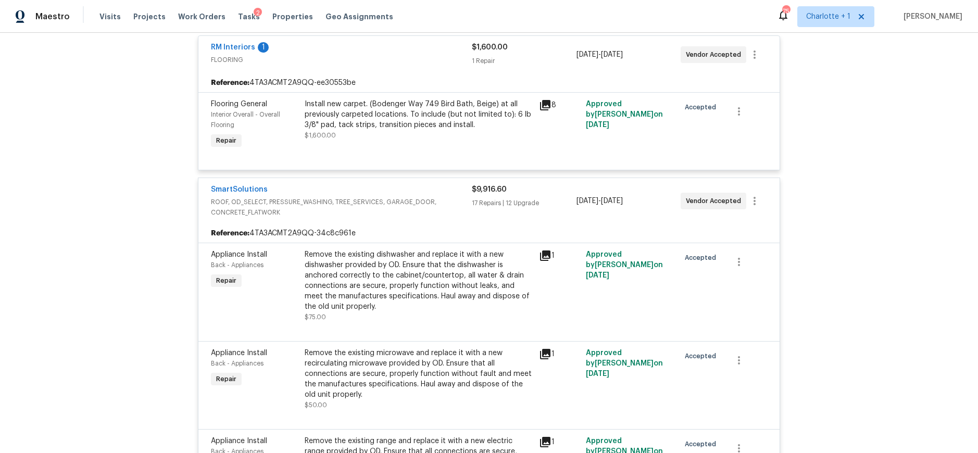
scroll to position [0, 0]
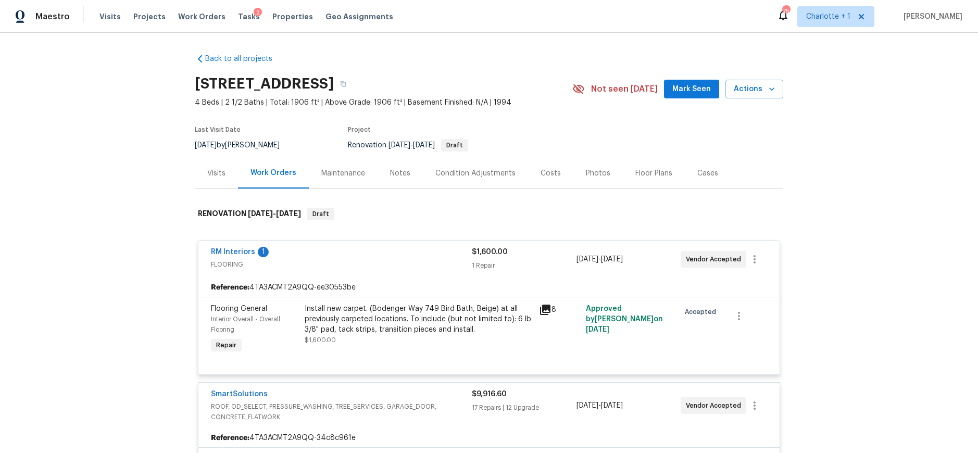
click at [541, 178] on div "Costs" at bounding box center [551, 173] width 20 height 10
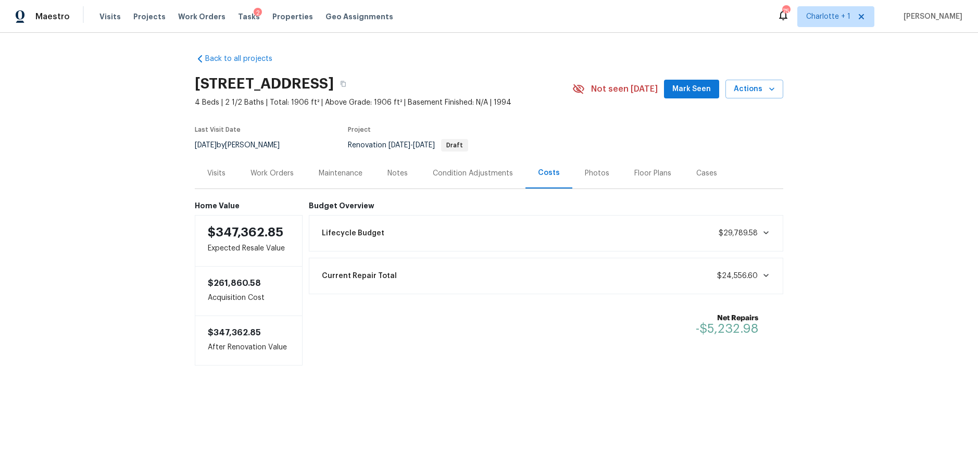
click at [420, 169] on div "Condition Adjustments" at bounding box center [472, 173] width 105 height 31
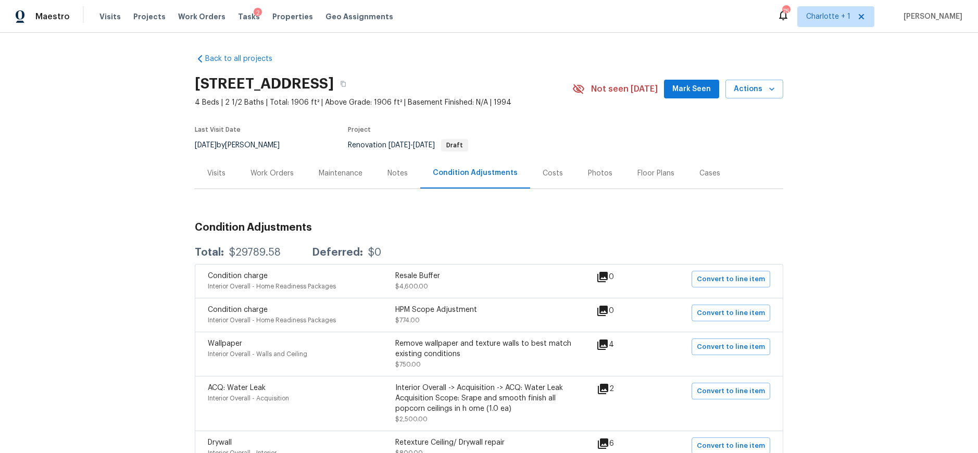
click at [396, 172] on div "Notes" at bounding box center [398, 173] width 20 height 10
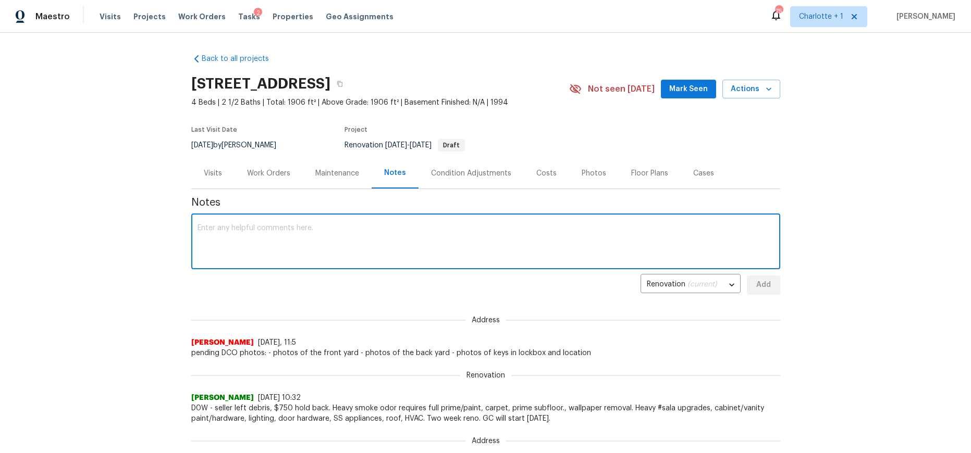
click at [310, 249] on textarea at bounding box center [485, 243] width 576 height 36
type textarea "CO's approved"
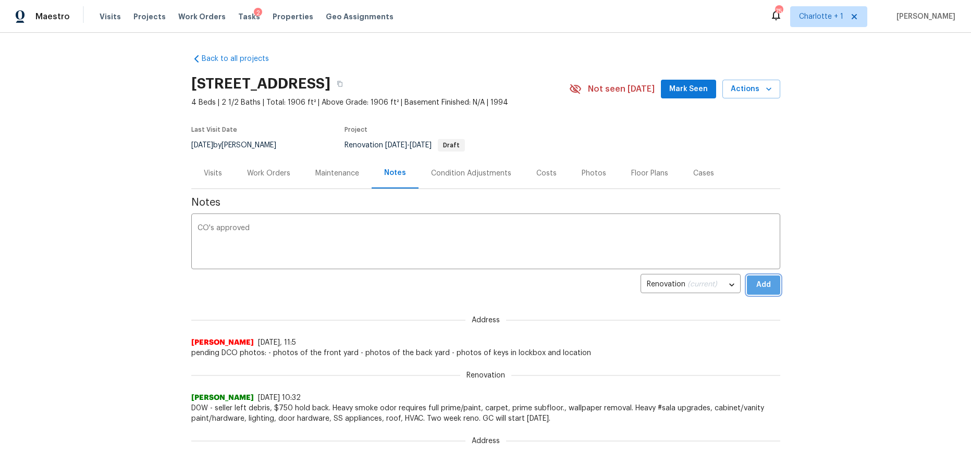
click at [756, 283] on span "Add" at bounding box center [763, 285] width 17 height 13
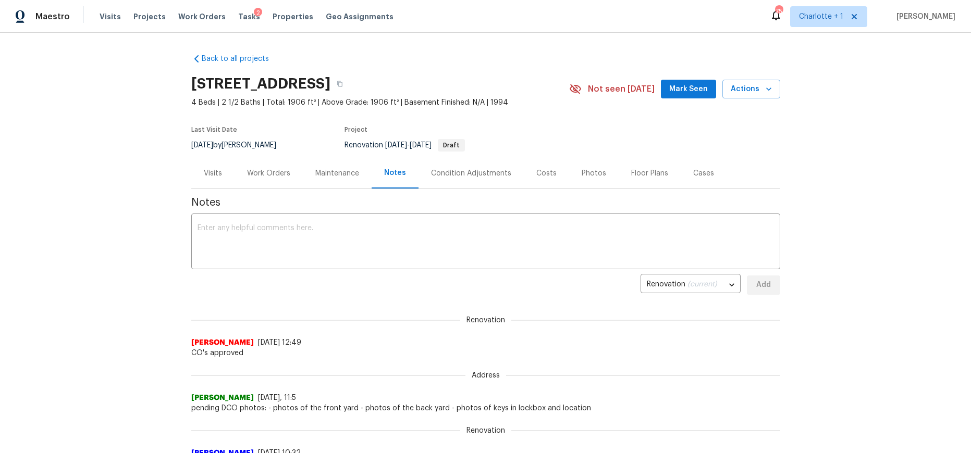
click at [547, 172] on div "Costs" at bounding box center [546, 173] width 20 height 10
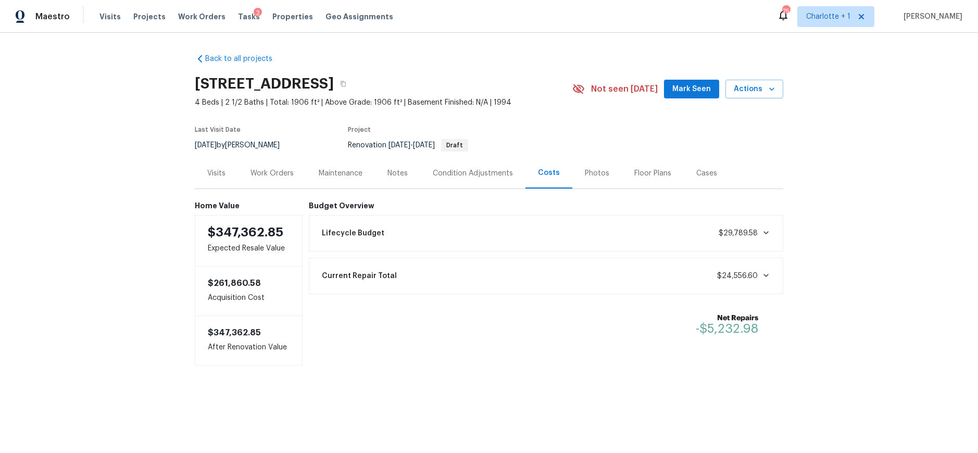
click at [484, 175] on div "Condition Adjustments" at bounding box center [473, 173] width 80 height 10
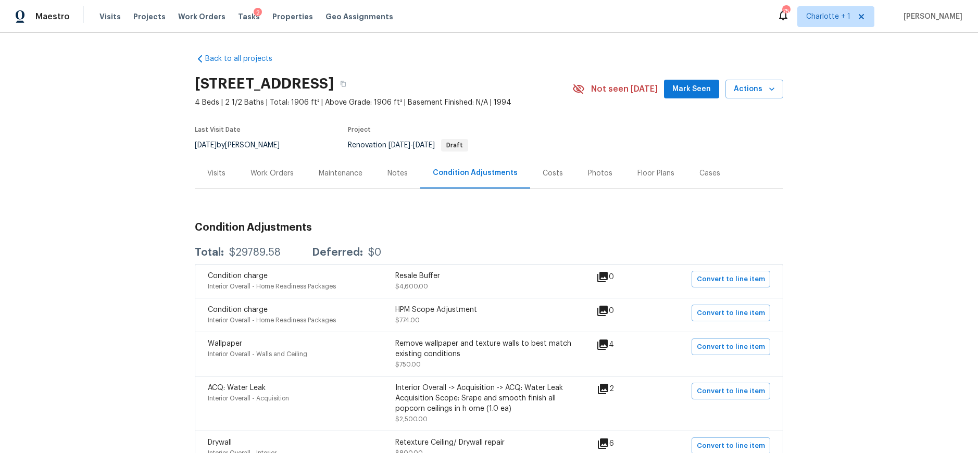
click at [547, 177] on div "Costs" at bounding box center [553, 173] width 20 height 10
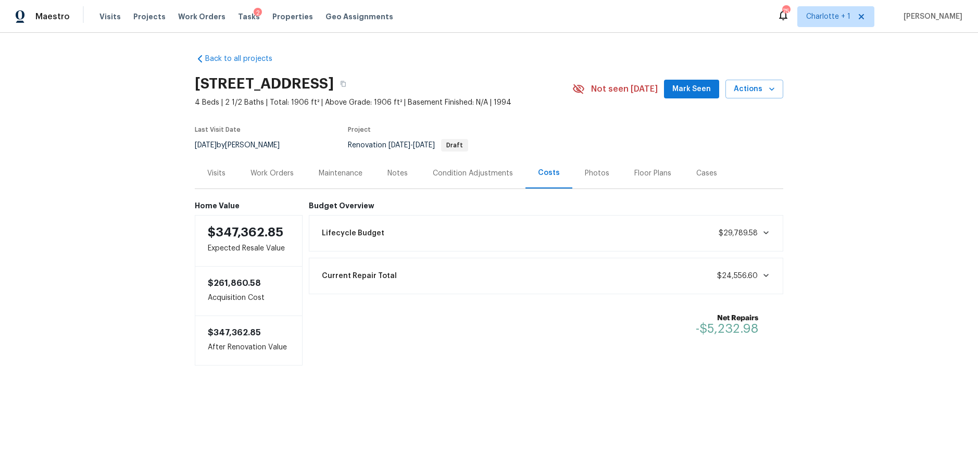
drag, startPoint x: 129, startPoint y: 115, endPoint x: 148, endPoint y: 86, distance: 35.3
click at [129, 114] on div "Back to all projects 1902 Stonewyck Ave, Kannapolis, NC 28081 4 Beds | 2 1/2 Ba…" at bounding box center [489, 230] width 978 height 395
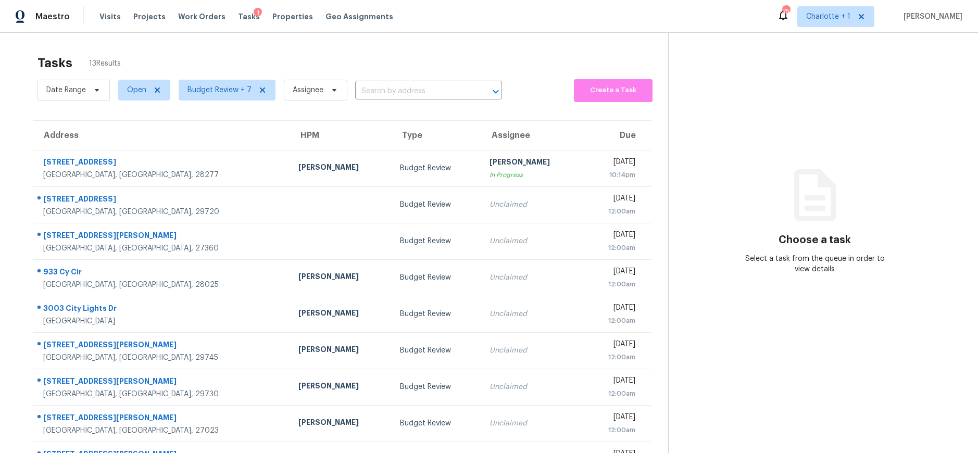
scroll to position [74, 0]
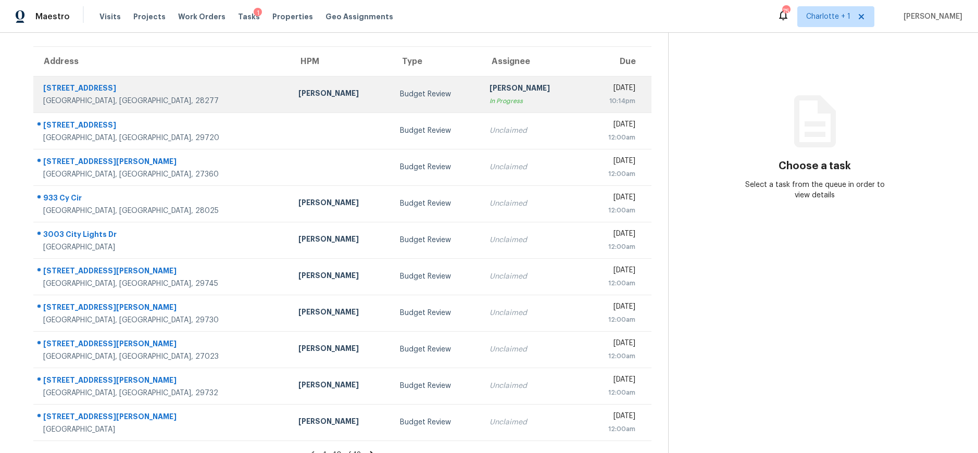
click at [299, 88] on div "Ryan Craven" at bounding box center [341, 94] width 85 height 13
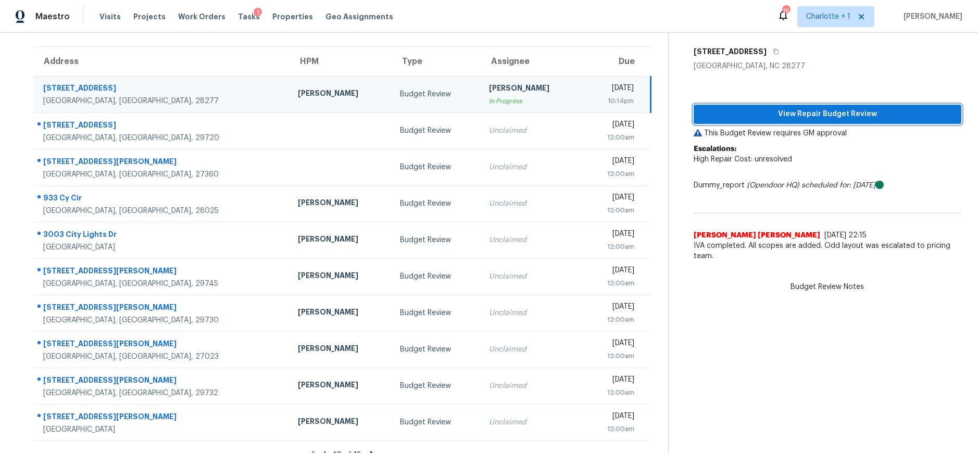
click at [775, 116] on span "View Repair Budget Review" at bounding box center [827, 114] width 251 height 13
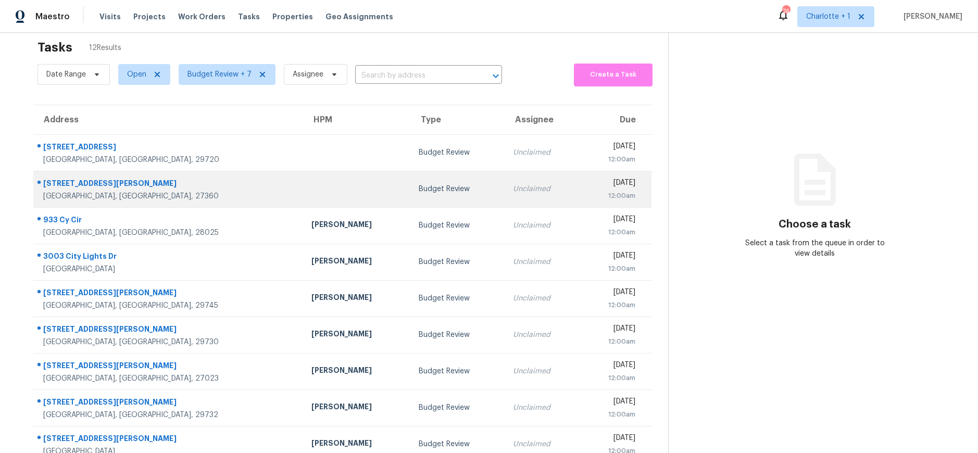
scroll to position [16, 0]
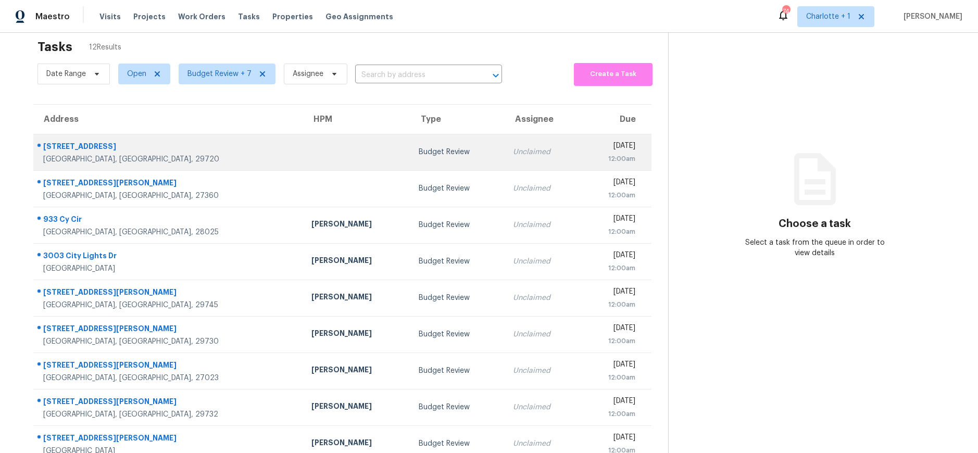
click at [303, 143] on td at bounding box center [356, 152] width 107 height 36
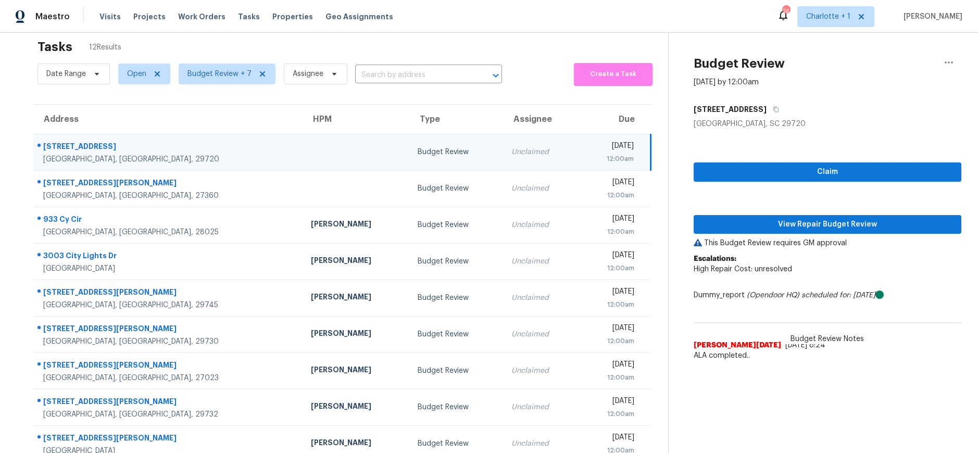
click at [166, 160] on div "Lancaster, SC, 29720" at bounding box center [168, 159] width 251 height 10
click at [780, 225] on span "View Repair Budget Review" at bounding box center [827, 224] width 251 height 13
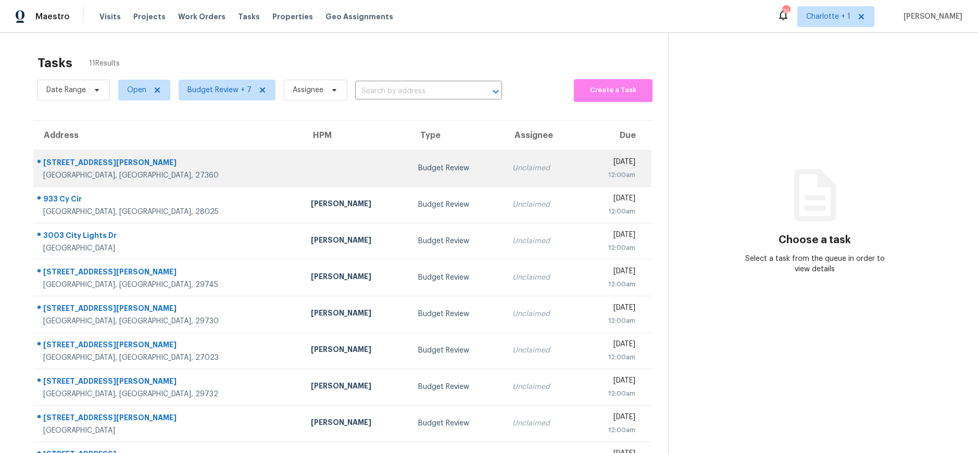
click at [303, 166] on td at bounding box center [356, 168] width 107 height 36
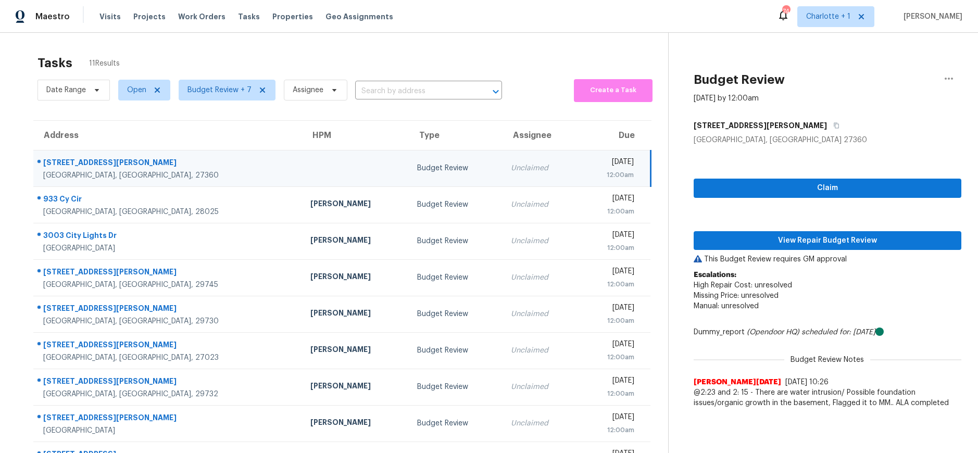
click at [302, 171] on td at bounding box center [355, 168] width 107 height 36
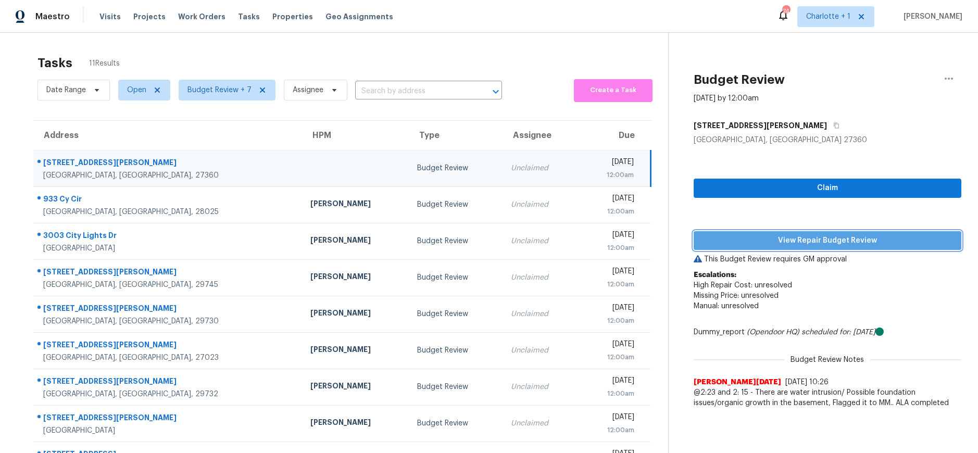
click at [712, 245] on span "View Repair Budget Review" at bounding box center [827, 240] width 251 height 13
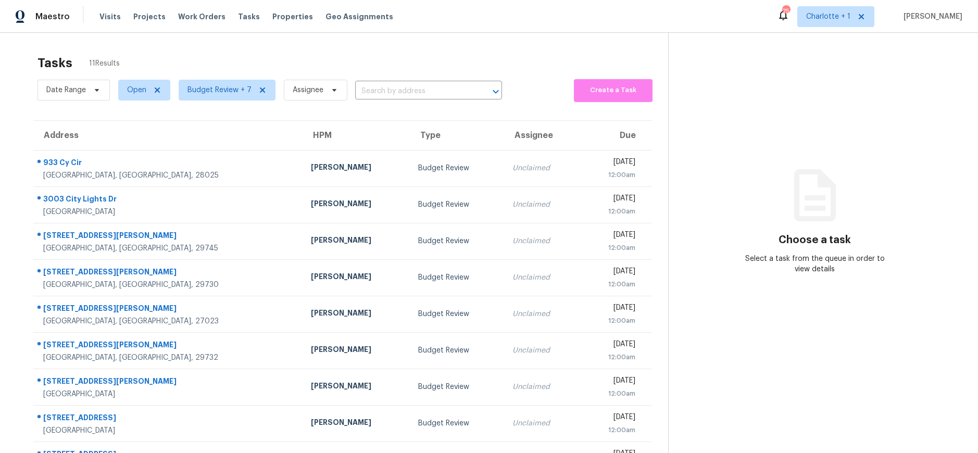
click at [308, 54] on div "Tasks 11 Results" at bounding box center [353, 62] width 631 height 27
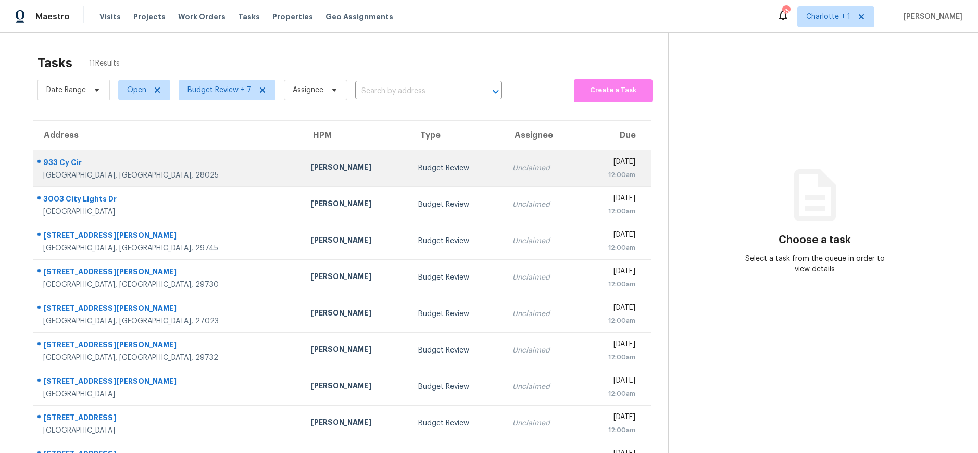
click at [303, 165] on td "[PERSON_NAME]" at bounding box center [356, 168] width 107 height 36
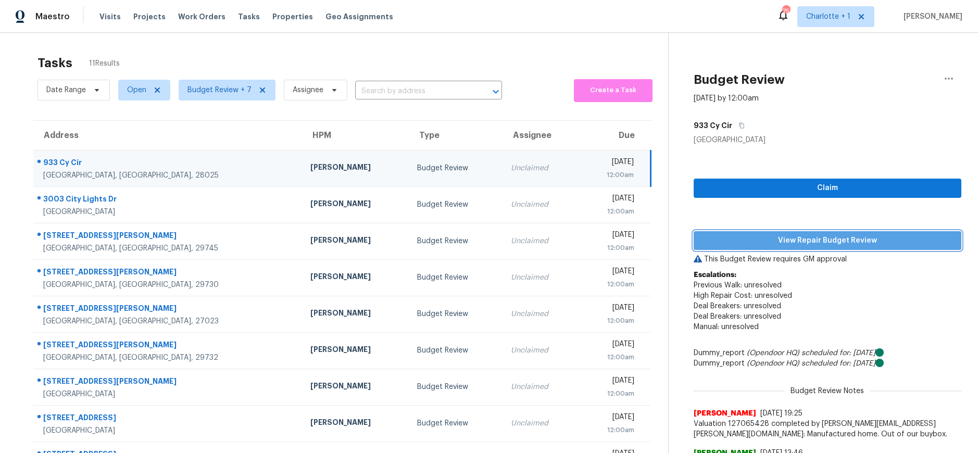
click at [813, 236] on span "View Repair Budget Review" at bounding box center [827, 240] width 251 height 13
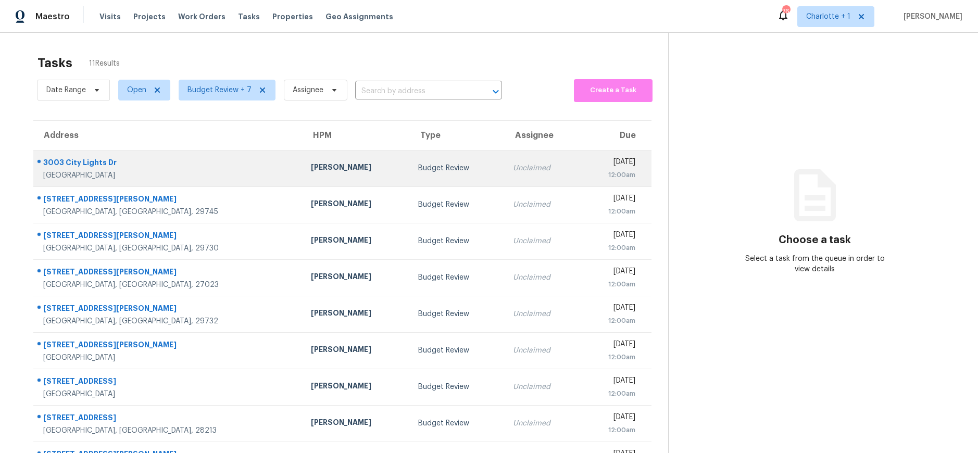
click at [303, 181] on td "[PERSON_NAME]" at bounding box center [356, 168] width 107 height 36
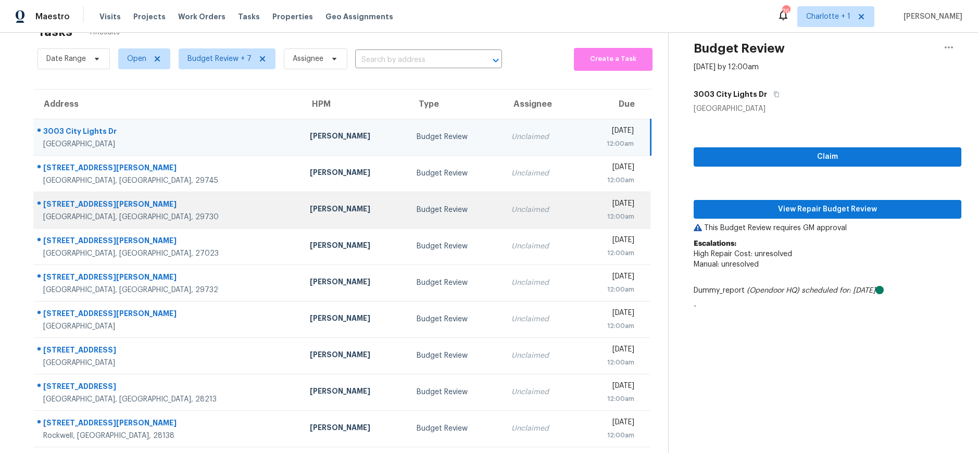
scroll to position [97, 0]
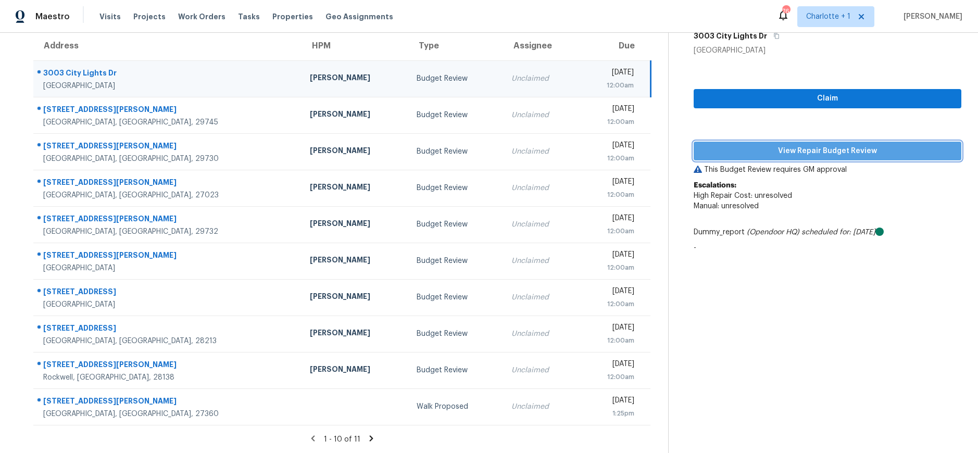
click at [780, 150] on button "View Repair Budget Review" at bounding box center [828, 151] width 268 height 19
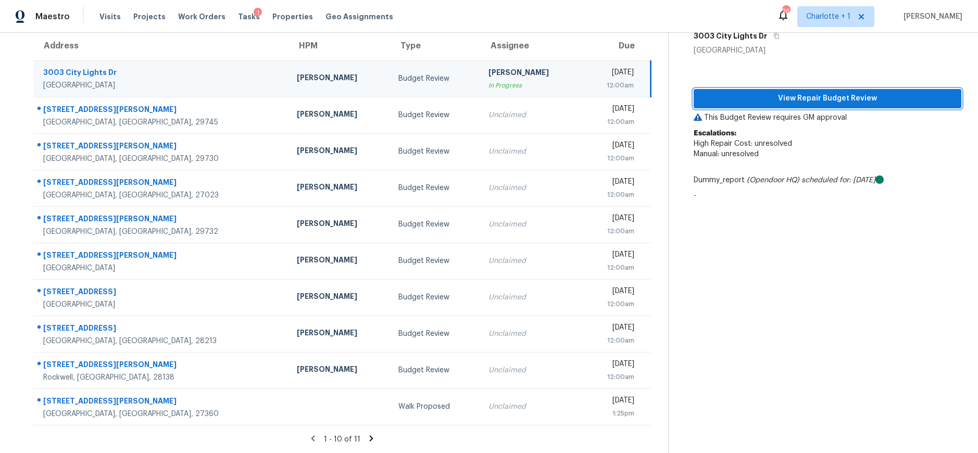
click at [811, 92] on span "View Repair Budget Review" at bounding box center [827, 98] width 251 height 13
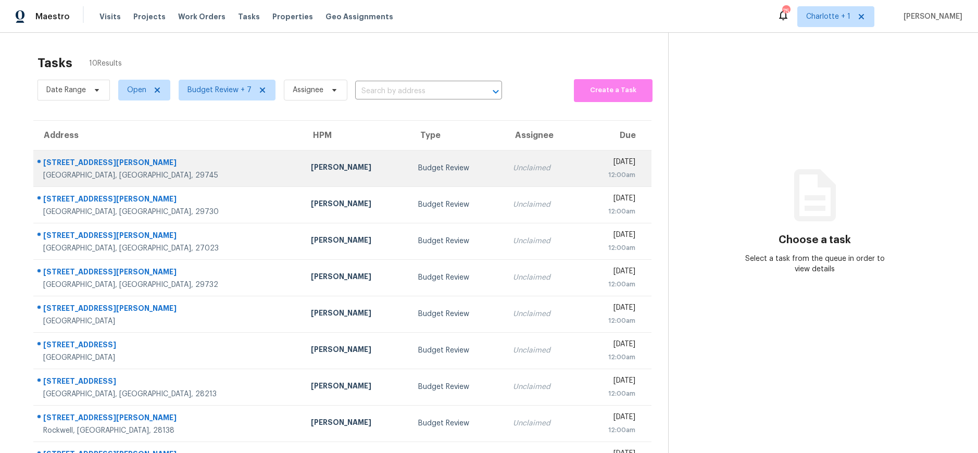
click at [161, 170] on div "[GEOGRAPHIC_DATA], [GEOGRAPHIC_DATA], 29745" at bounding box center [168, 175] width 251 height 10
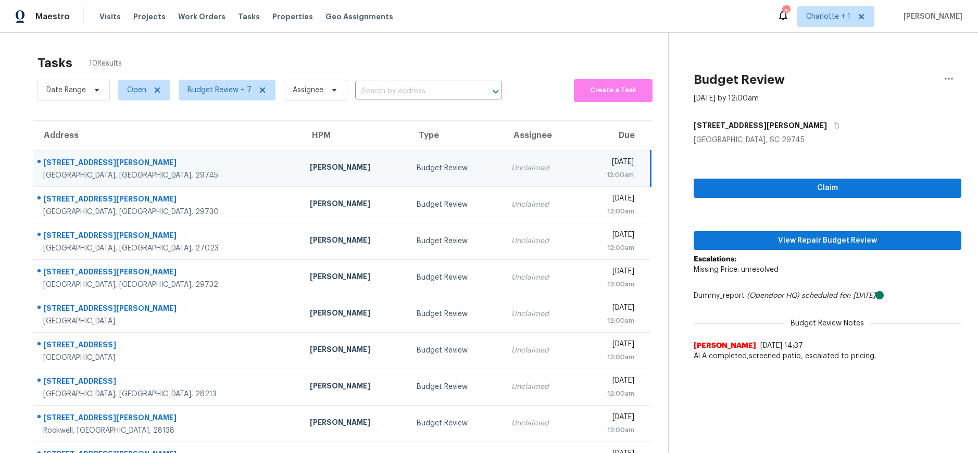
click at [302, 160] on td "[PERSON_NAME]" at bounding box center [355, 168] width 107 height 36
click at [180, 161] on div "[STREET_ADDRESS][PERSON_NAME]" at bounding box center [168, 163] width 250 height 13
click at [776, 241] on span "View Repair Budget Review" at bounding box center [827, 240] width 251 height 13
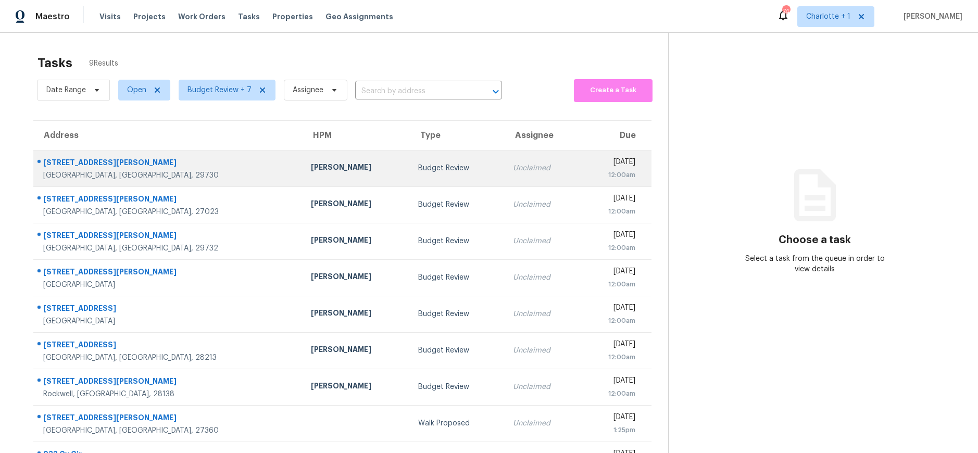
click at [167, 158] on div "[STREET_ADDRESS][PERSON_NAME]" at bounding box center [168, 163] width 251 height 13
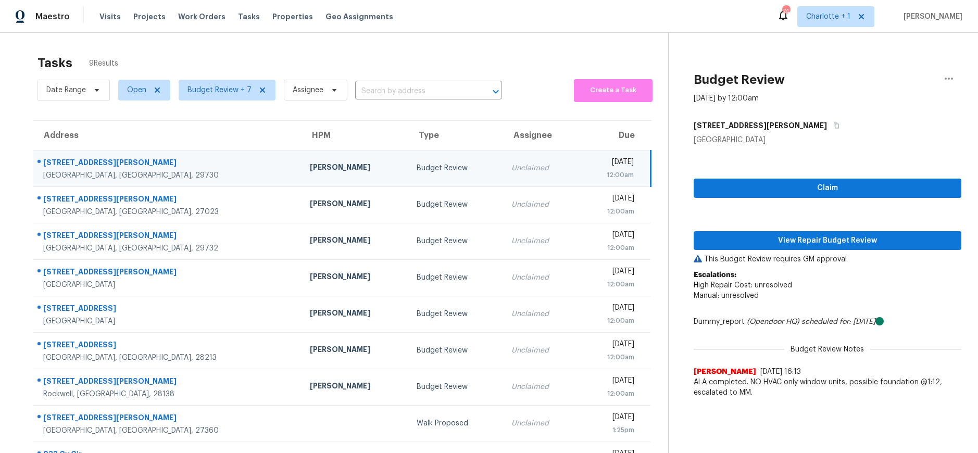
scroll to position [41, 0]
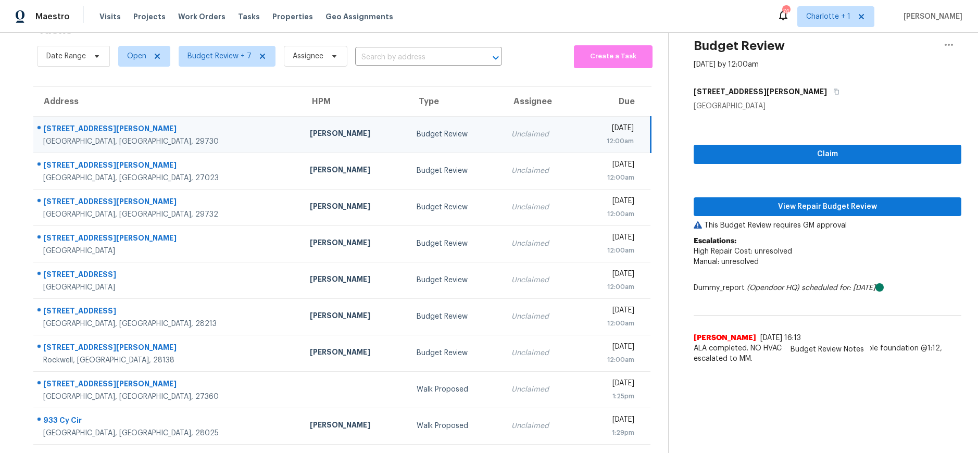
click at [503, 128] on td "Unclaimed" at bounding box center [540, 134] width 75 height 36
click at [776, 201] on span "View Repair Budget Review" at bounding box center [827, 207] width 251 height 13
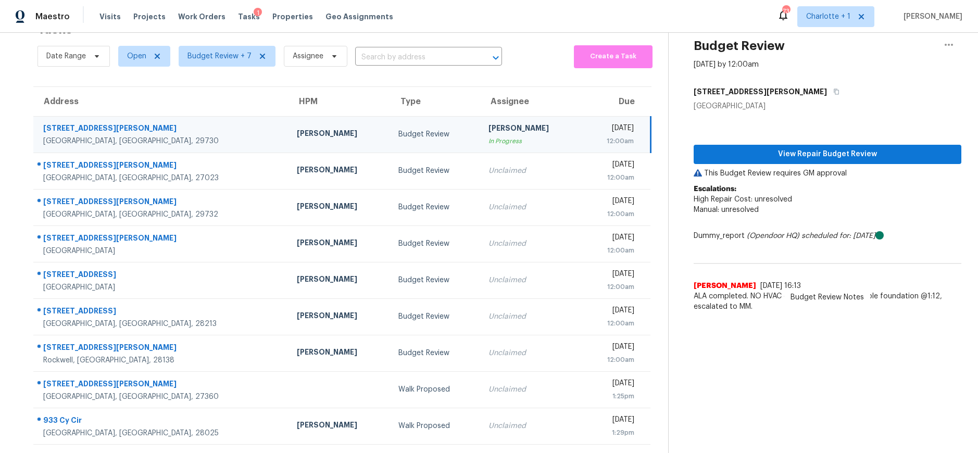
click at [289, 132] on td "[PERSON_NAME]" at bounding box center [340, 134] width 102 height 36
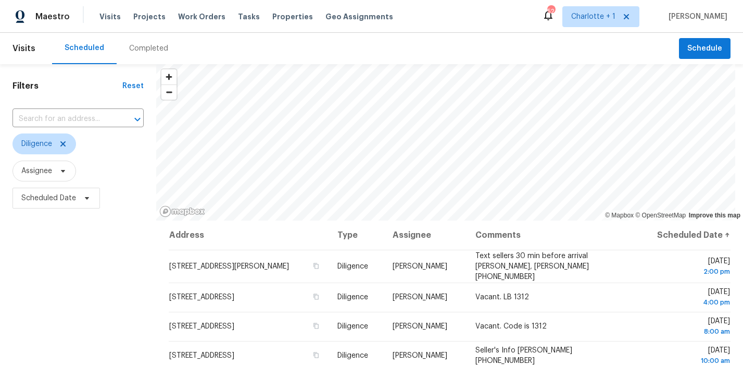
scroll to position [70, 0]
